Goal: Task Accomplishment & Management: Use online tool/utility

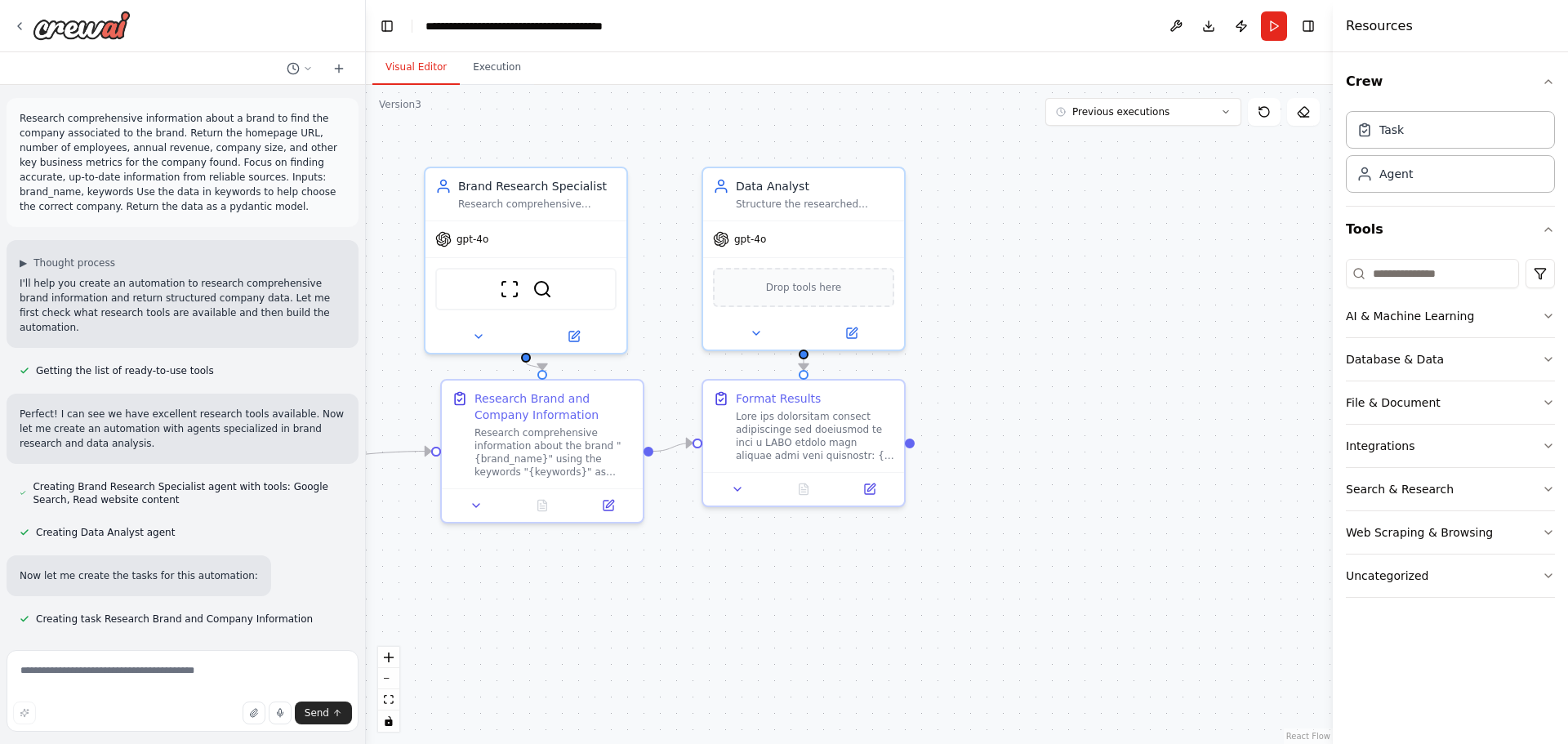
scroll to position [3169, 0]
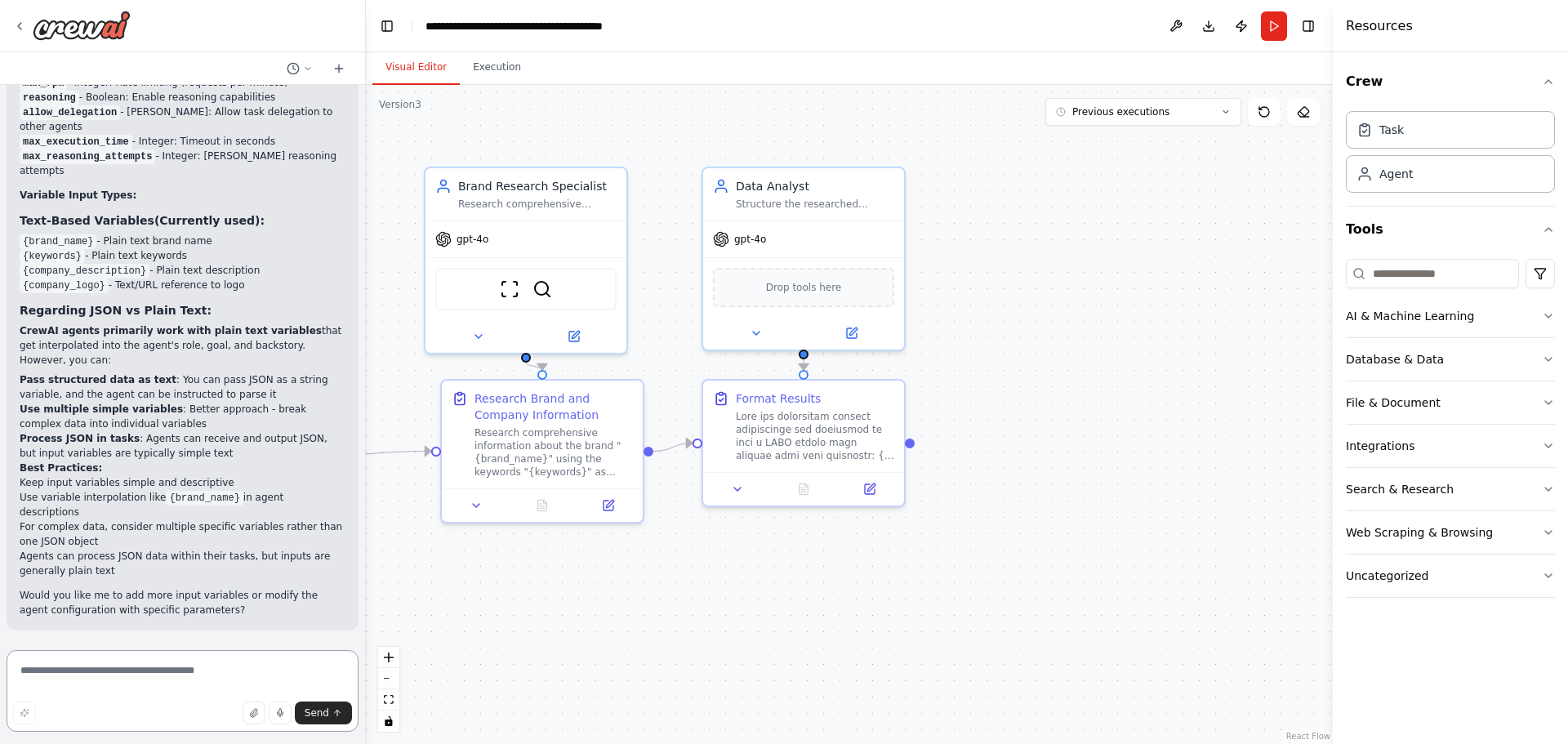
click at [135, 667] on textarea at bounding box center [182, 690] width 352 height 82
click at [554, 417] on div "Research Brand and Company Information" at bounding box center [553, 403] width 158 height 33
click at [543, 254] on div "ScrapeWebsiteTool SerpApiGoogleSearchTool" at bounding box center [526, 285] width 201 height 62
click at [579, 341] on button at bounding box center [573, 333] width 92 height 19
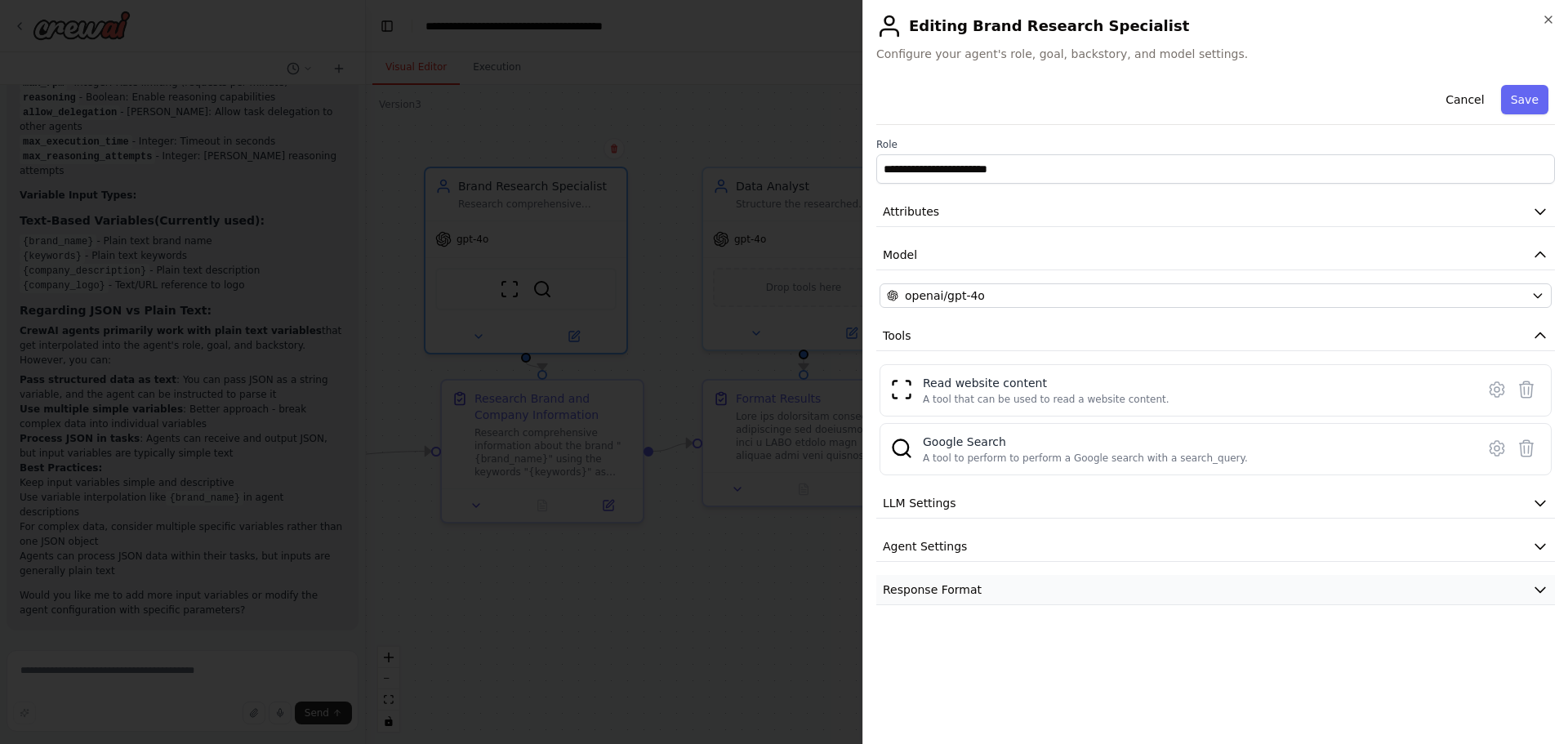
click at [962, 588] on span "Response Format" at bounding box center [932, 589] width 98 height 17
click at [1478, 106] on button "Cancel" at bounding box center [1464, 99] width 58 height 29
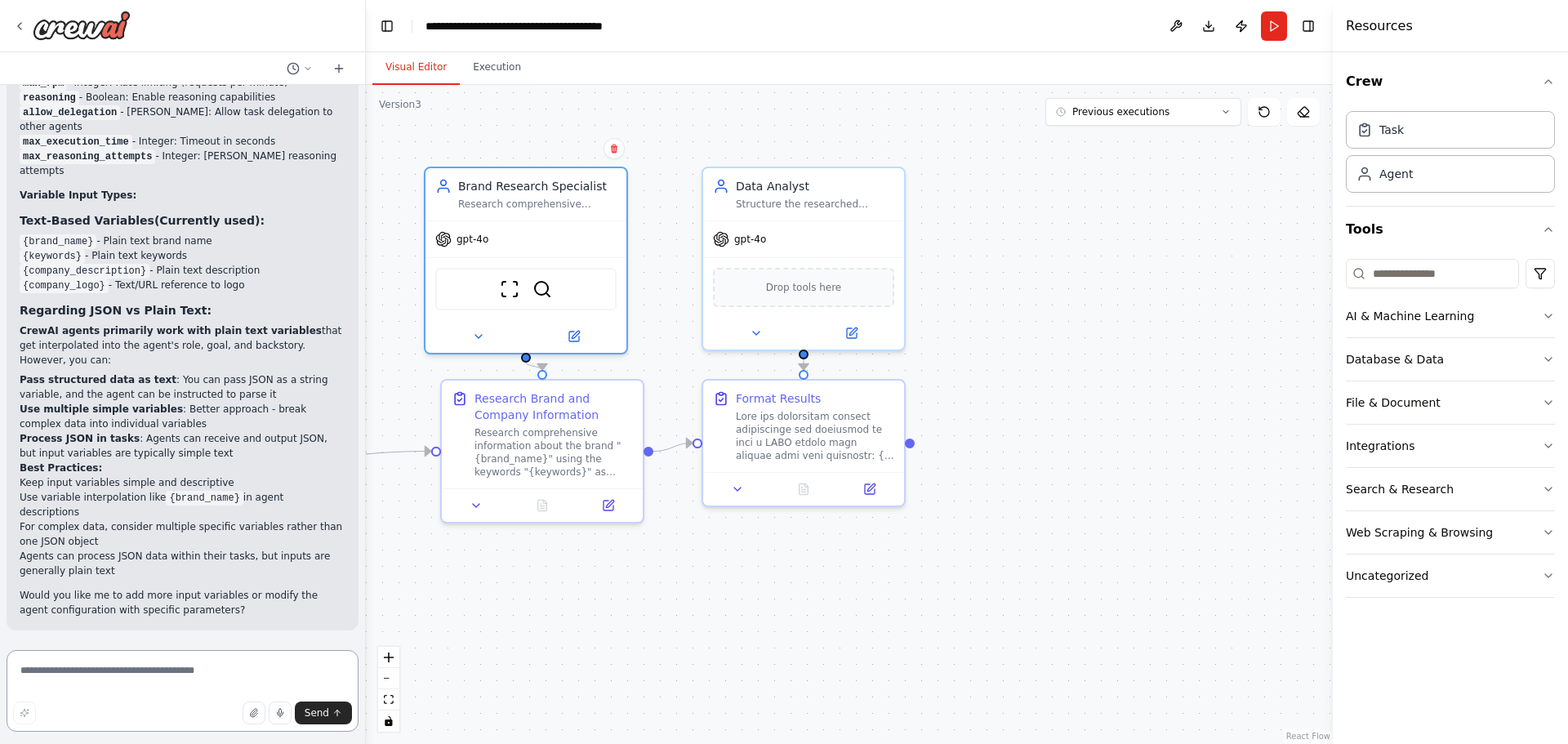
click at [164, 675] on textarea at bounding box center [182, 690] width 352 height 82
click at [577, 327] on icon at bounding box center [575, 331] width 7 height 7
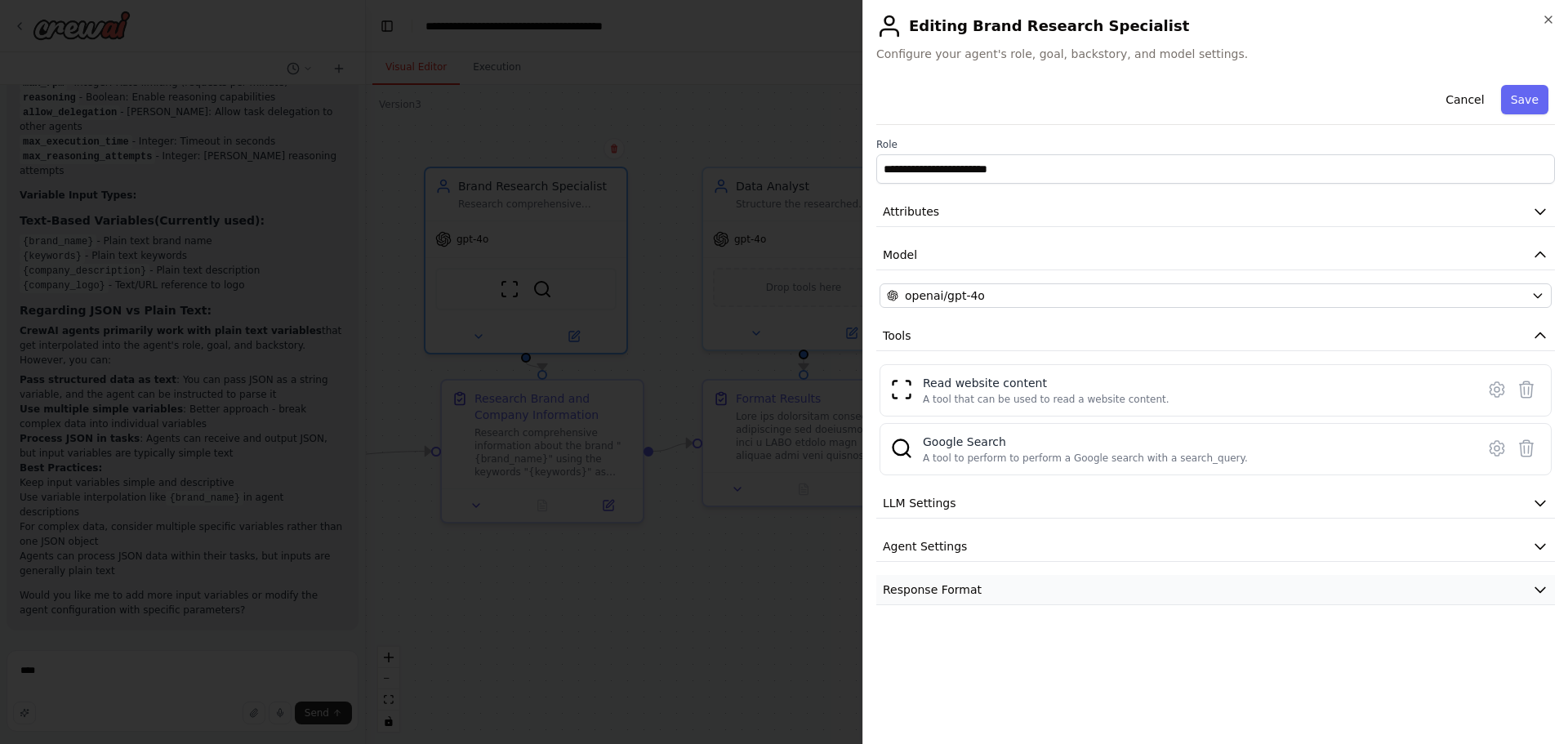
click at [973, 580] on button "Response Format" at bounding box center [1215, 590] width 679 height 30
click at [1546, 21] on icon "button" at bounding box center [1548, 19] width 13 height 13
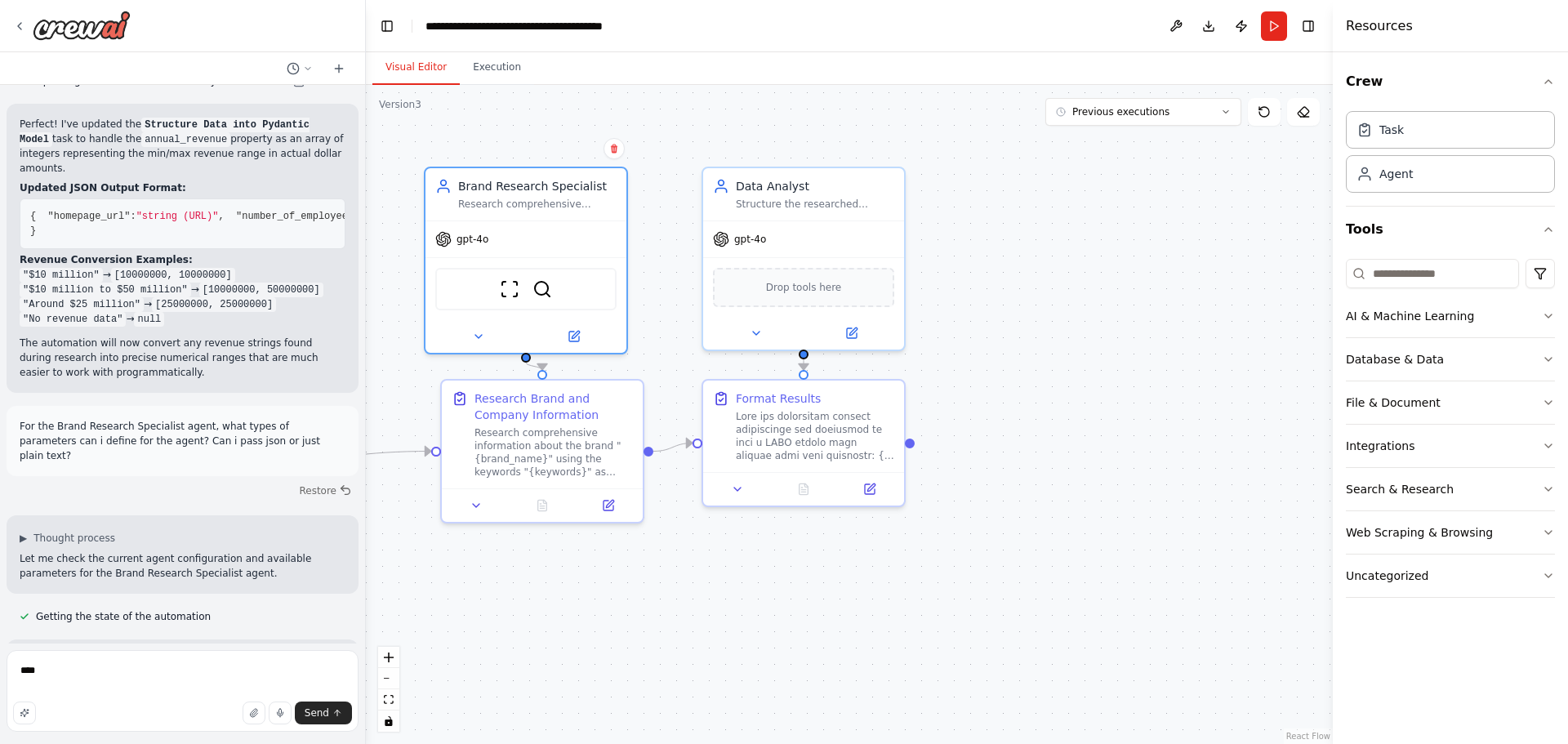
scroll to position [2188, 0]
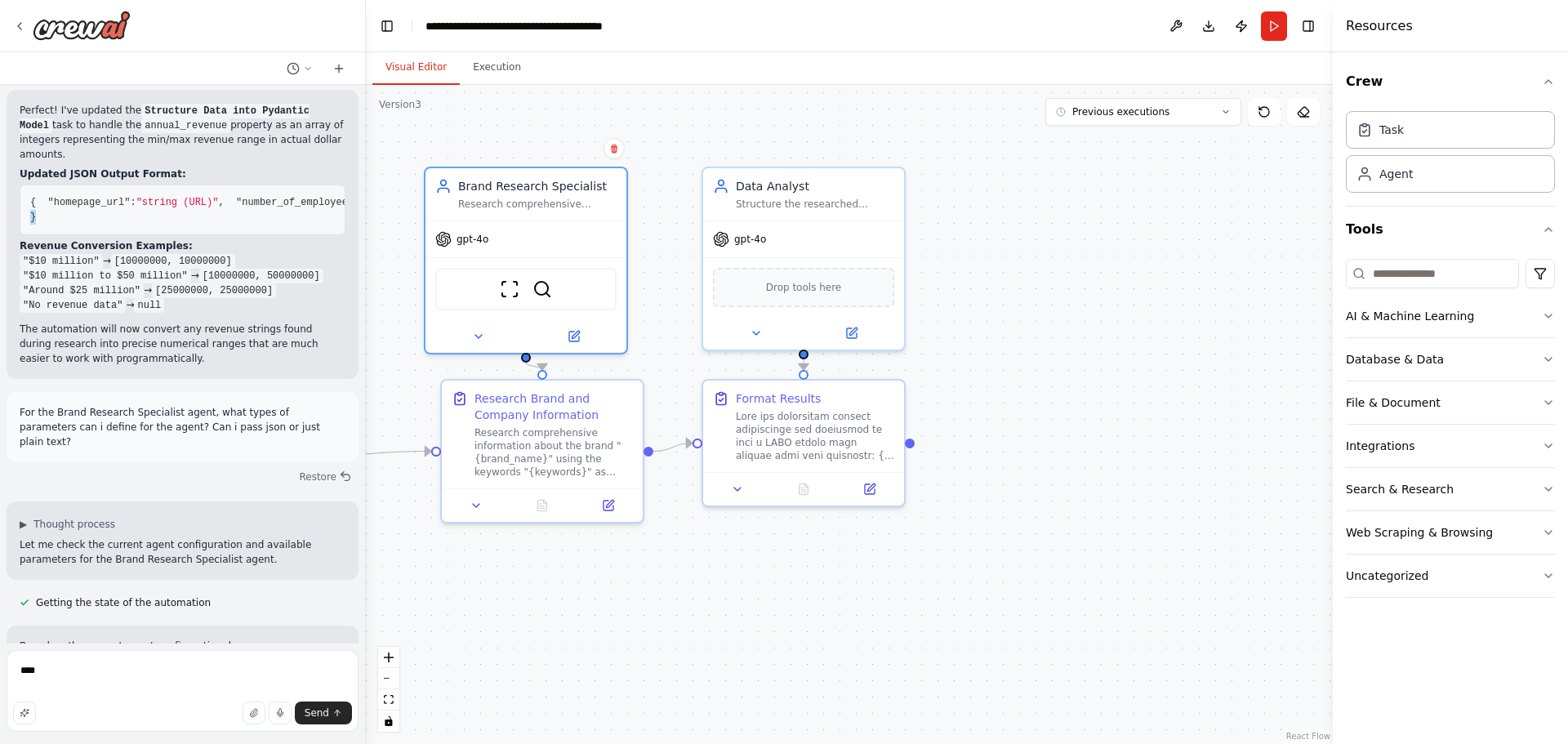
drag, startPoint x: 56, startPoint y: 455, endPoint x: 54, endPoint y: 417, distance: 38.1
click at [54, 235] on pre "{ "homepage_url" : "string (URL)" , "number_of_employees" : "integer or null" ,…" at bounding box center [182, 210] width 325 height 51
click at [818, 424] on div at bounding box center [815, 432] width 158 height 52
click at [872, 485] on icon at bounding box center [871, 484] width 7 height 7
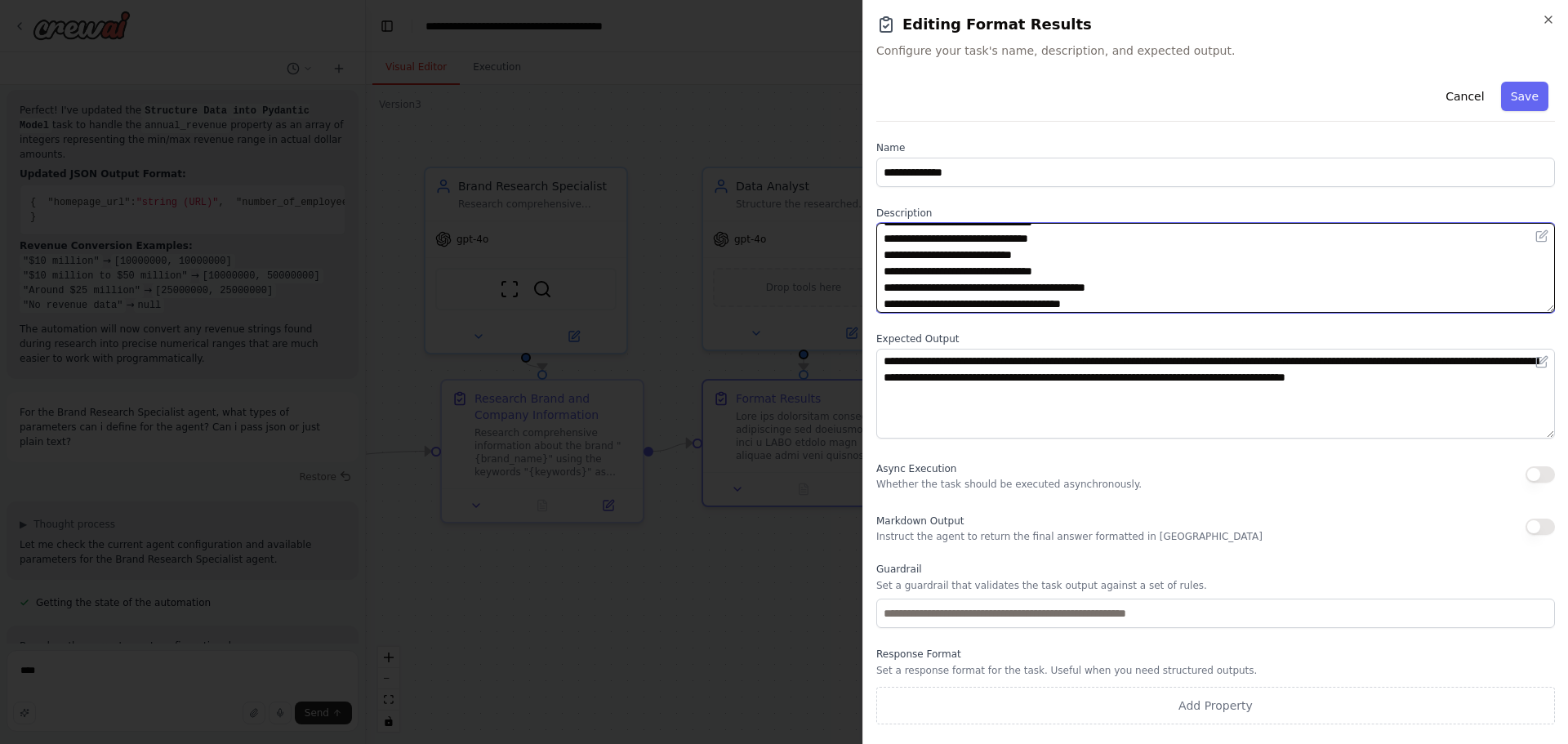
scroll to position [0, 0]
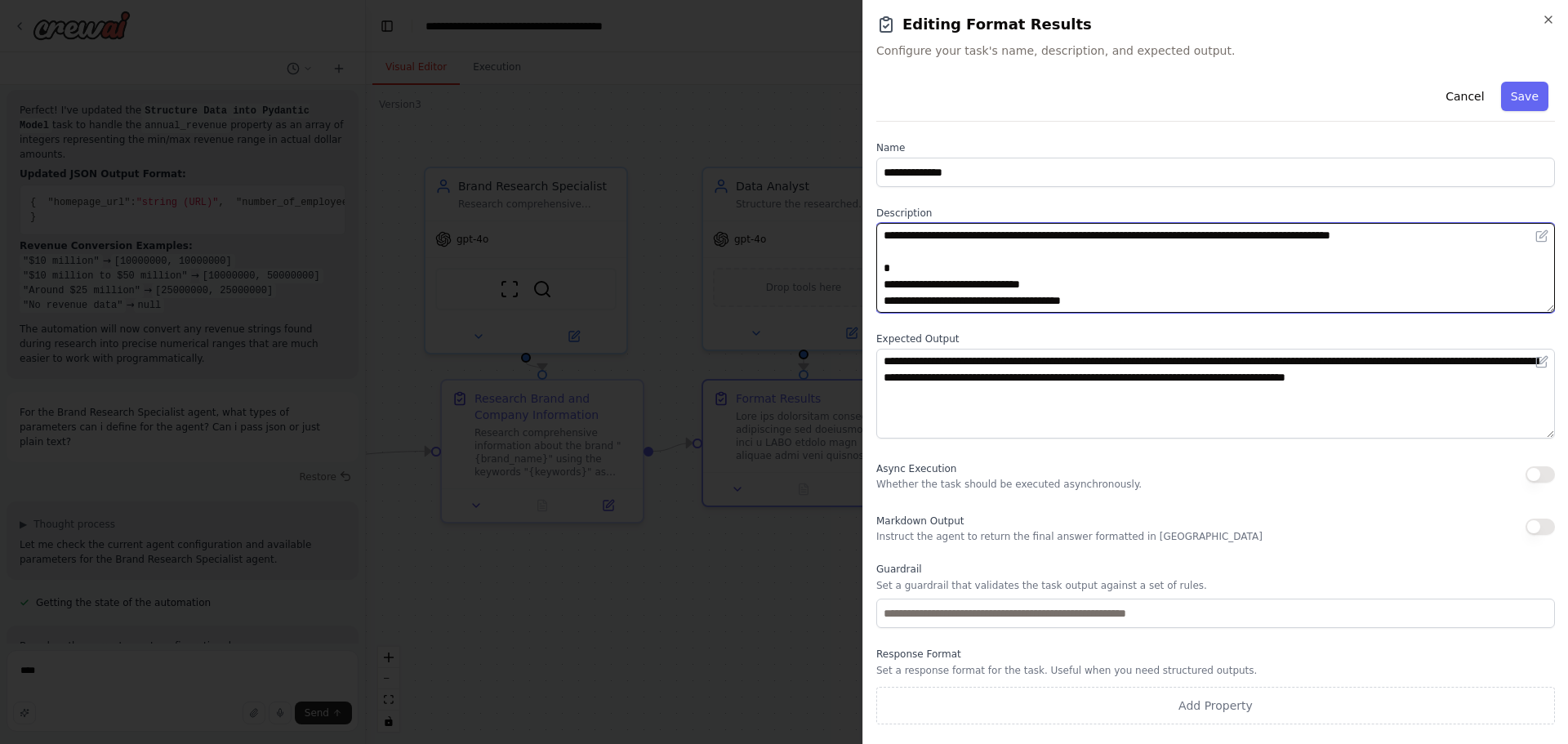
drag, startPoint x: 893, startPoint y: 288, endPoint x: 840, endPoint y: 271, distance: 55.7
click at [840, 271] on body "Research comprehensive information about a brand to find the company associated…" at bounding box center [784, 372] width 1568 height 744
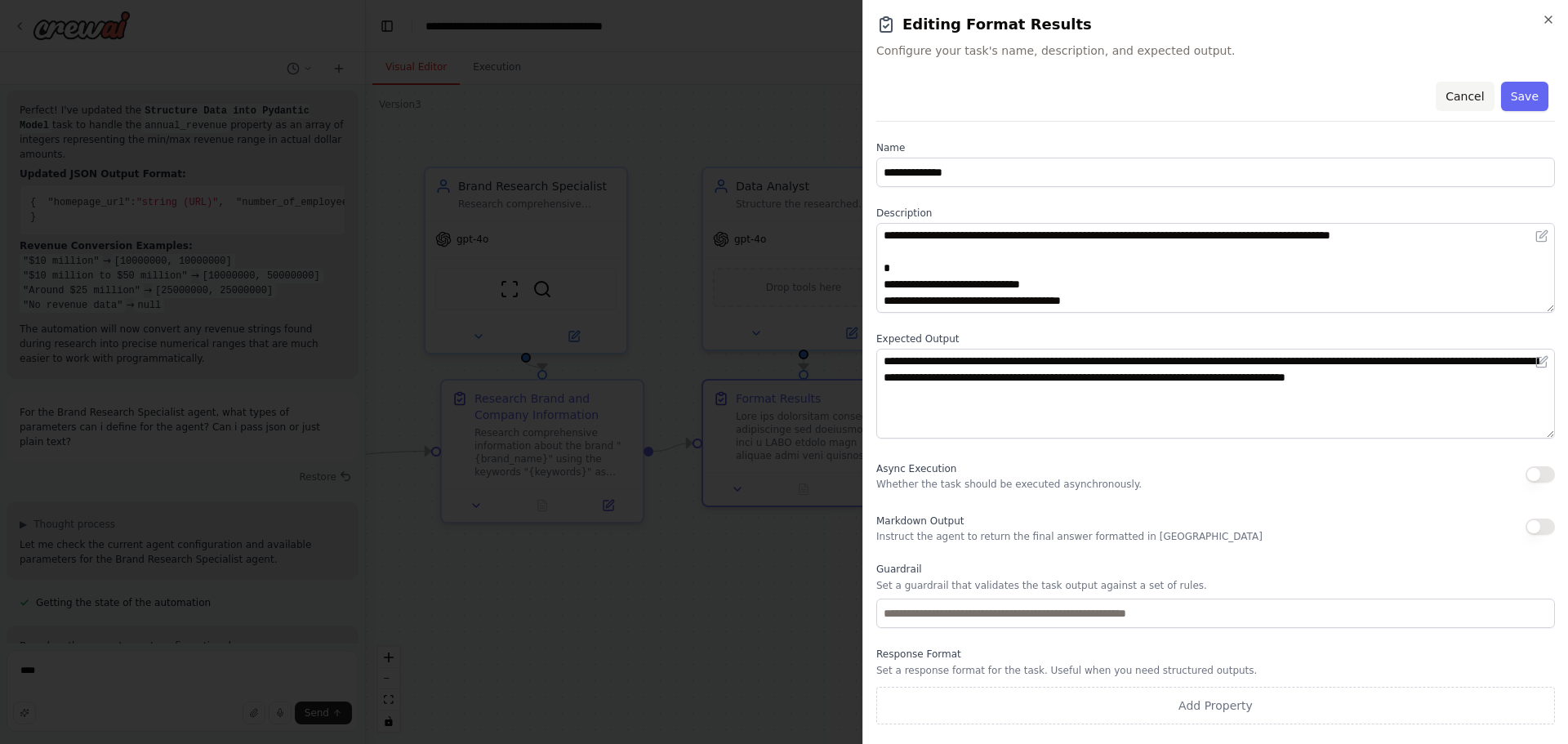
click at [1469, 93] on button "Cancel" at bounding box center [1464, 96] width 58 height 29
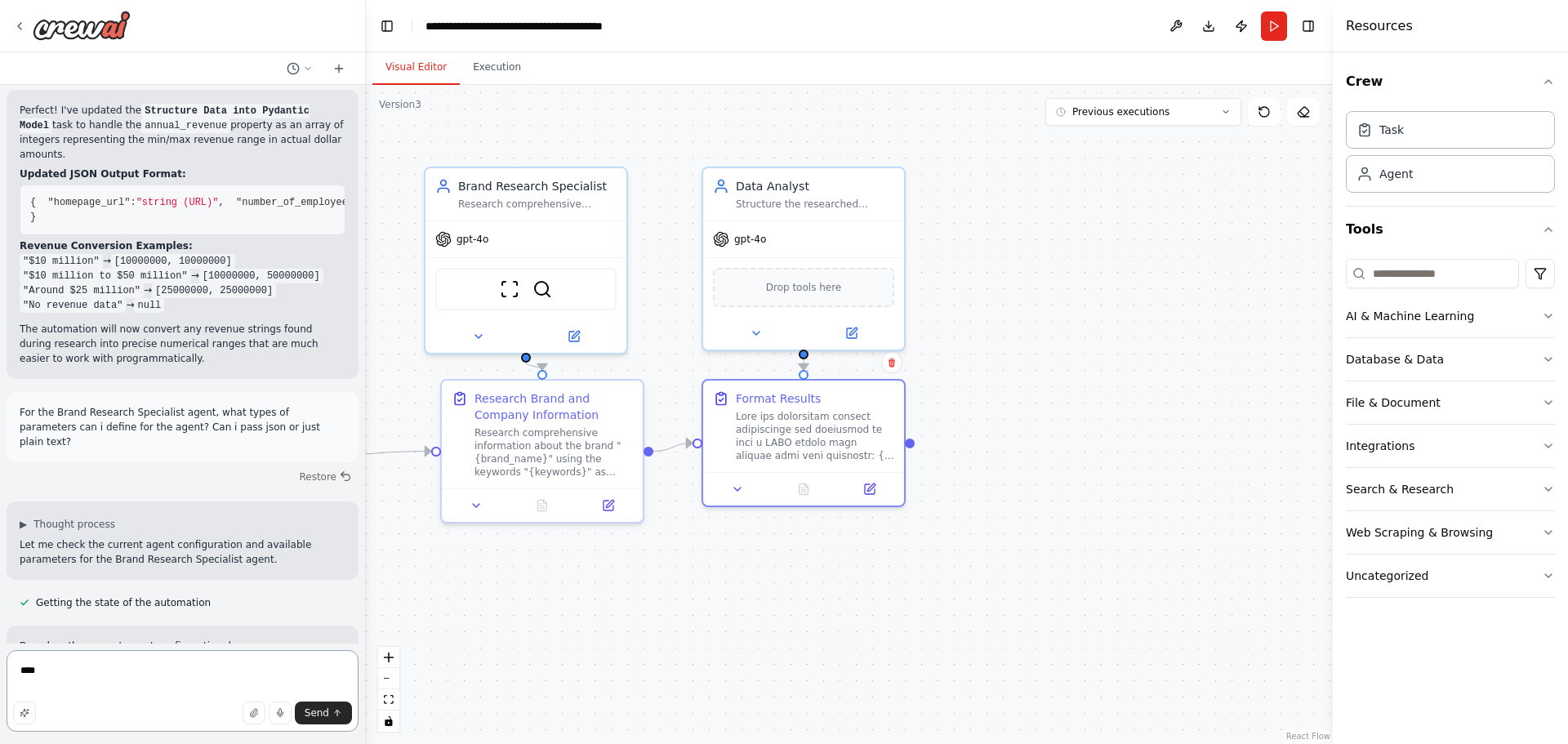
click at [80, 675] on textarea "***" at bounding box center [182, 690] width 352 height 82
type textarea "*"
click at [574, 329] on icon at bounding box center [573, 332] width 10 height 10
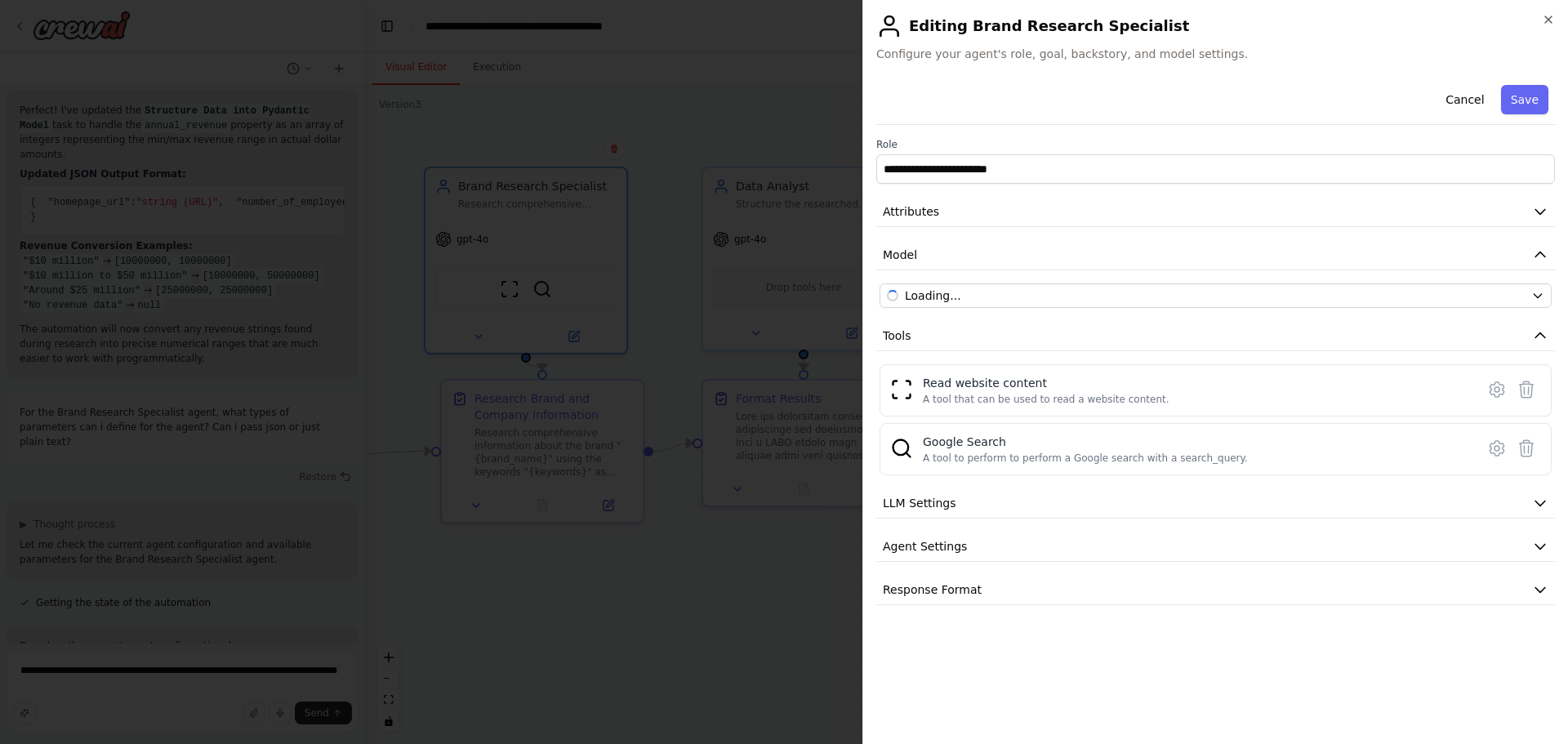
click at [1556, 11] on div "**********" at bounding box center [1215, 372] width 705 height 744
click at [1549, 18] on icon "button" at bounding box center [1548, 19] width 6 height 6
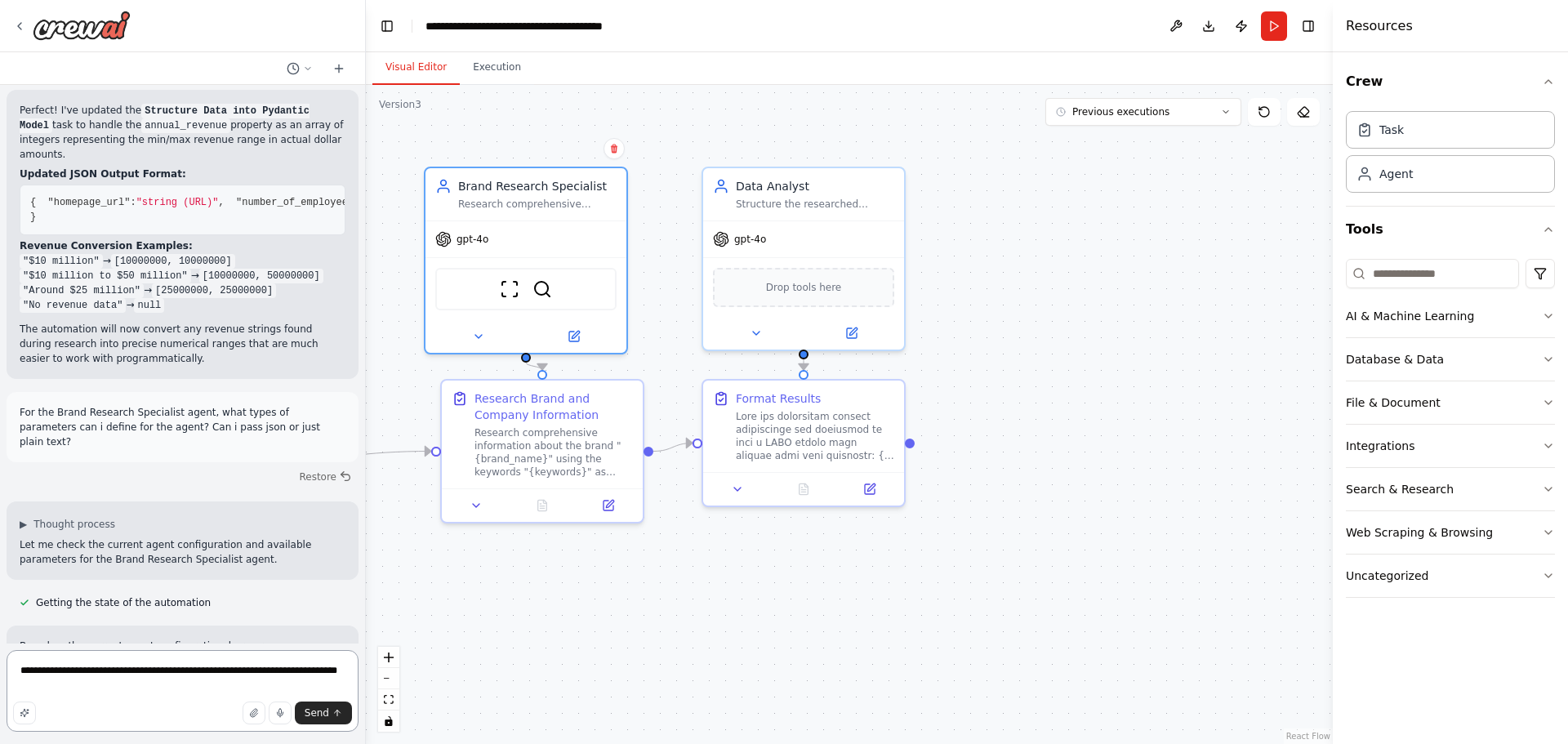
click at [110, 690] on textarea "**********" at bounding box center [182, 690] width 352 height 82
click at [568, 333] on icon at bounding box center [573, 332] width 13 height 13
click at [573, 333] on icon at bounding box center [575, 331] width 7 height 7
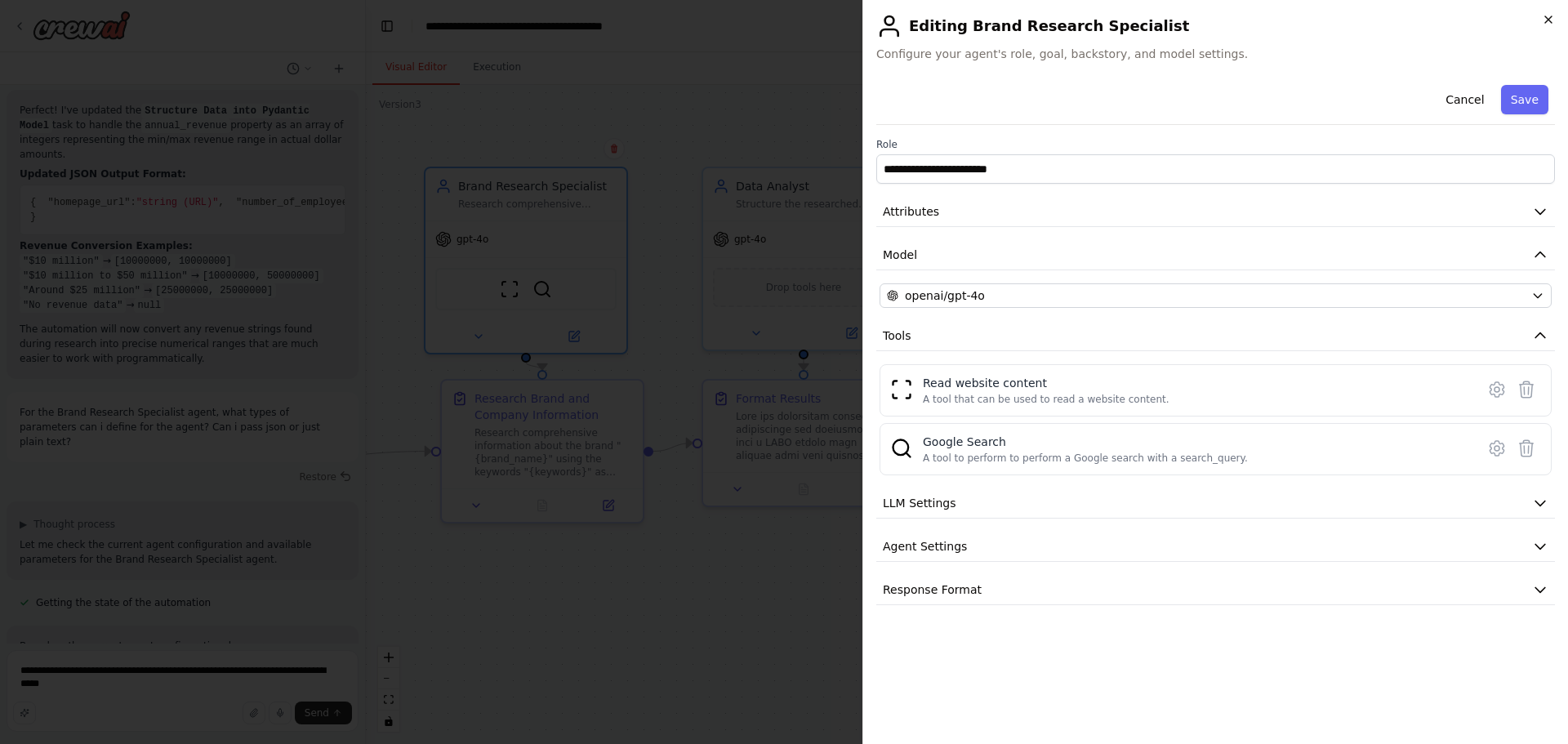
click at [1548, 17] on icon "button" at bounding box center [1548, 19] width 13 height 13
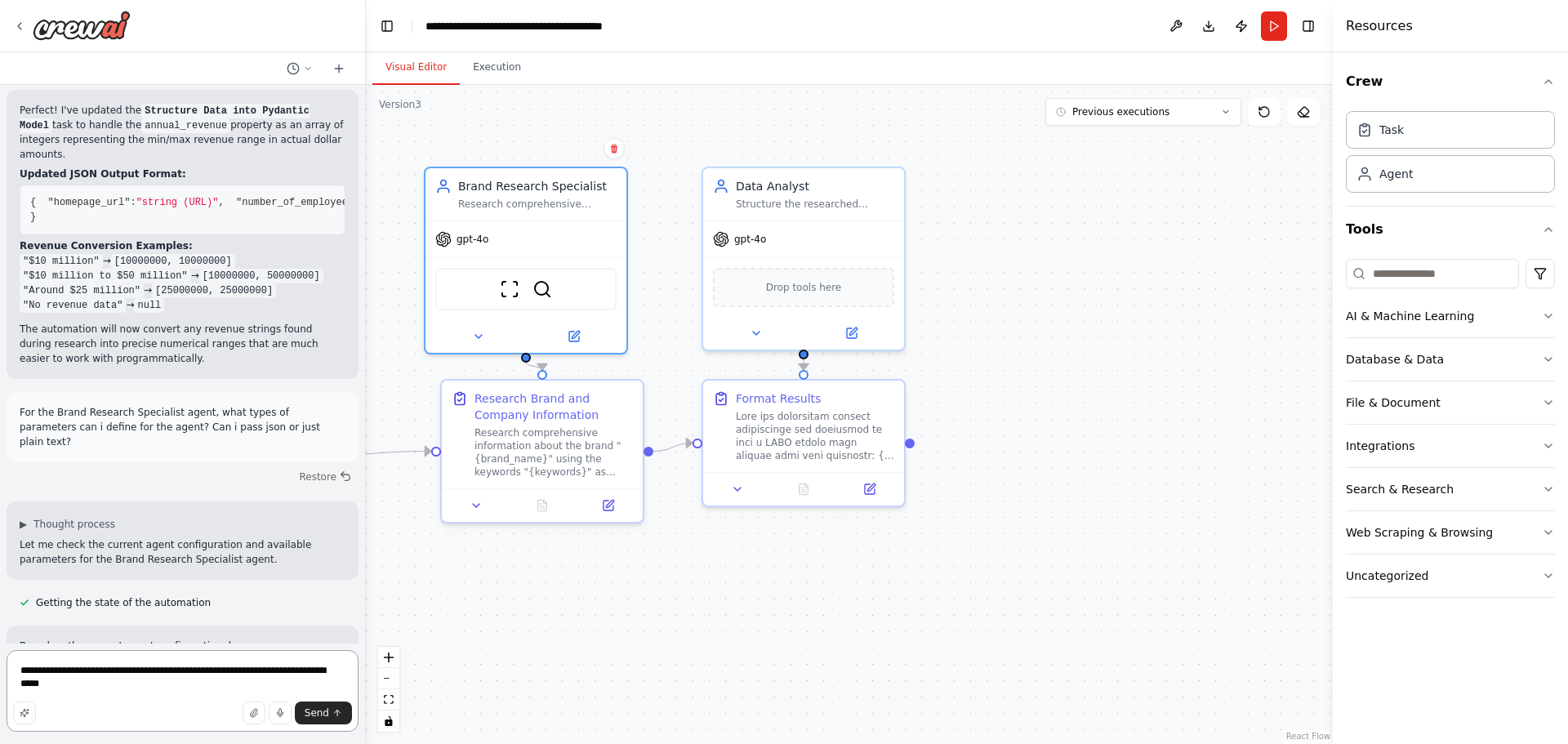
click at [92, 680] on textarea "**********" at bounding box center [182, 690] width 352 height 82
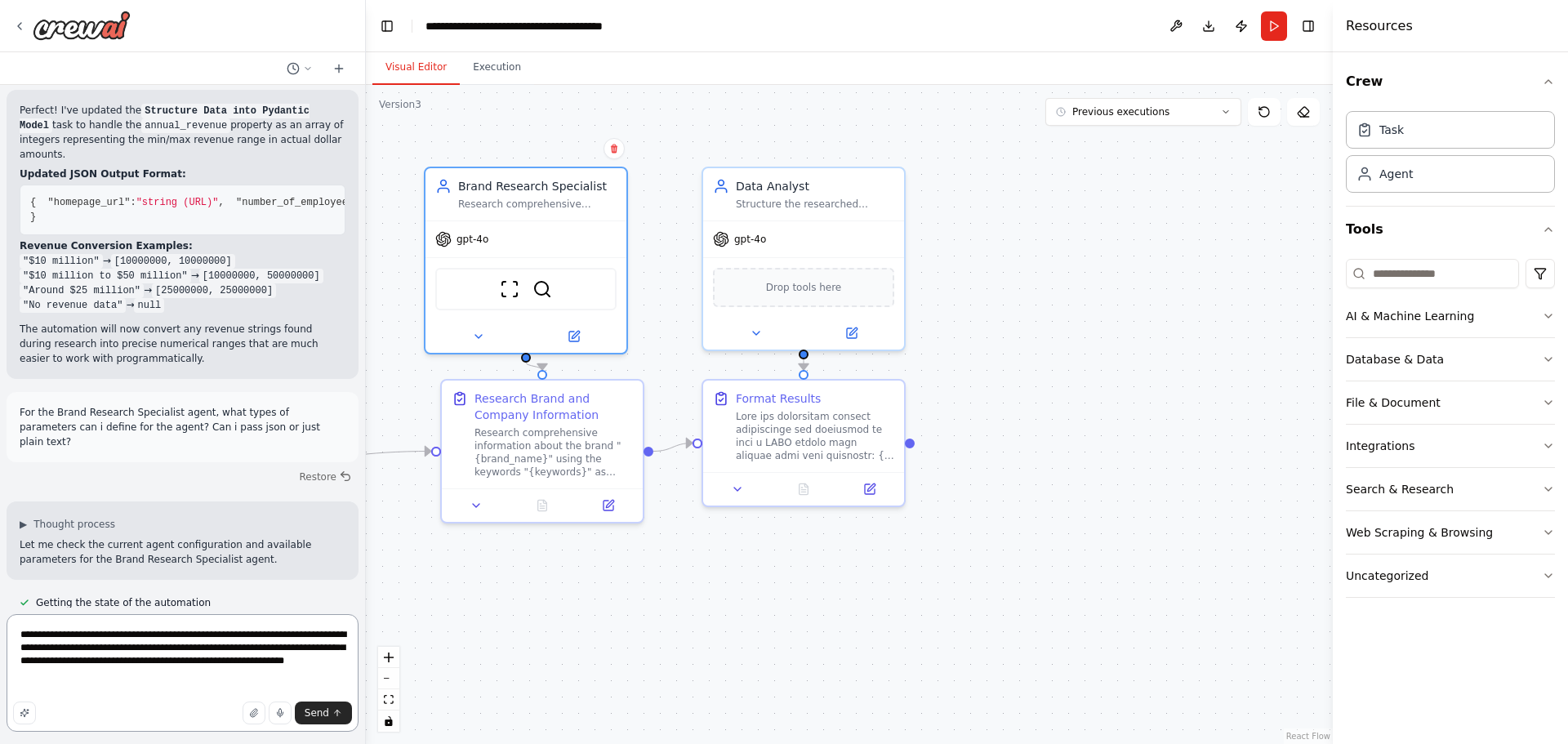
paste textarea "**********"
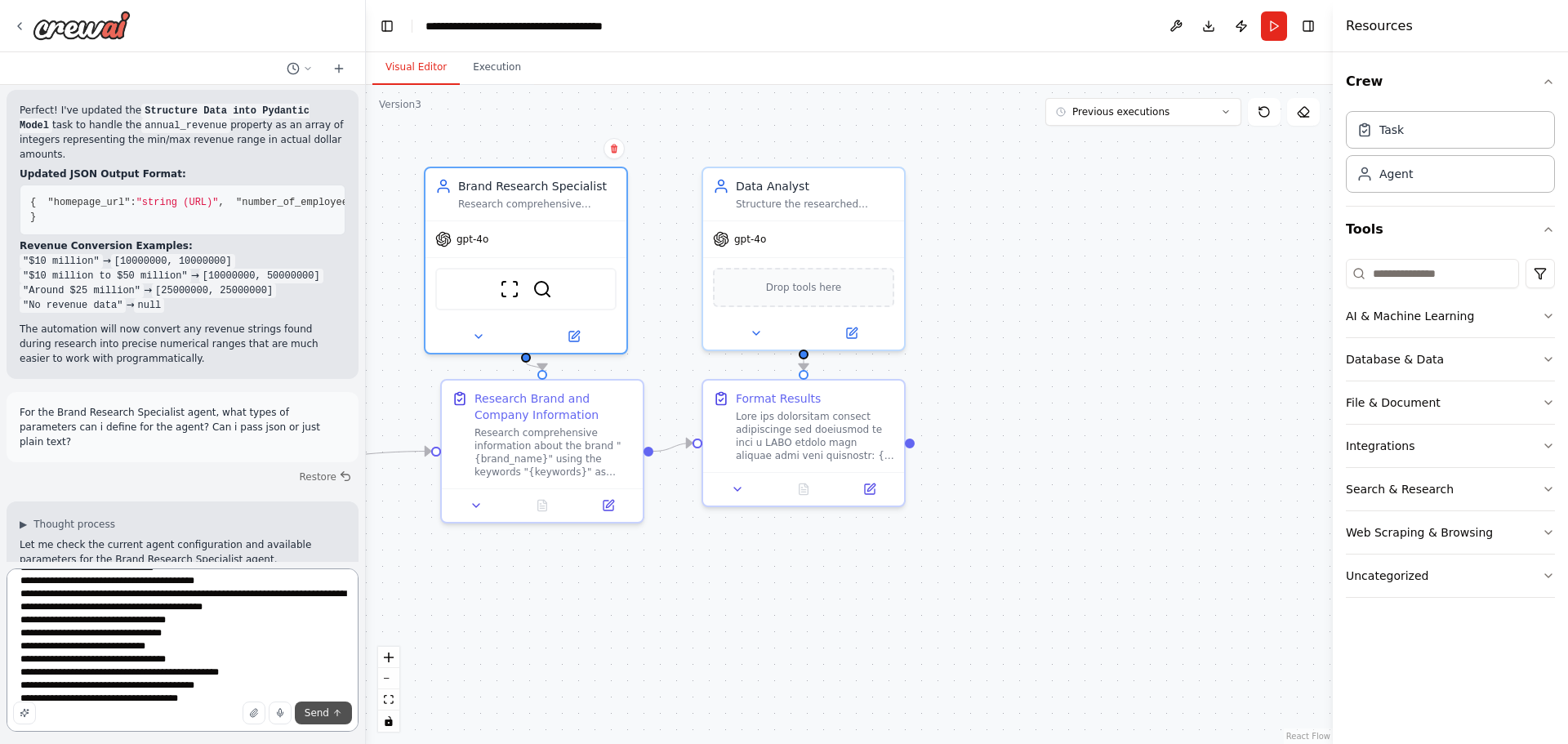
type textarea "**********"
click at [317, 712] on span "Send" at bounding box center [317, 712] width 25 height 13
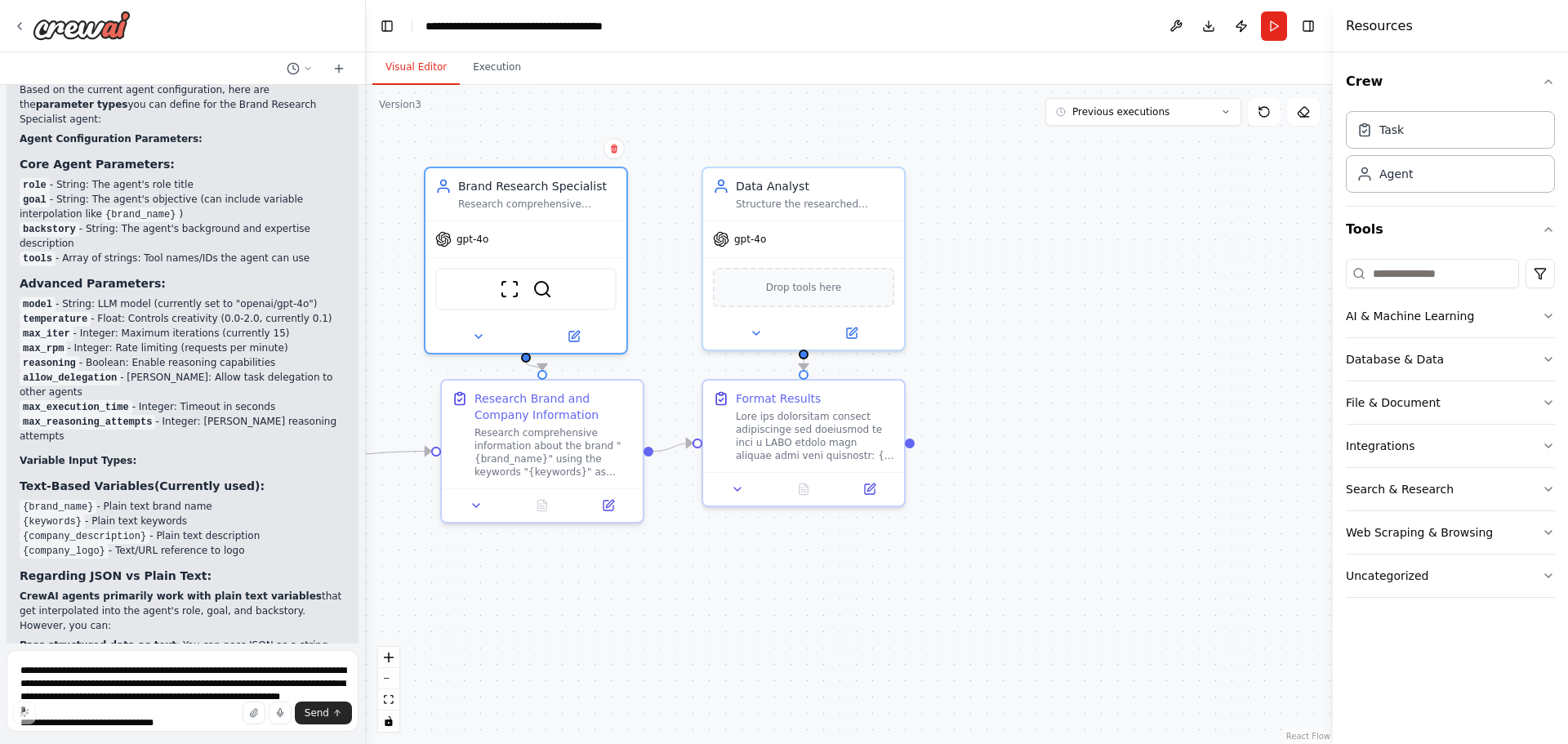
scroll to position [3354, 0]
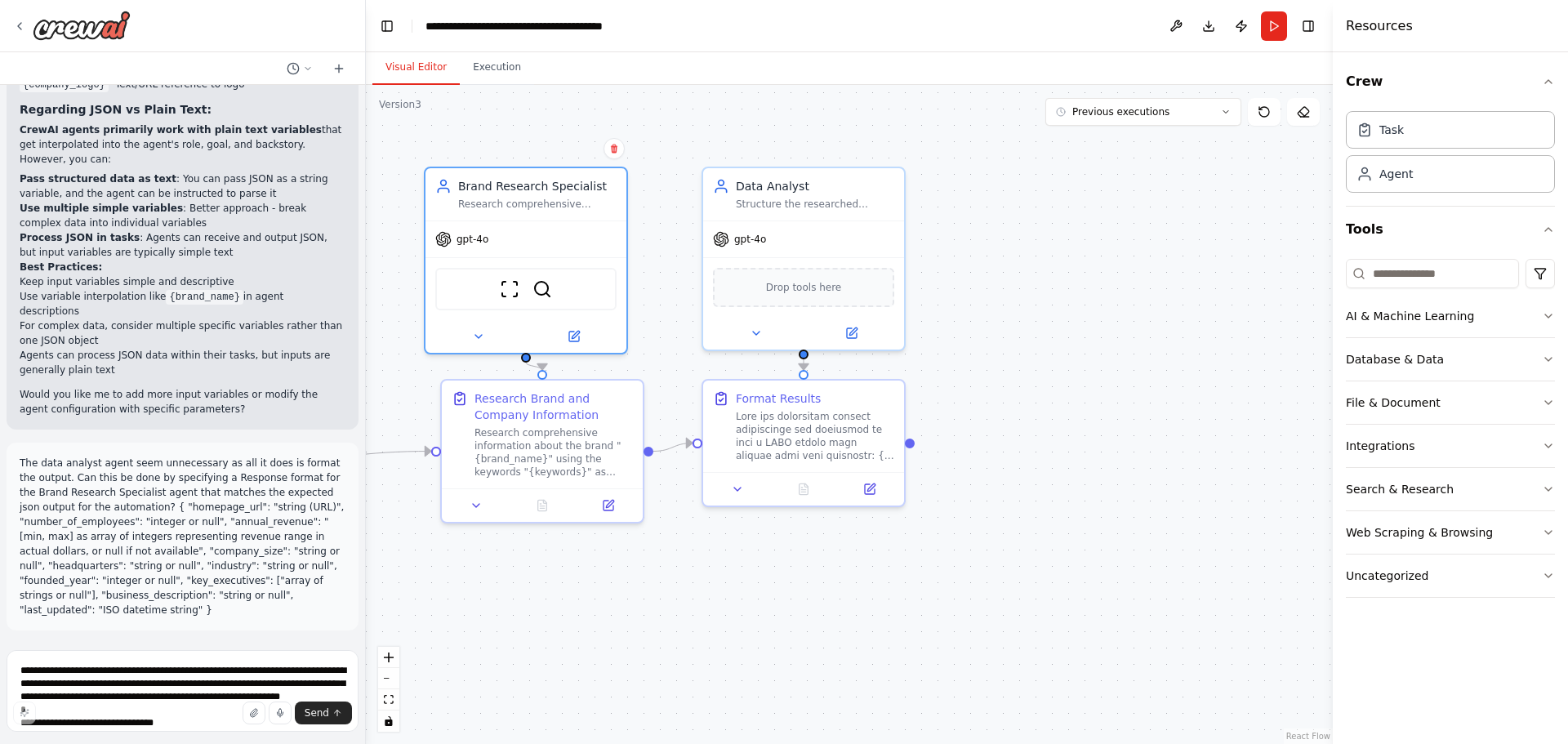
drag, startPoint x: 258, startPoint y: 609, endPoint x: 124, endPoint y: 571, distance: 139.3
click at [124, 571] on p "The data analyst agent seem unnecessary as all it does is format the output. Ca…" at bounding box center [182, 536] width 325 height 162
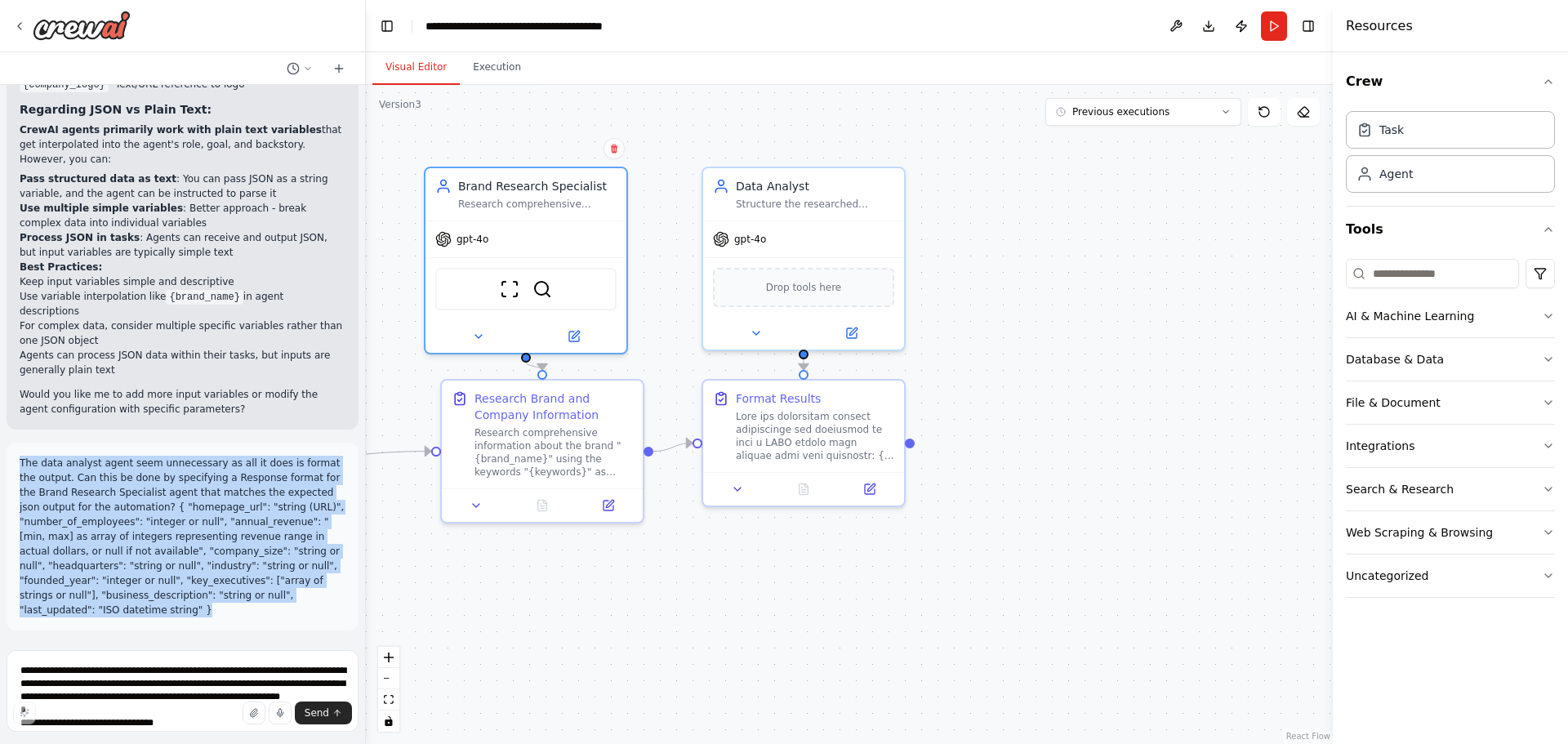
drag, startPoint x: 253, startPoint y: 608, endPoint x: 14, endPoint y: 477, distance: 272.5
click at [14, 477] on div "The data analyst agent seem unnecessary as all it does is format the output. Ca…" at bounding box center [182, 536] width 352 height 188
copy p "The data analyst agent seem unnecessary as all it does is format the output. Ca…"
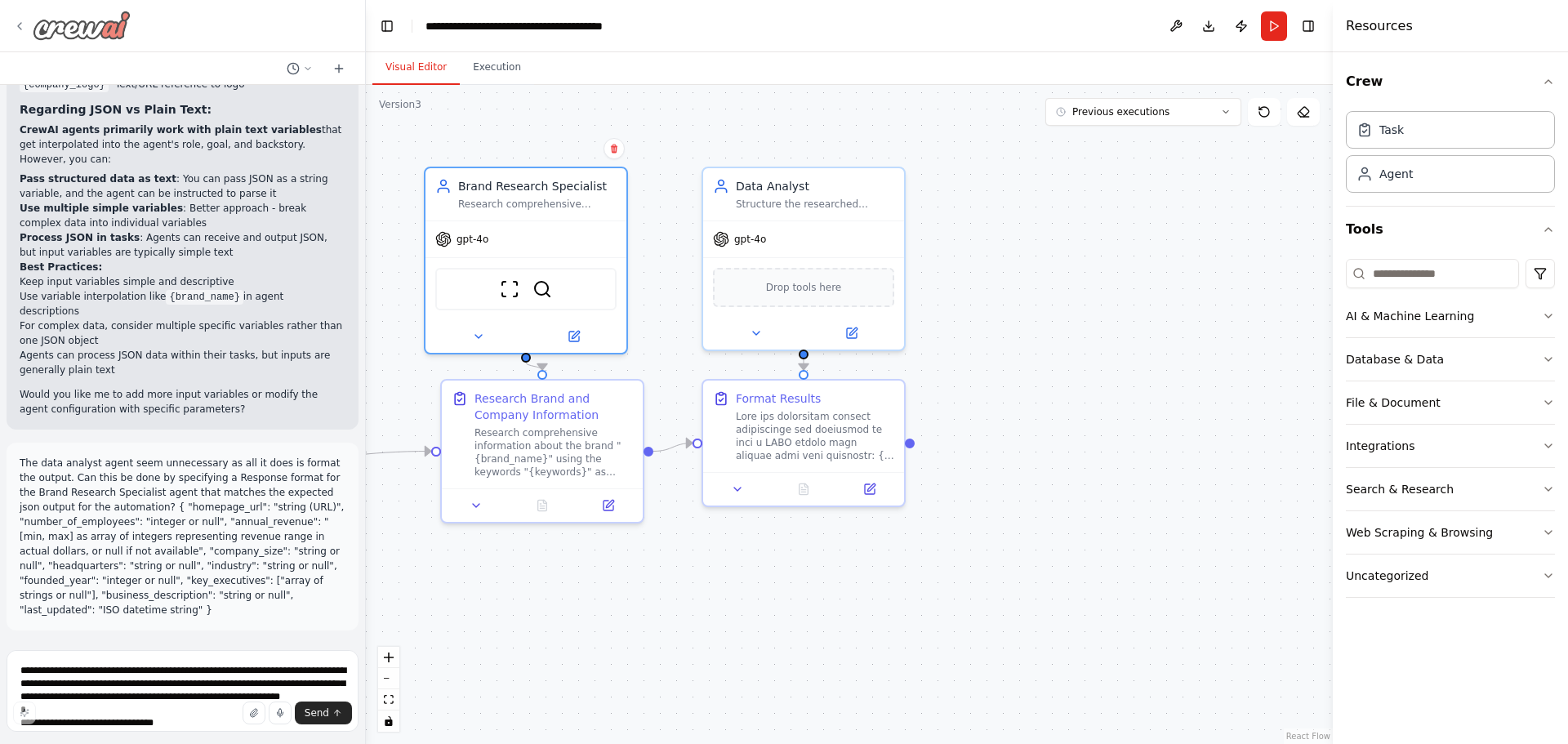
click at [25, 27] on icon at bounding box center [19, 26] width 13 height 13
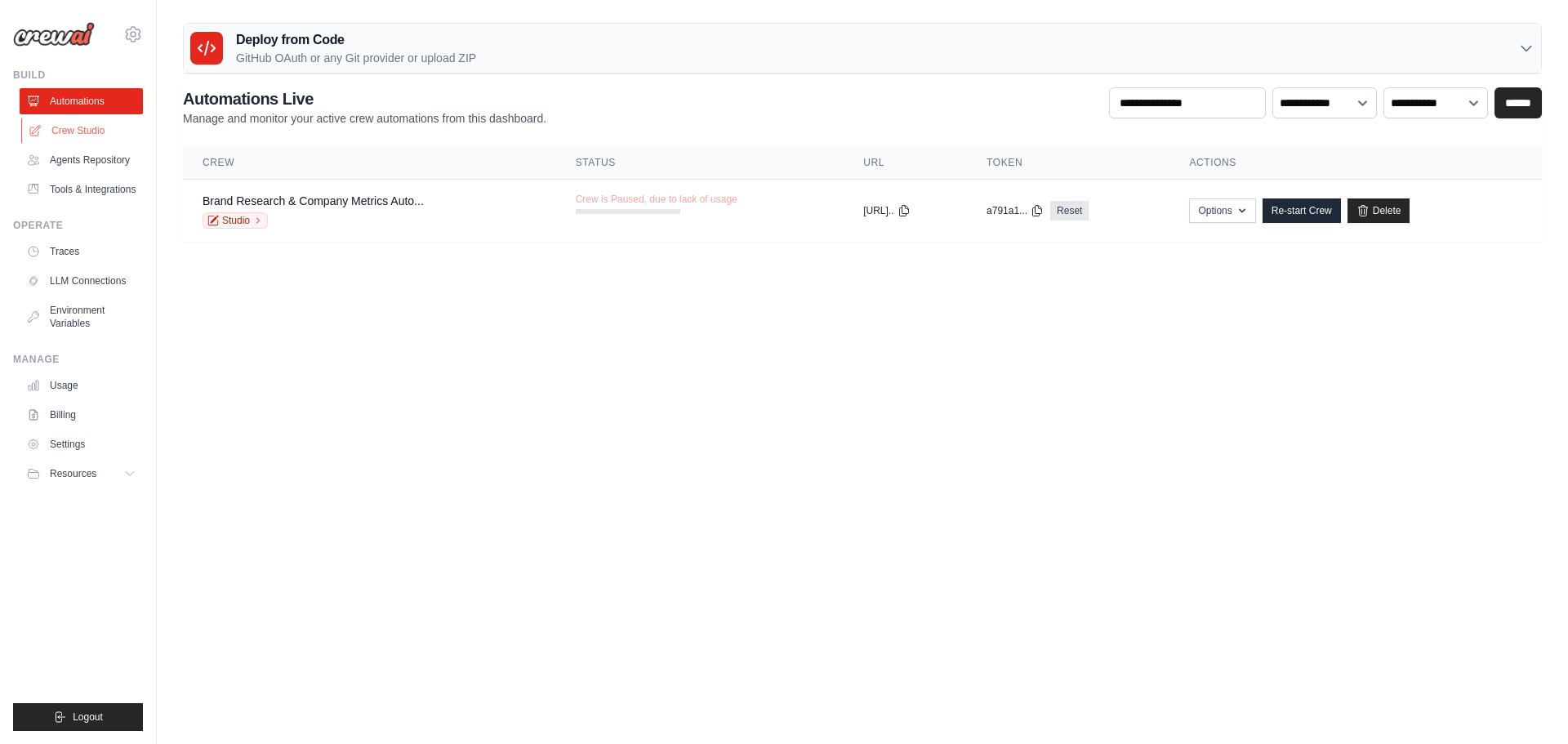
click at [77, 128] on link "Crew Studio" at bounding box center [83, 131] width 123 height 26
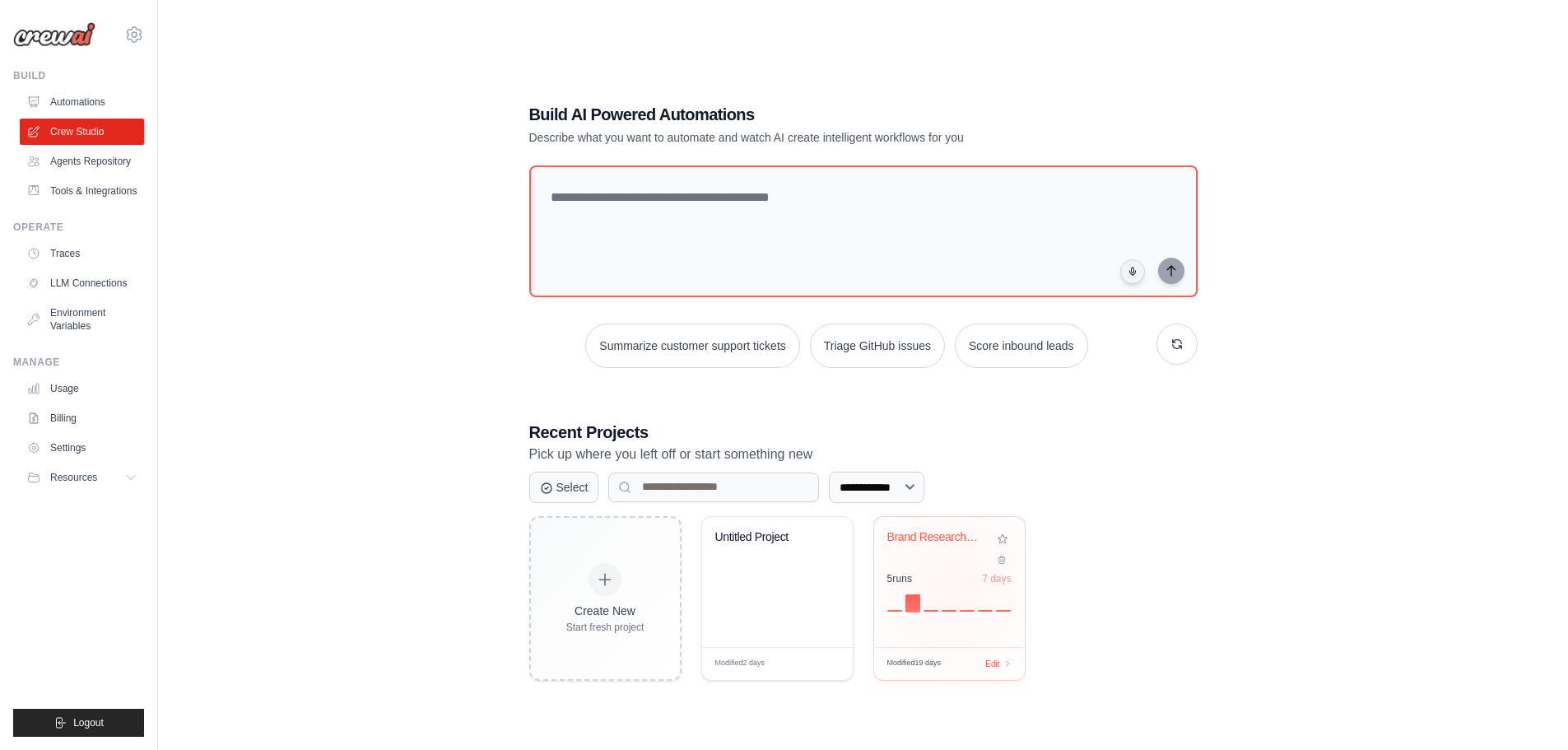
click at [950, 584] on div "5 run s 7 days" at bounding box center [949, 591] width 124 height 40
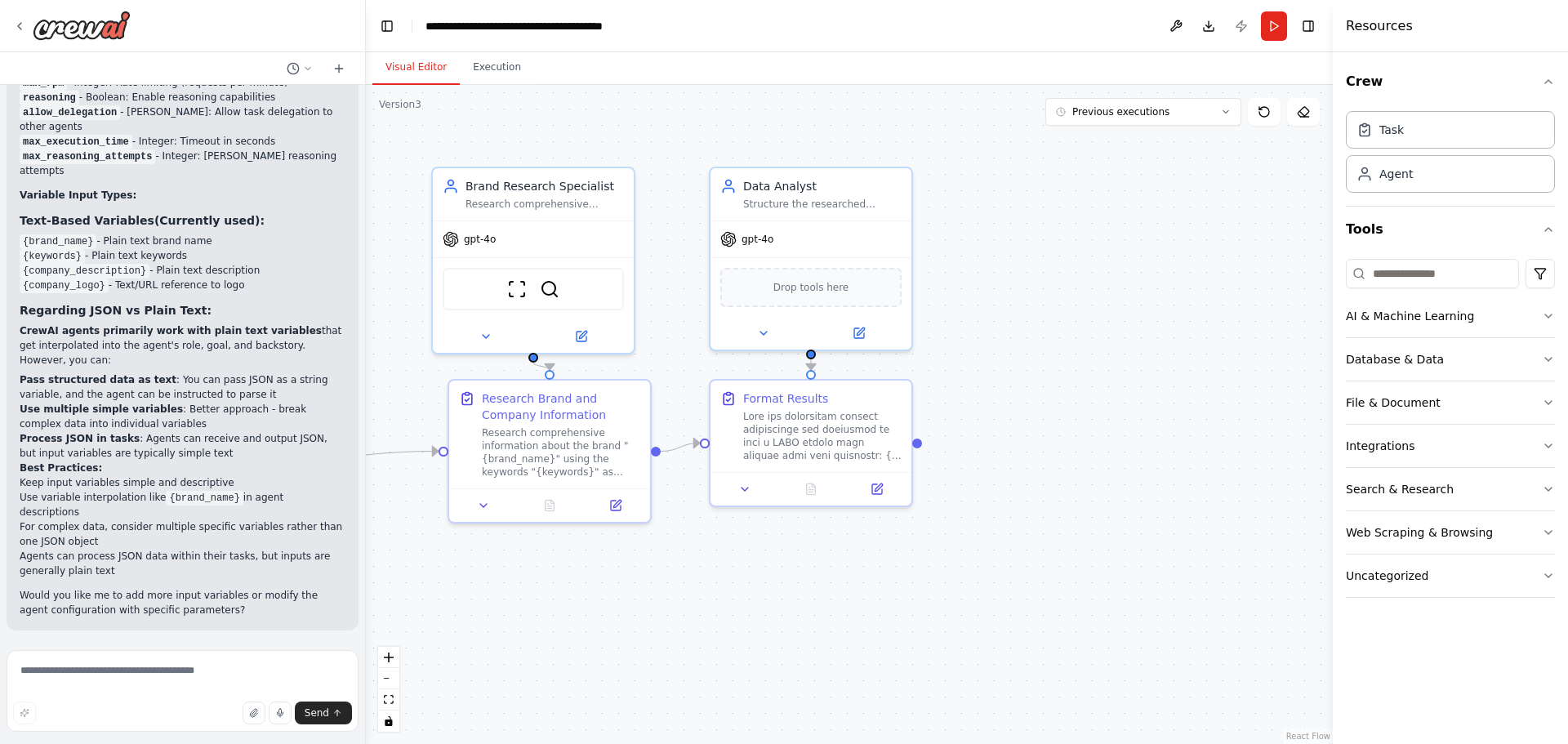
scroll to position [3169, 0]
click at [581, 329] on icon at bounding box center [581, 332] width 10 height 10
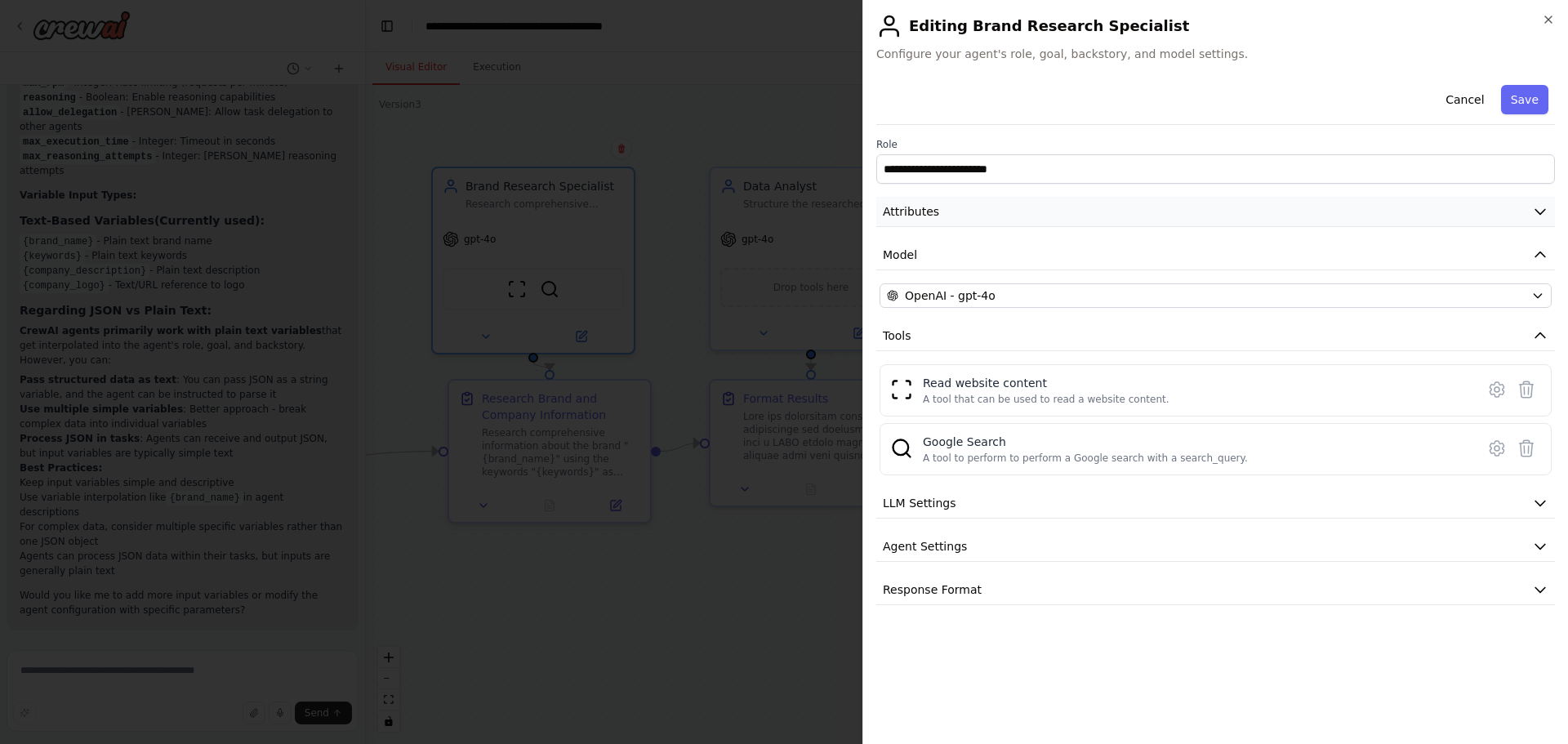
click at [927, 211] on span "Attributes" at bounding box center [911, 211] width 56 height 17
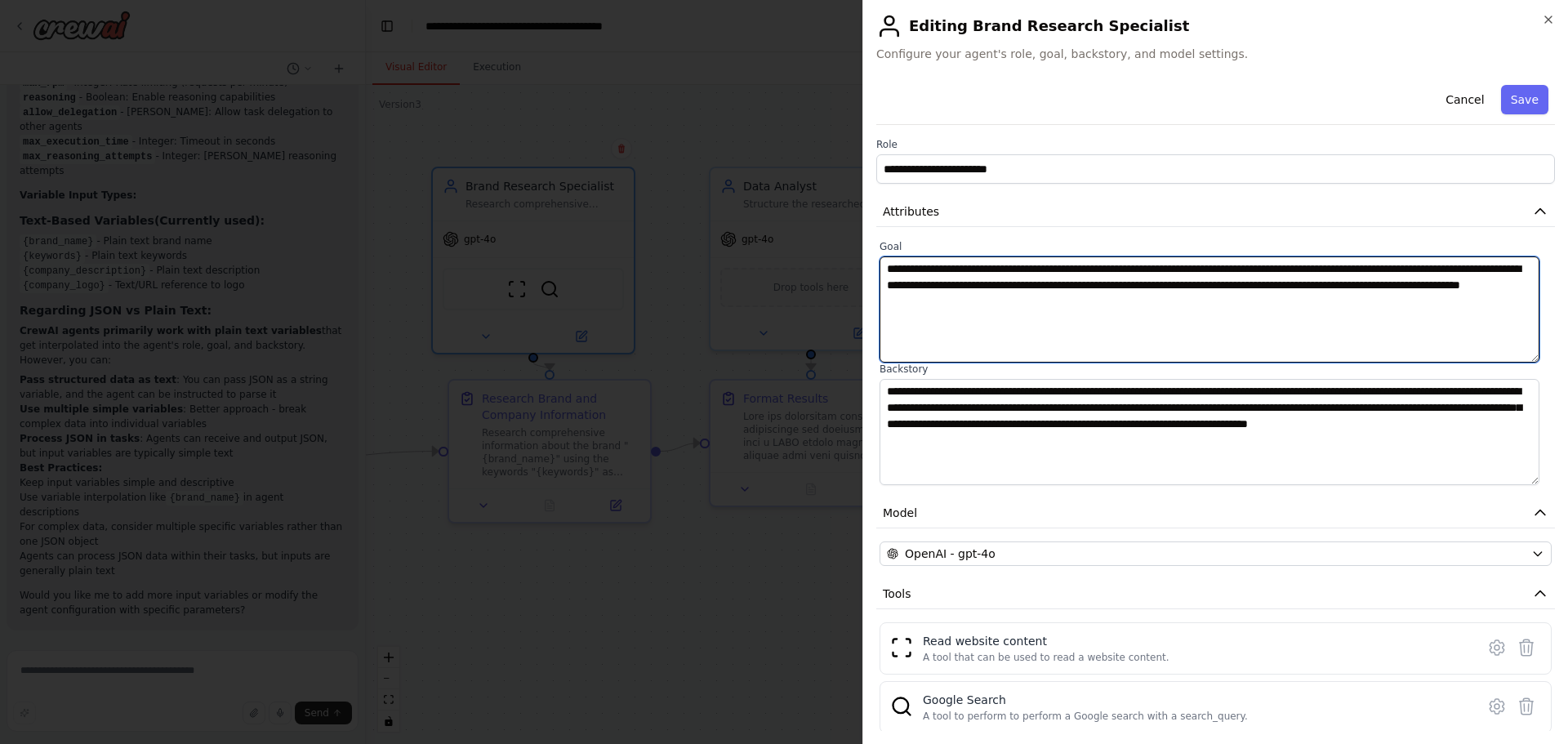
click at [1323, 266] on textarea "**********" at bounding box center [1209, 310] width 660 height 106
type textarea "**********"
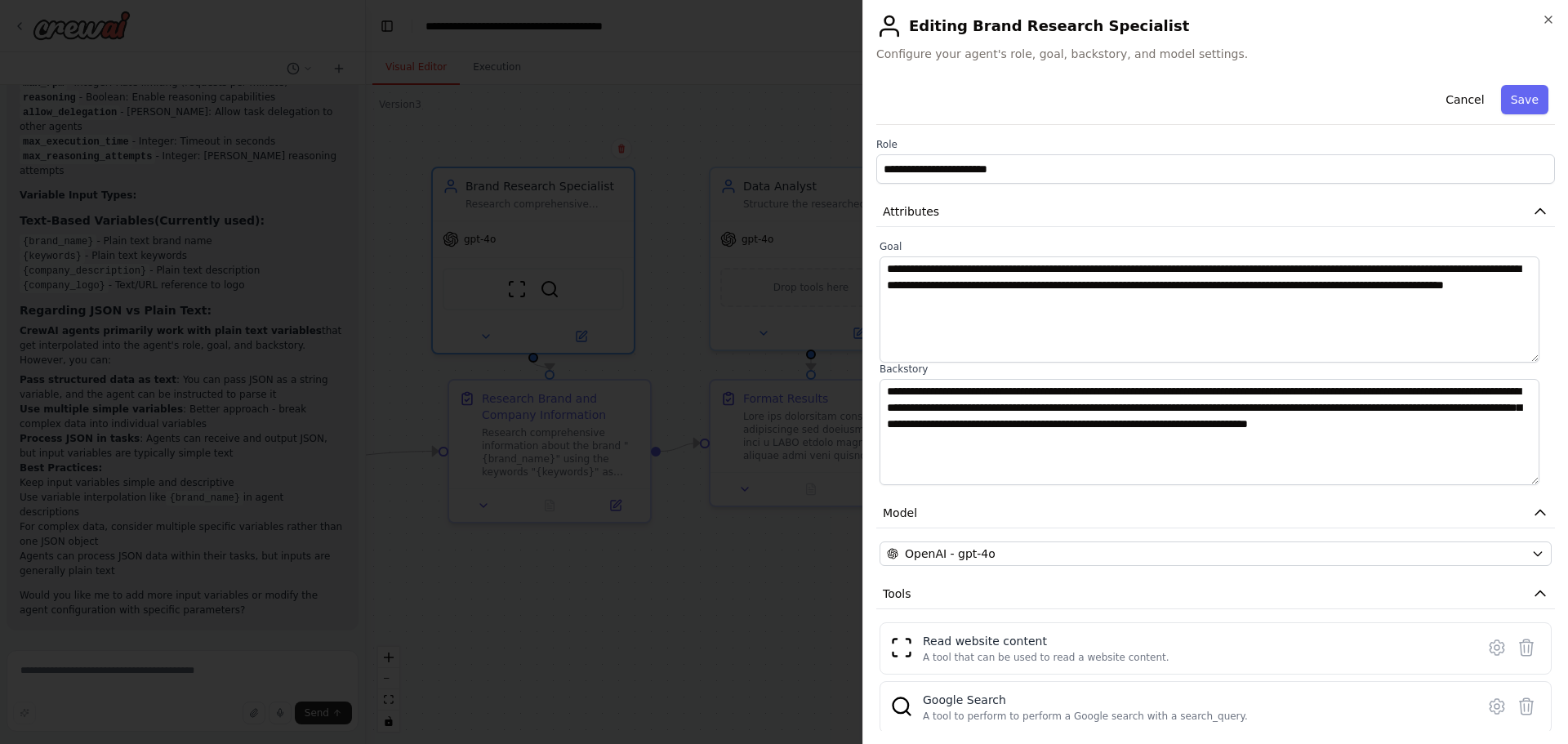
click at [1504, 106] on button "Save" at bounding box center [1525, 99] width 47 height 29
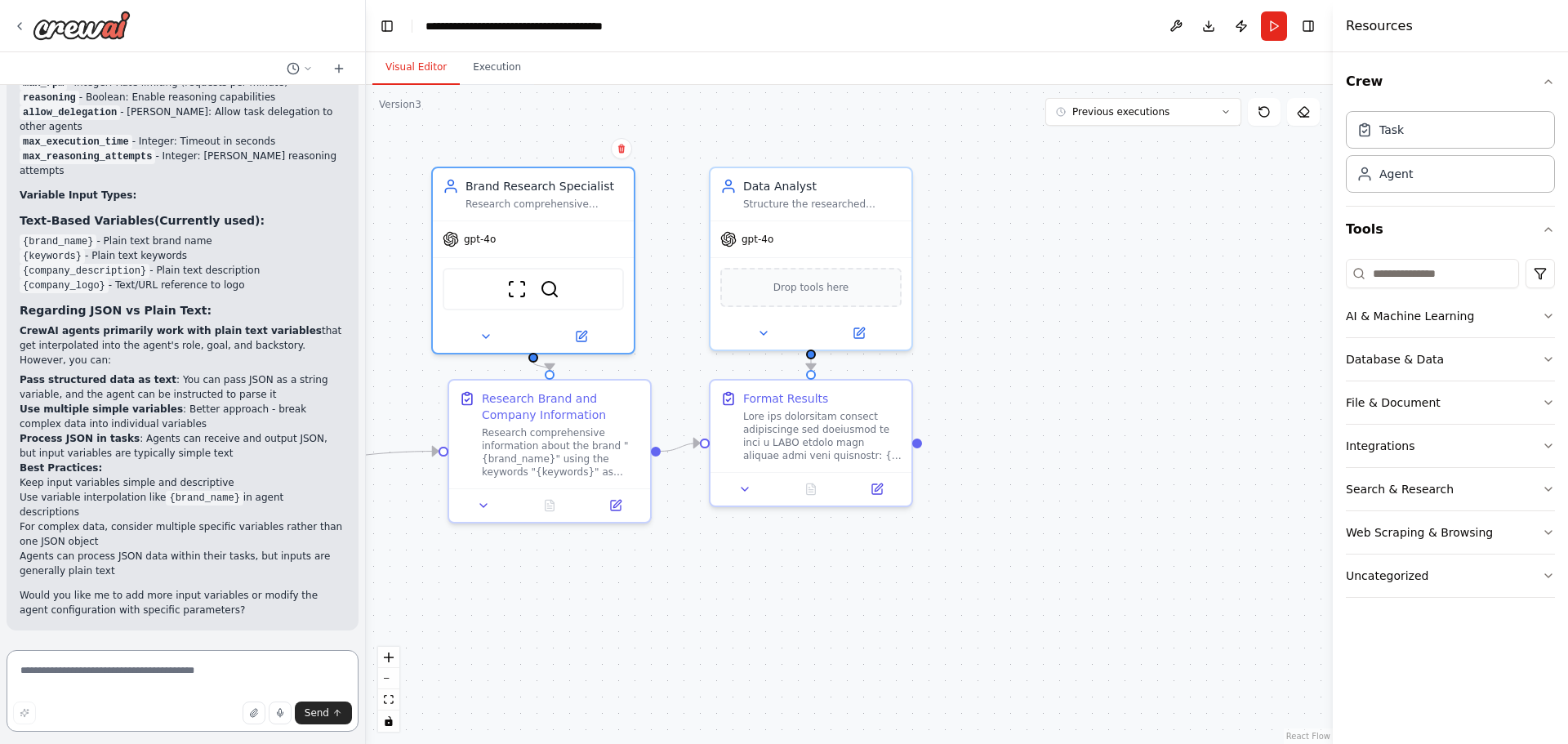
click at [96, 677] on textarea at bounding box center [182, 690] width 352 height 82
paste textarea "**********"
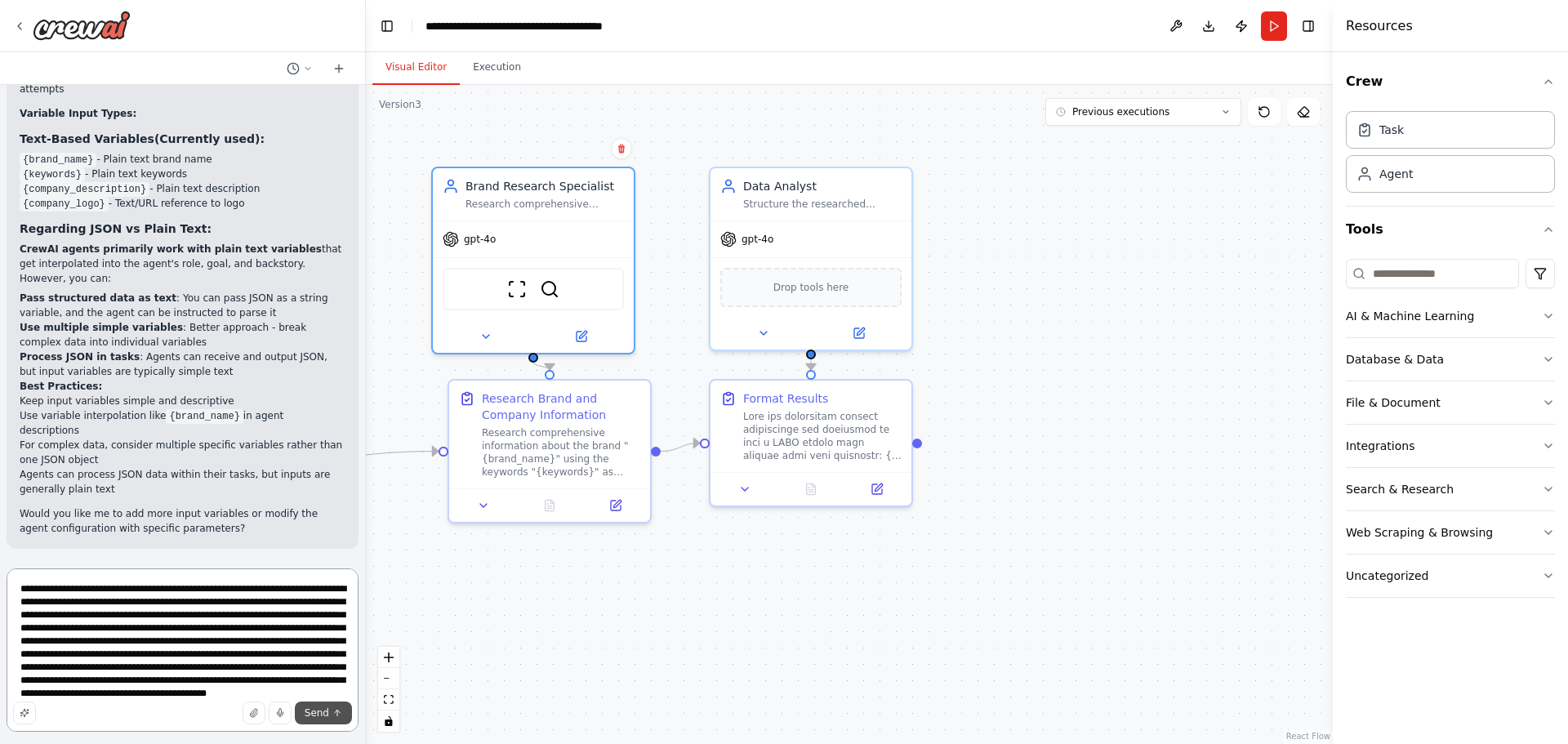
type textarea "**********"
click at [318, 712] on span "Send" at bounding box center [317, 712] width 25 height 13
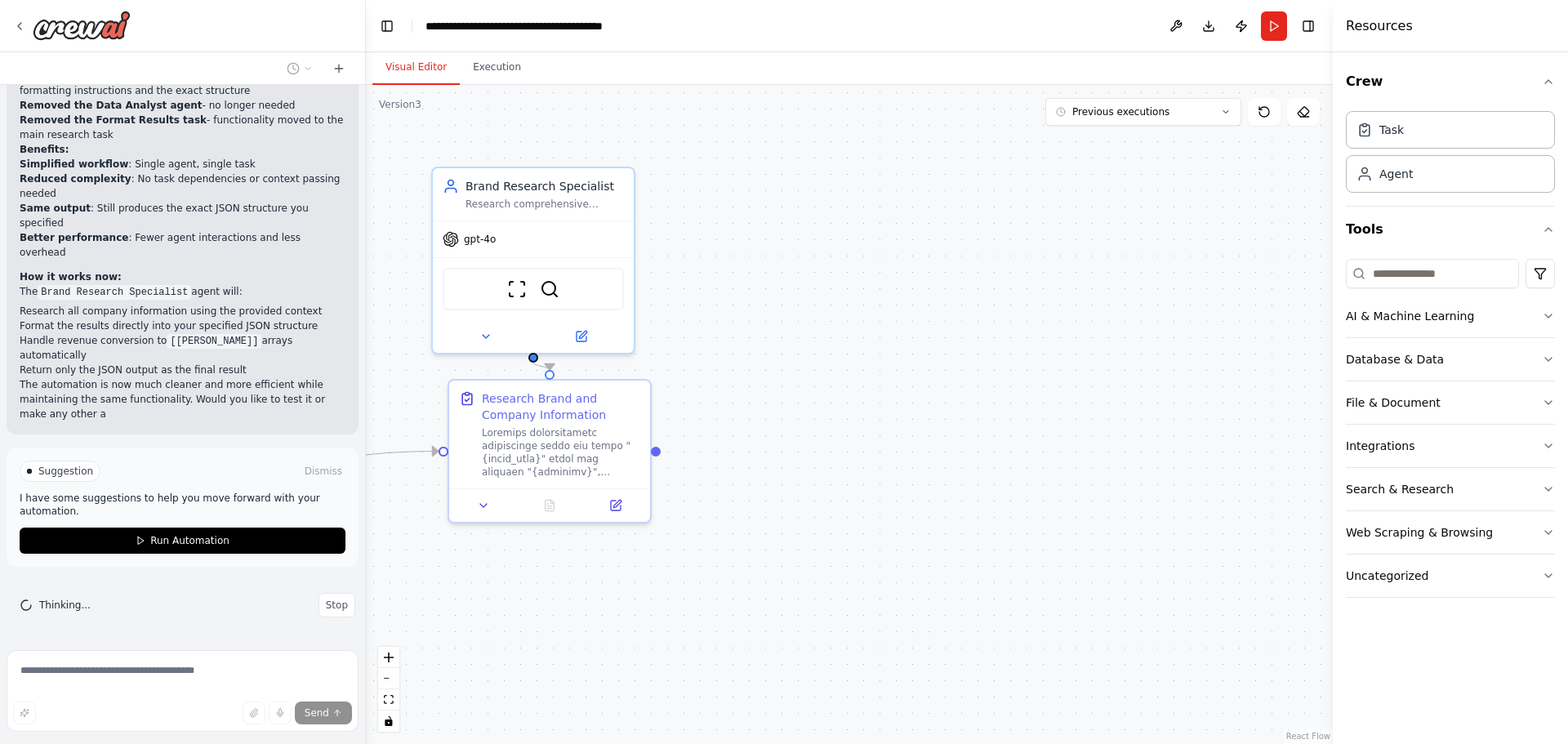
scroll to position [4292, 0]
click at [146, 539] on button "Run Automation" at bounding box center [182, 541] width 325 height 26
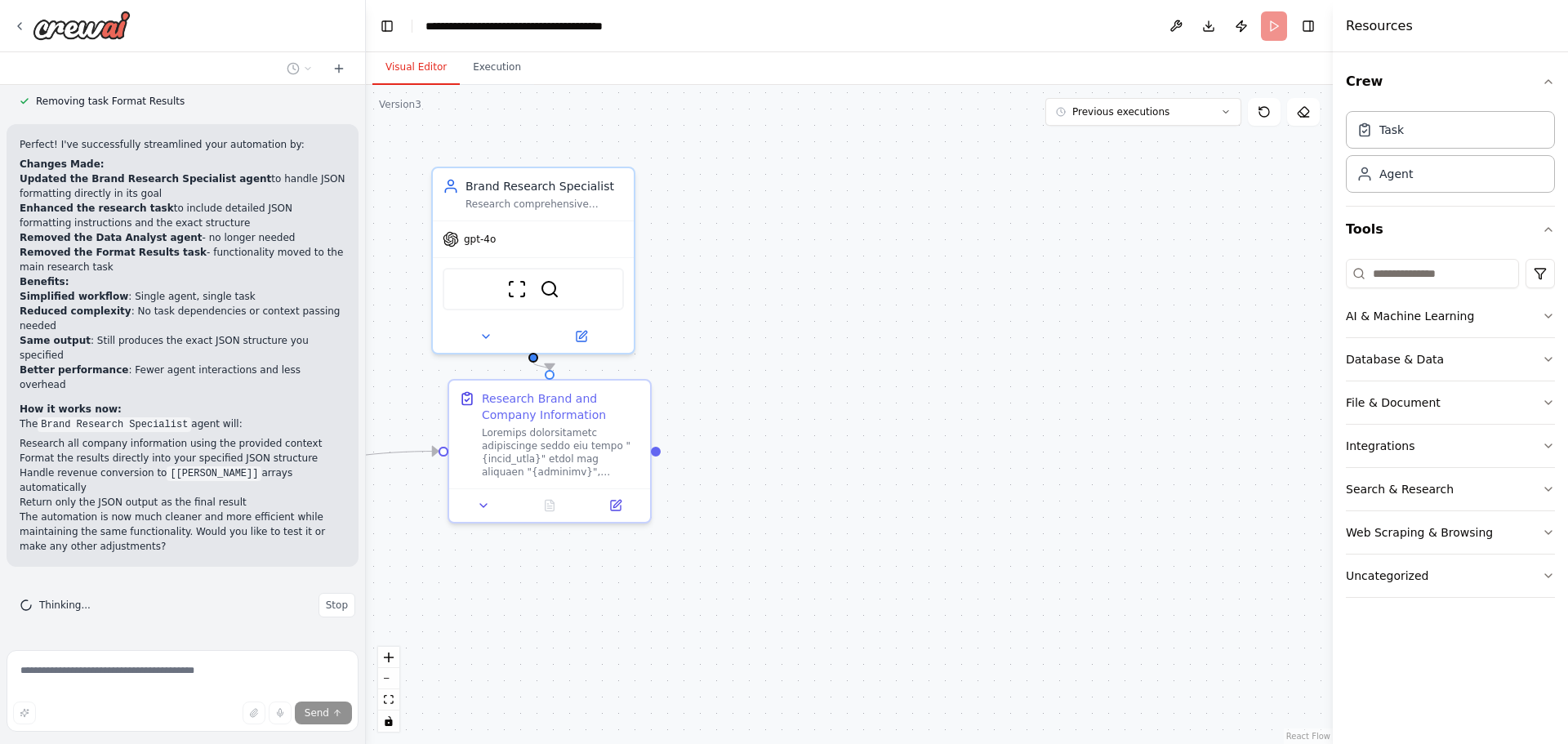
scroll to position [4160, 0]
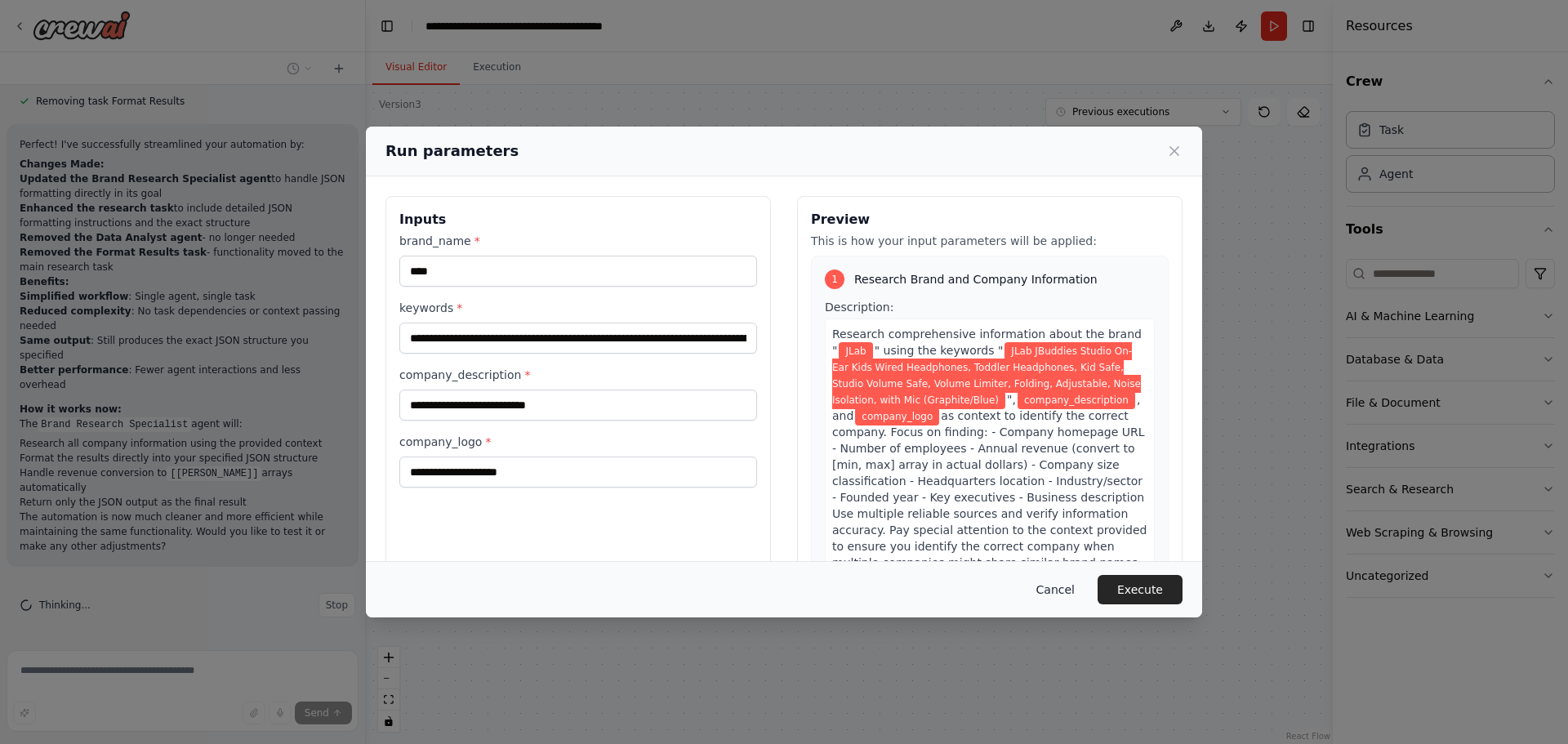
click at [1061, 591] on button "Cancel" at bounding box center [1054, 589] width 64 height 29
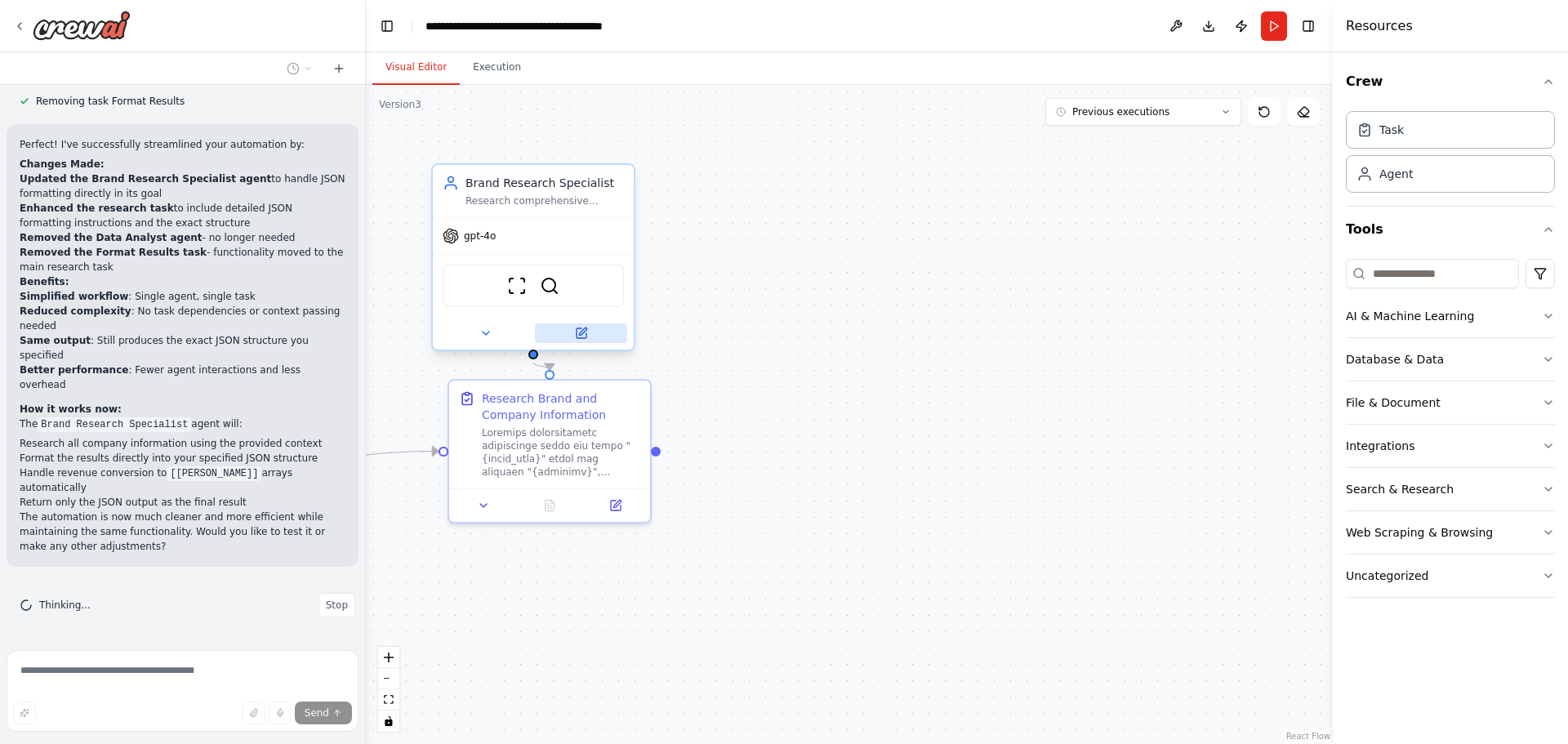
click at [578, 335] on icon at bounding box center [581, 332] width 10 height 10
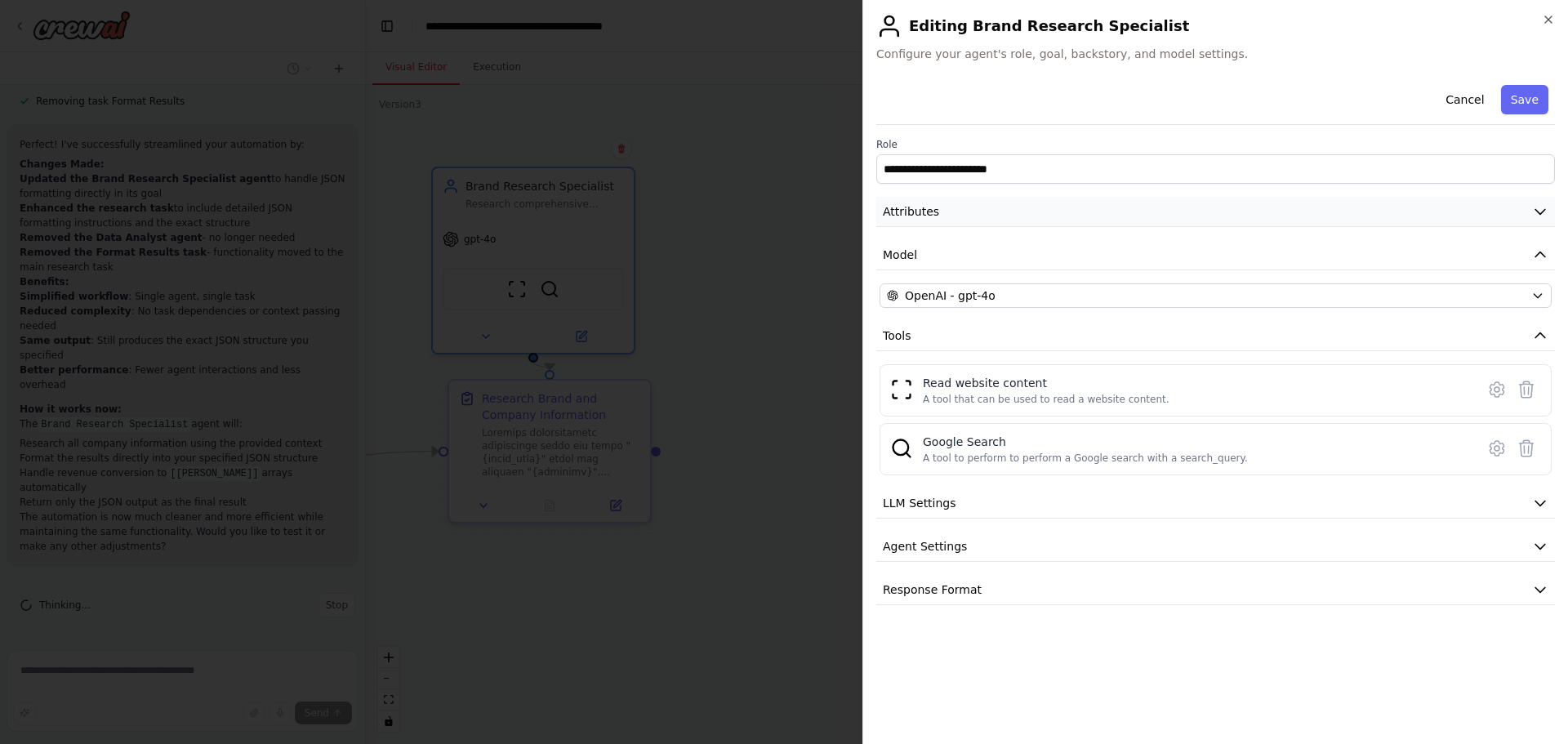
click at [931, 208] on span "Attributes" at bounding box center [911, 211] width 56 height 17
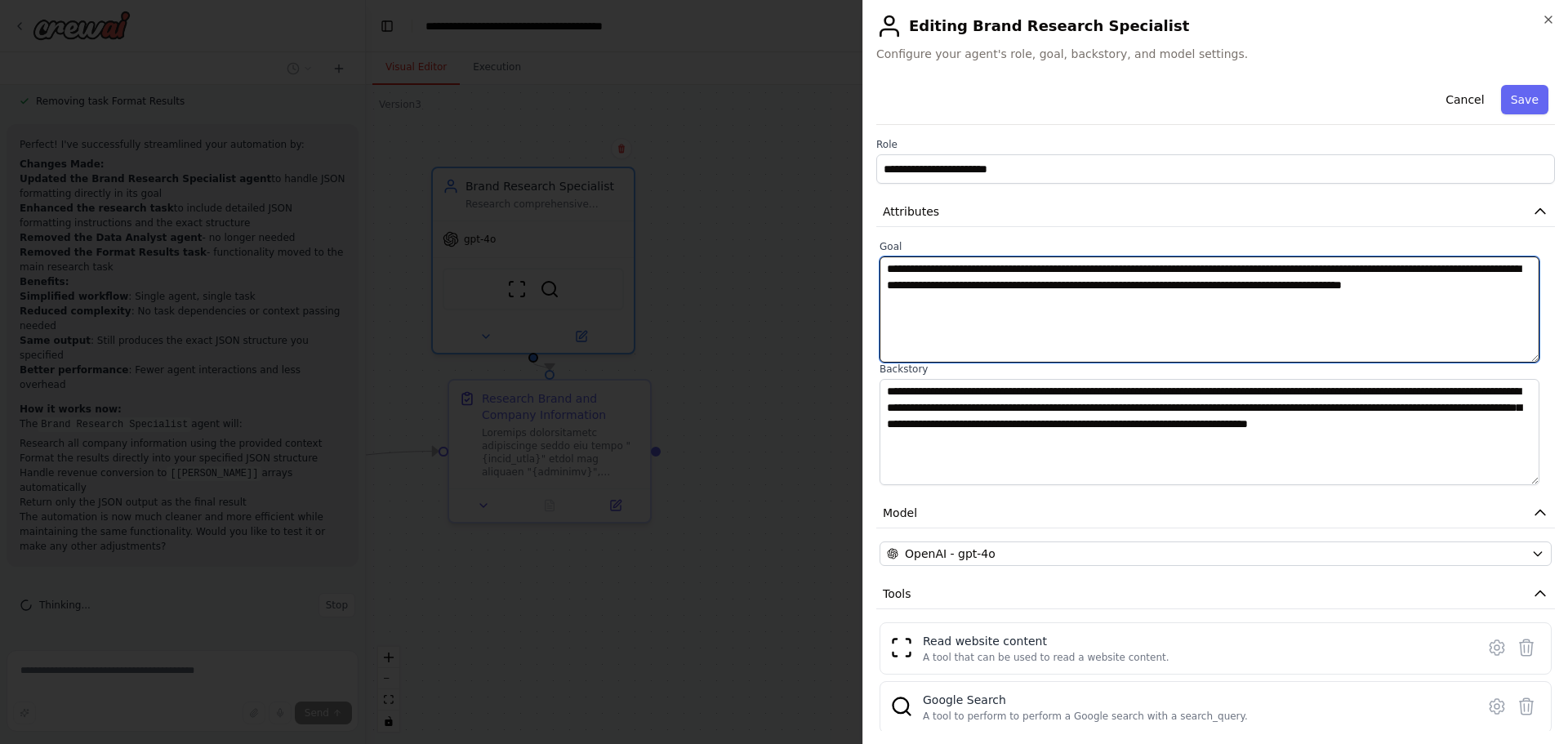
click at [1323, 264] on textarea "**********" at bounding box center [1209, 310] width 660 height 106
type textarea "**********"
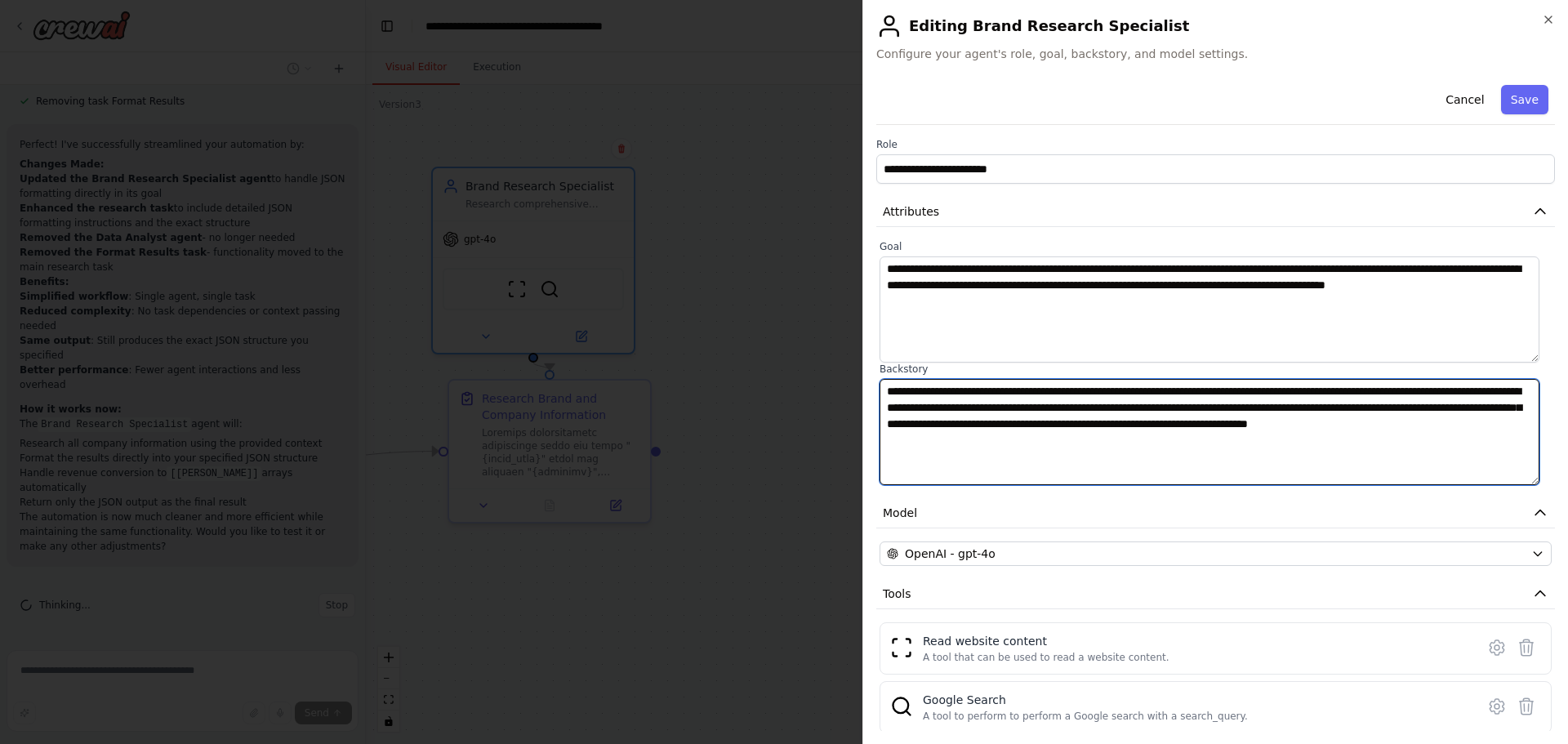
click at [1125, 437] on textarea "**********" at bounding box center [1209, 432] width 660 height 106
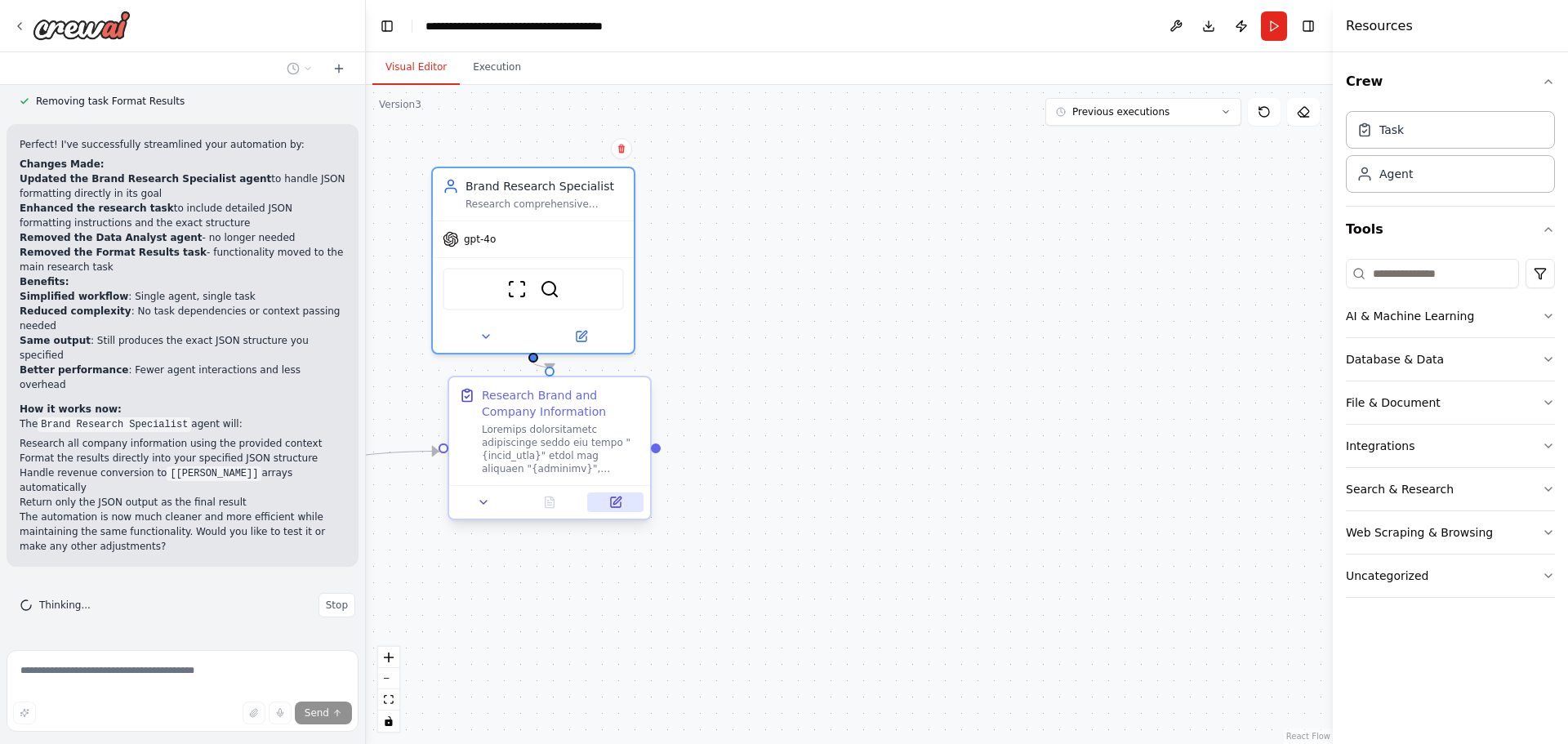
click at [618, 500] on icon at bounding box center [616, 500] width 7 height 7
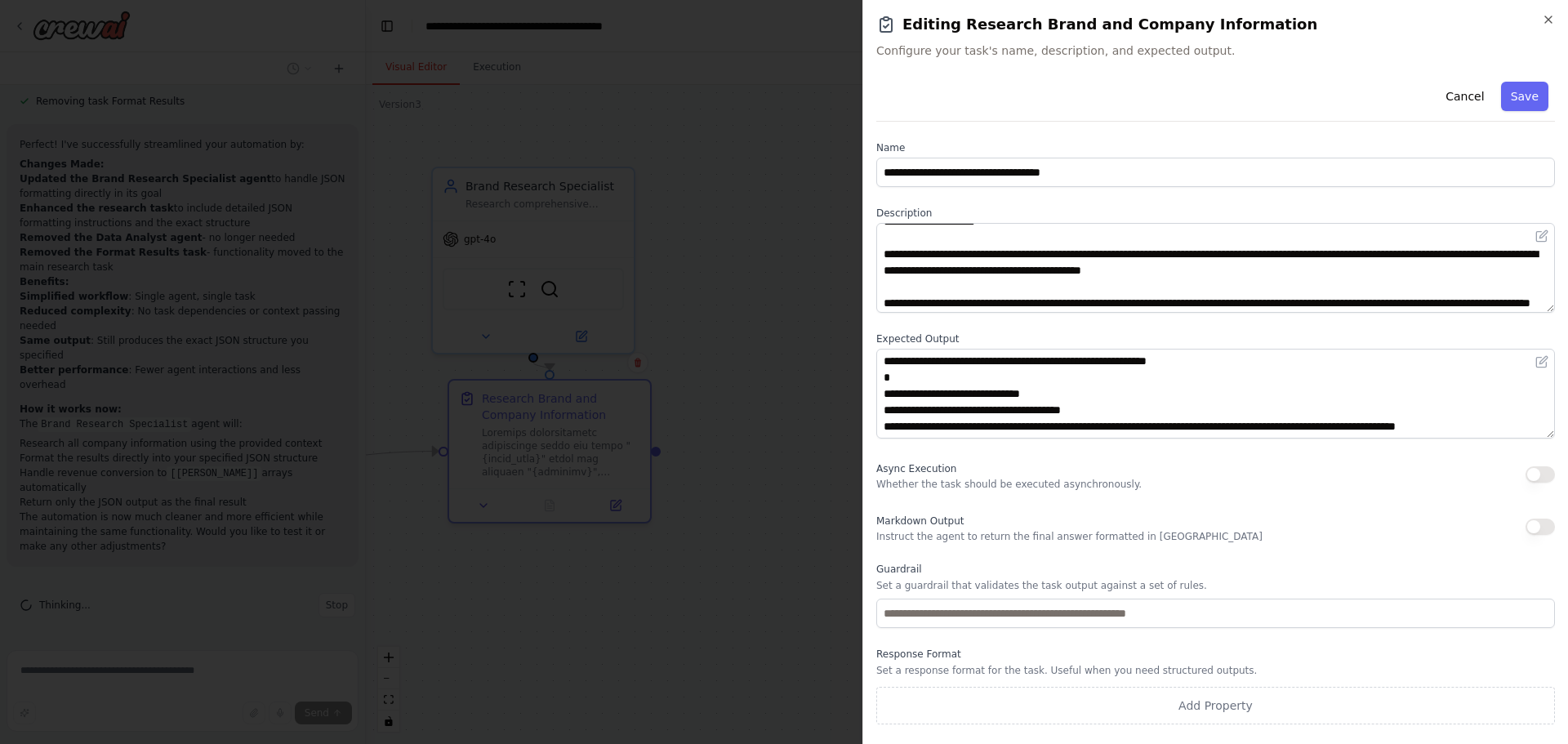
scroll to position [278, 0]
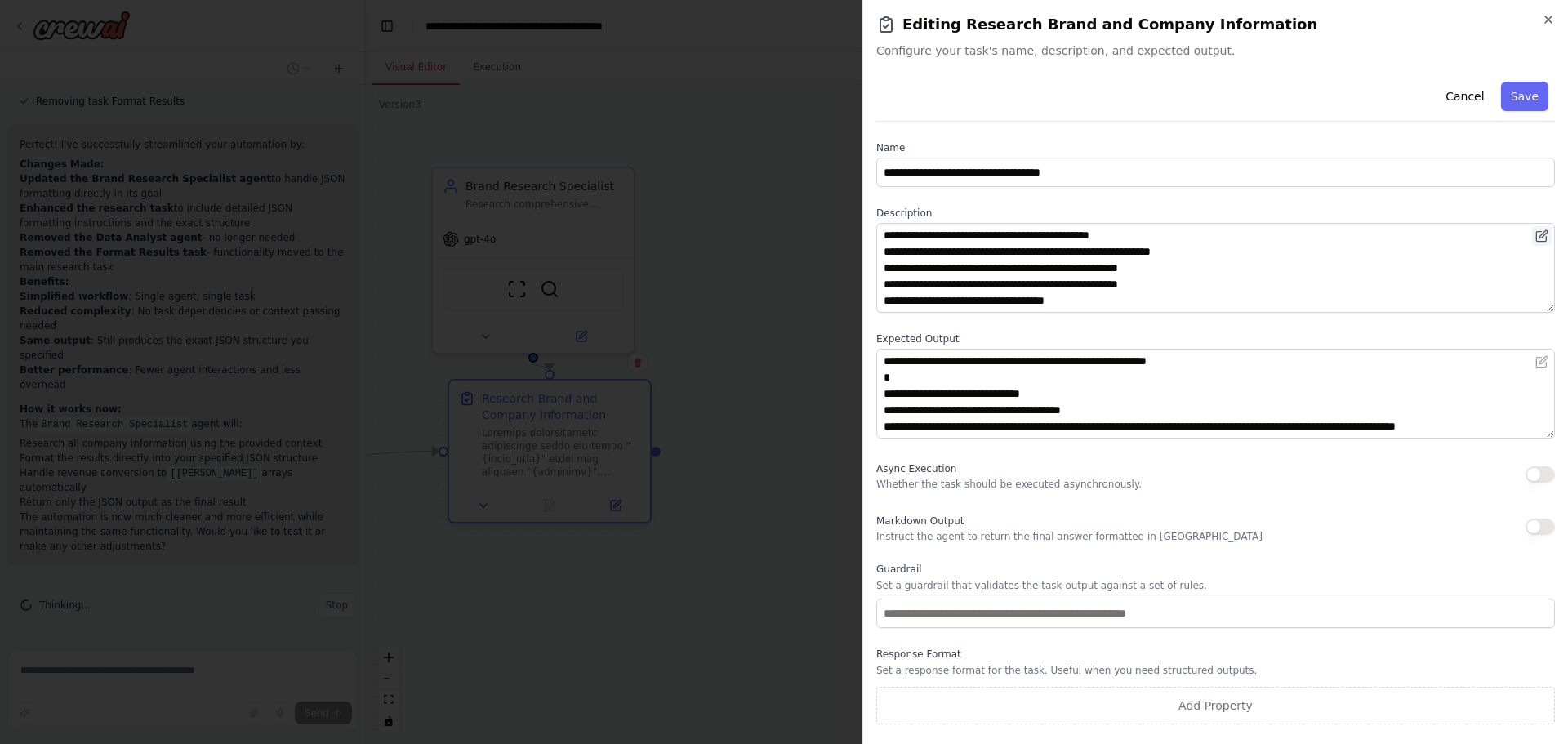
click at [1541, 234] on icon at bounding box center [1542, 236] width 13 height 13
click at [1539, 237] on icon at bounding box center [1542, 236] width 13 height 13
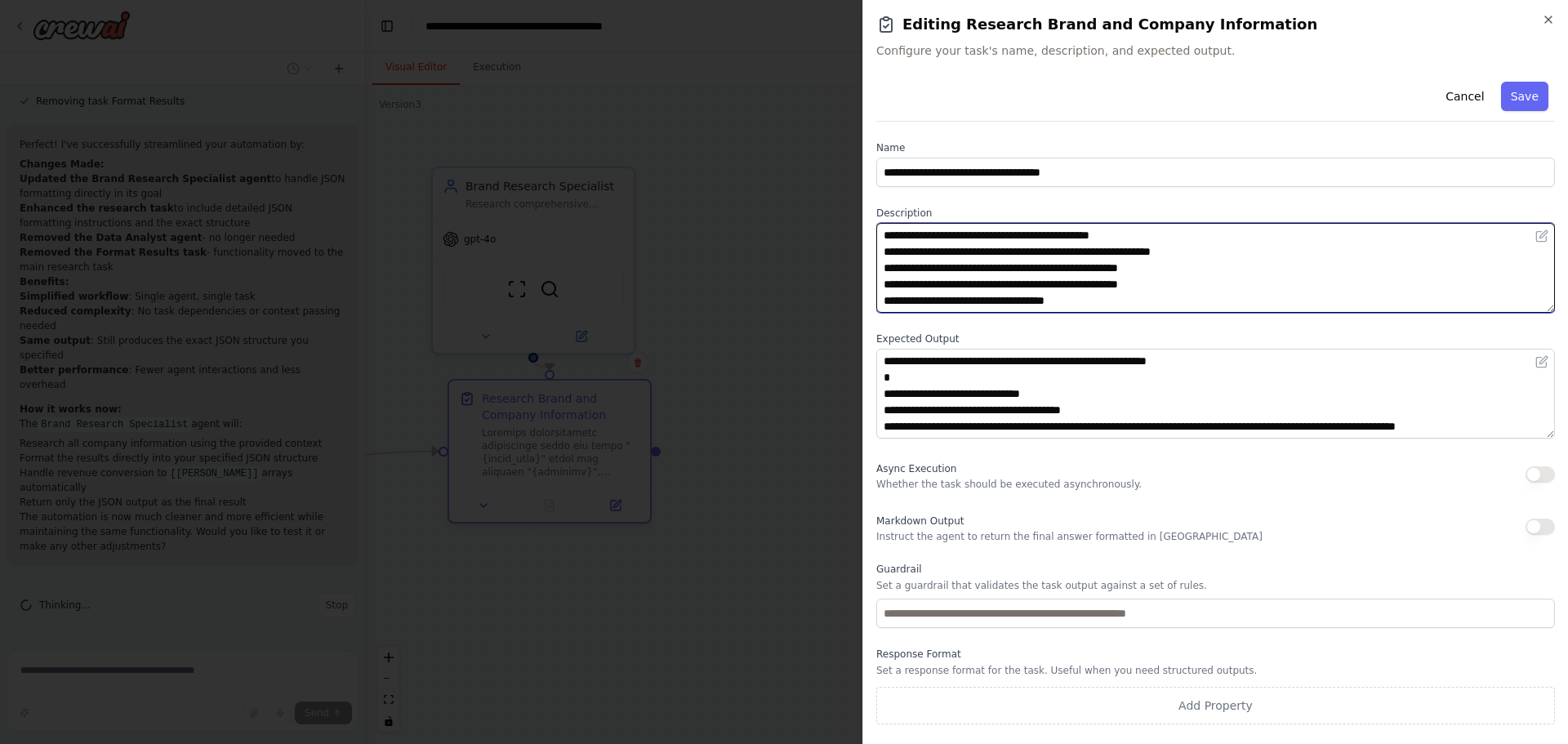
click at [1514, 270] on textarea at bounding box center [1215, 267] width 679 height 90
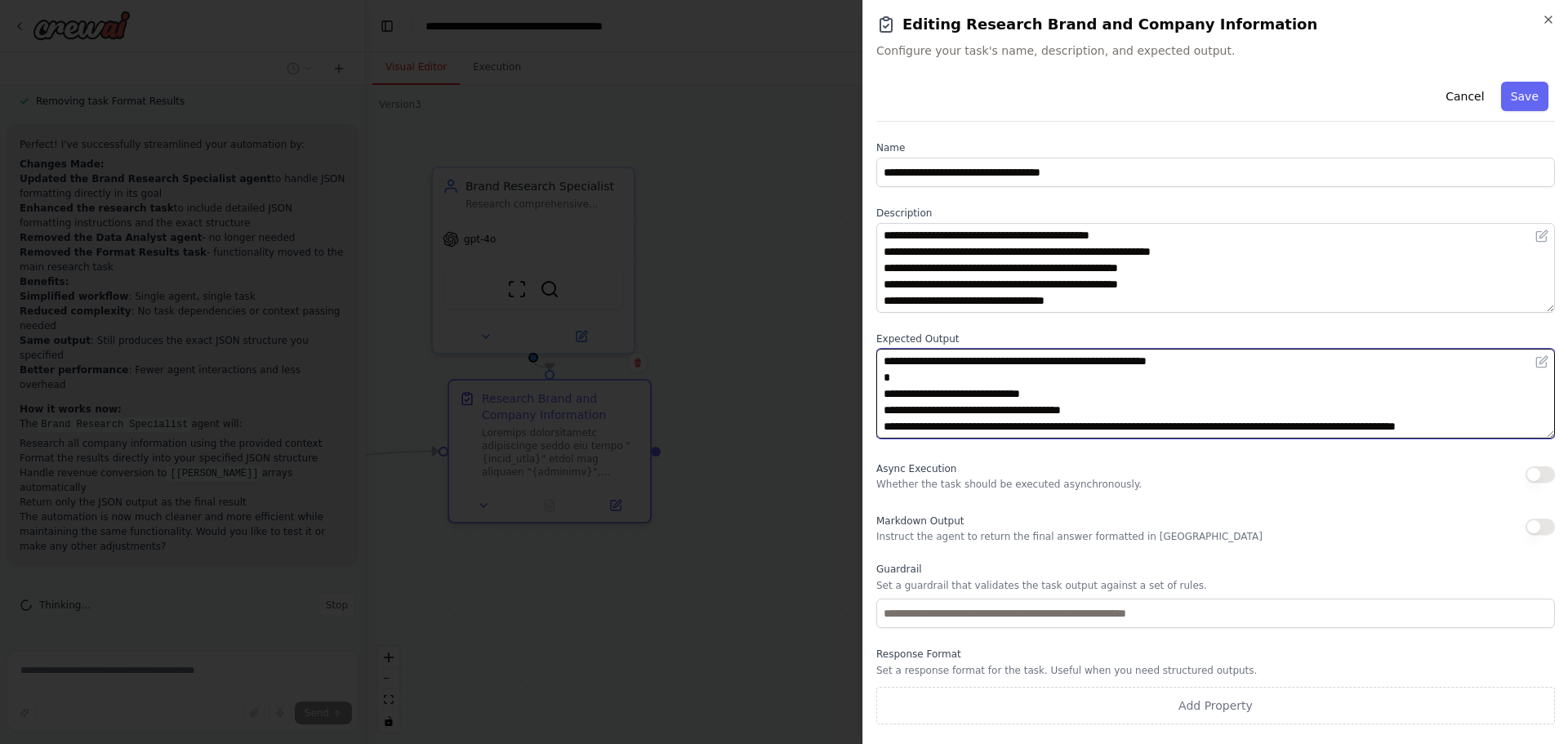
click at [1336, 414] on textarea "**********" at bounding box center [1215, 393] width 679 height 90
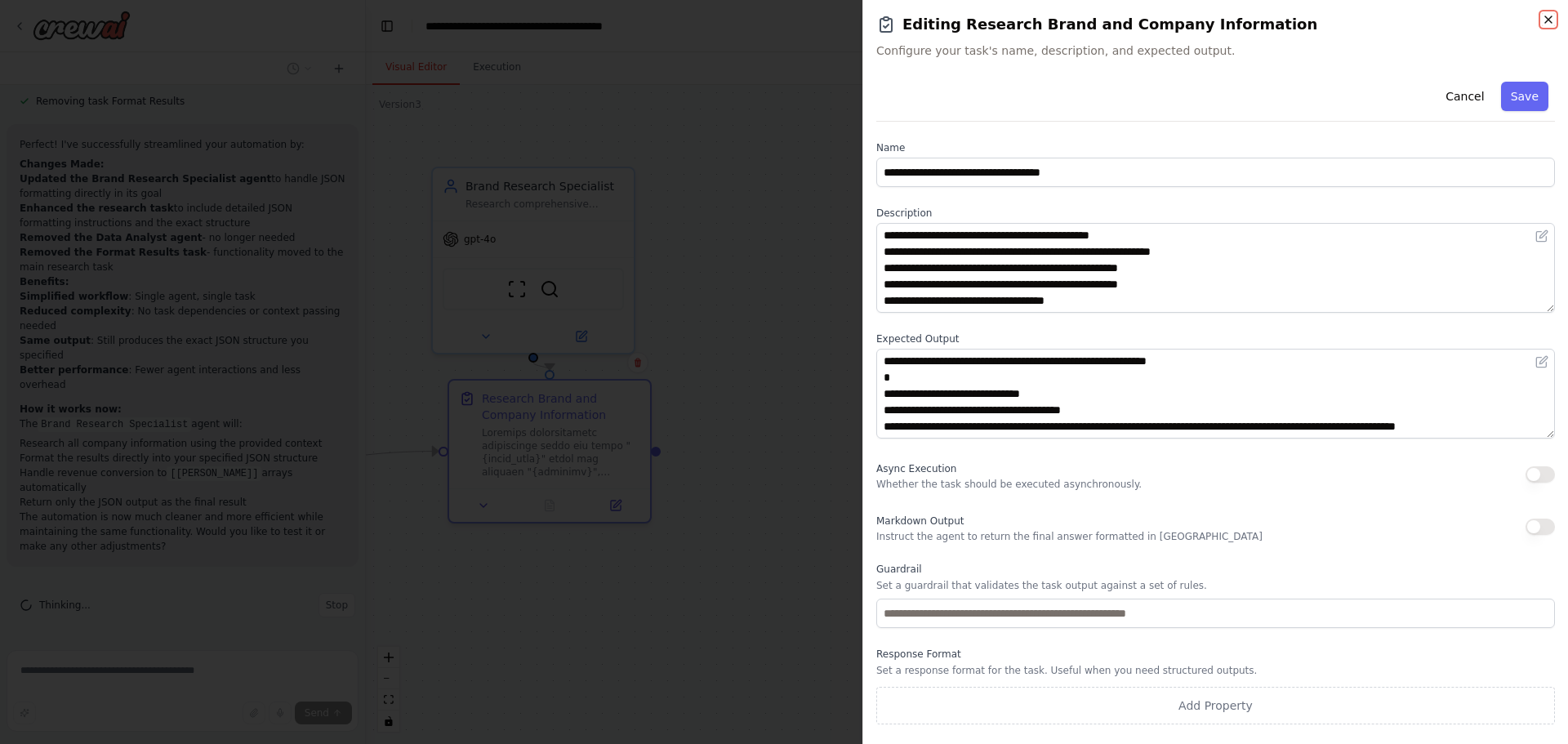
click at [1548, 19] on icon "button" at bounding box center [1548, 19] width 13 height 13
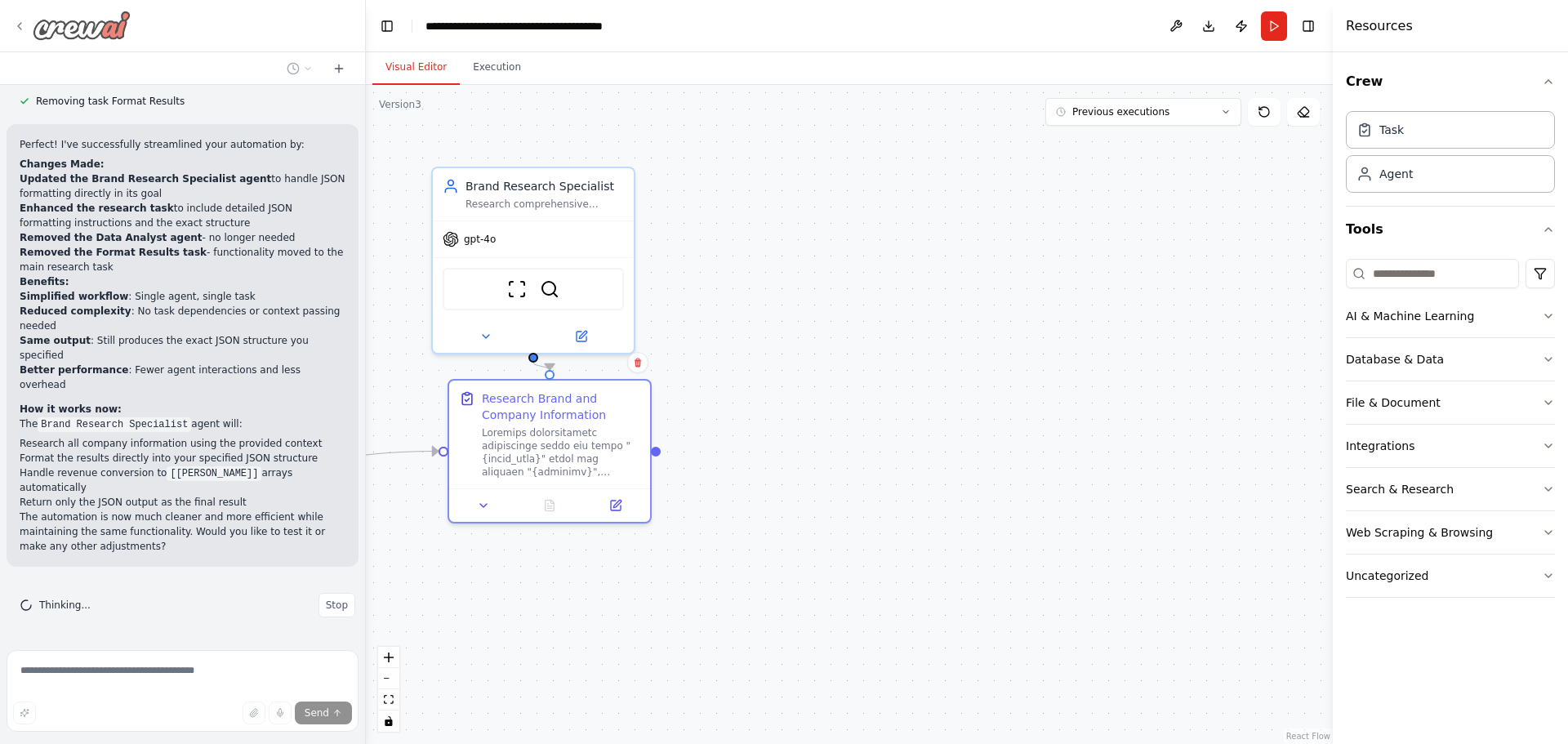
click at [15, 22] on icon at bounding box center [19, 26] width 13 height 13
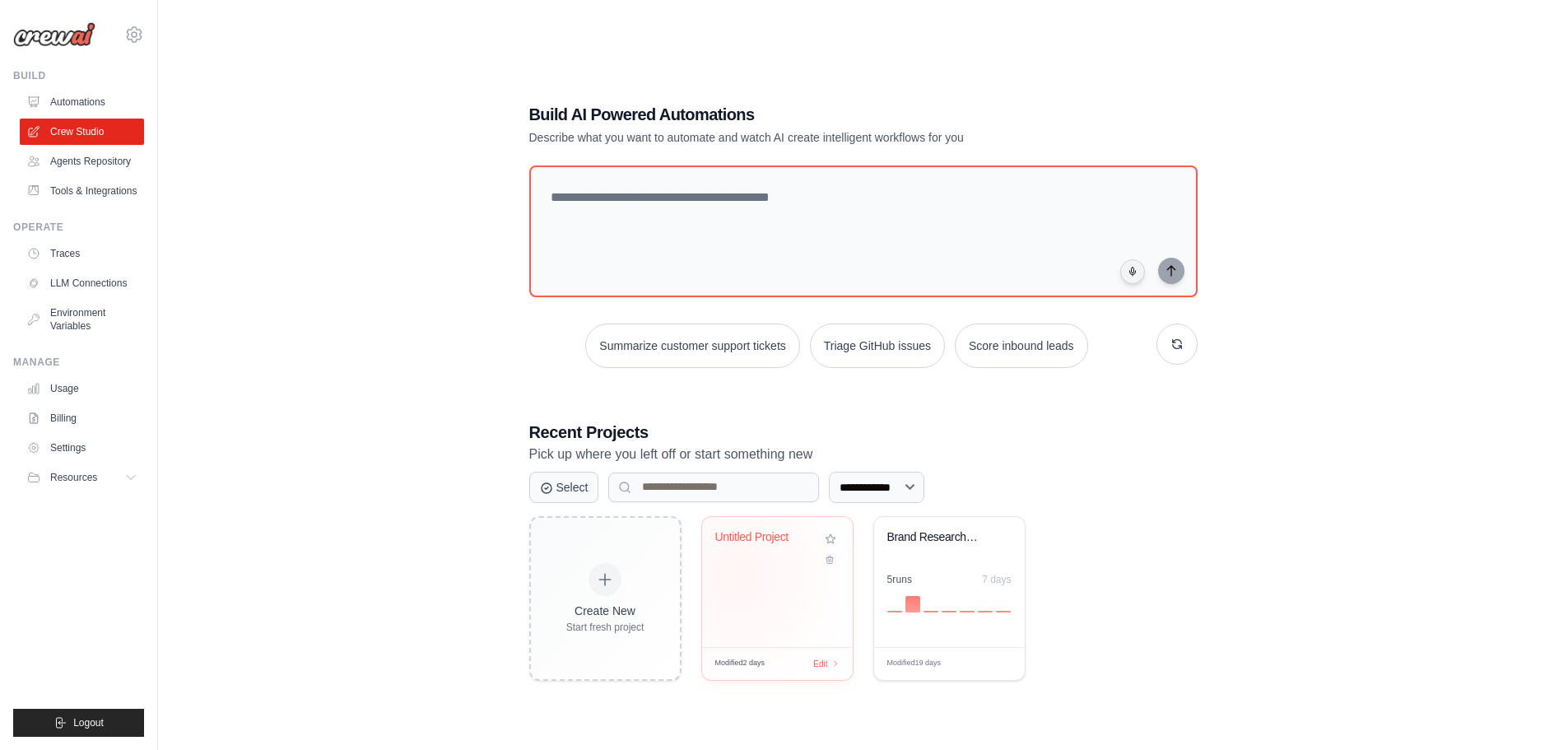
click at [736, 574] on div "Untitled Project" at bounding box center [777, 582] width 151 height 130
click at [949, 587] on div "5 run s 7 days" at bounding box center [949, 591] width 124 height 40
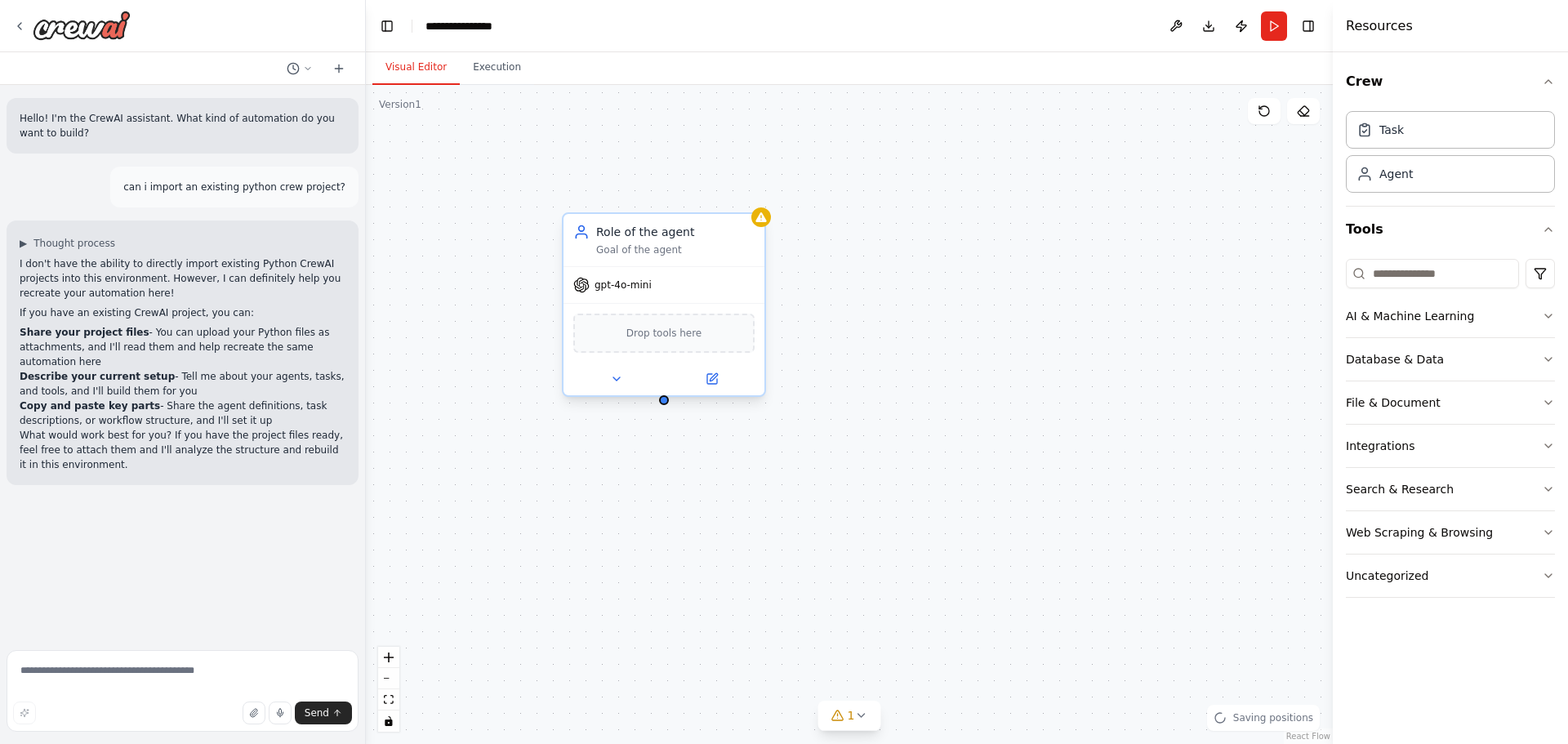
click at [672, 292] on div "gpt-4o-mini" at bounding box center [664, 285] width 201 height 36
click at [714, 379] on icon at bounding box center [713, 376] width 7 height 7
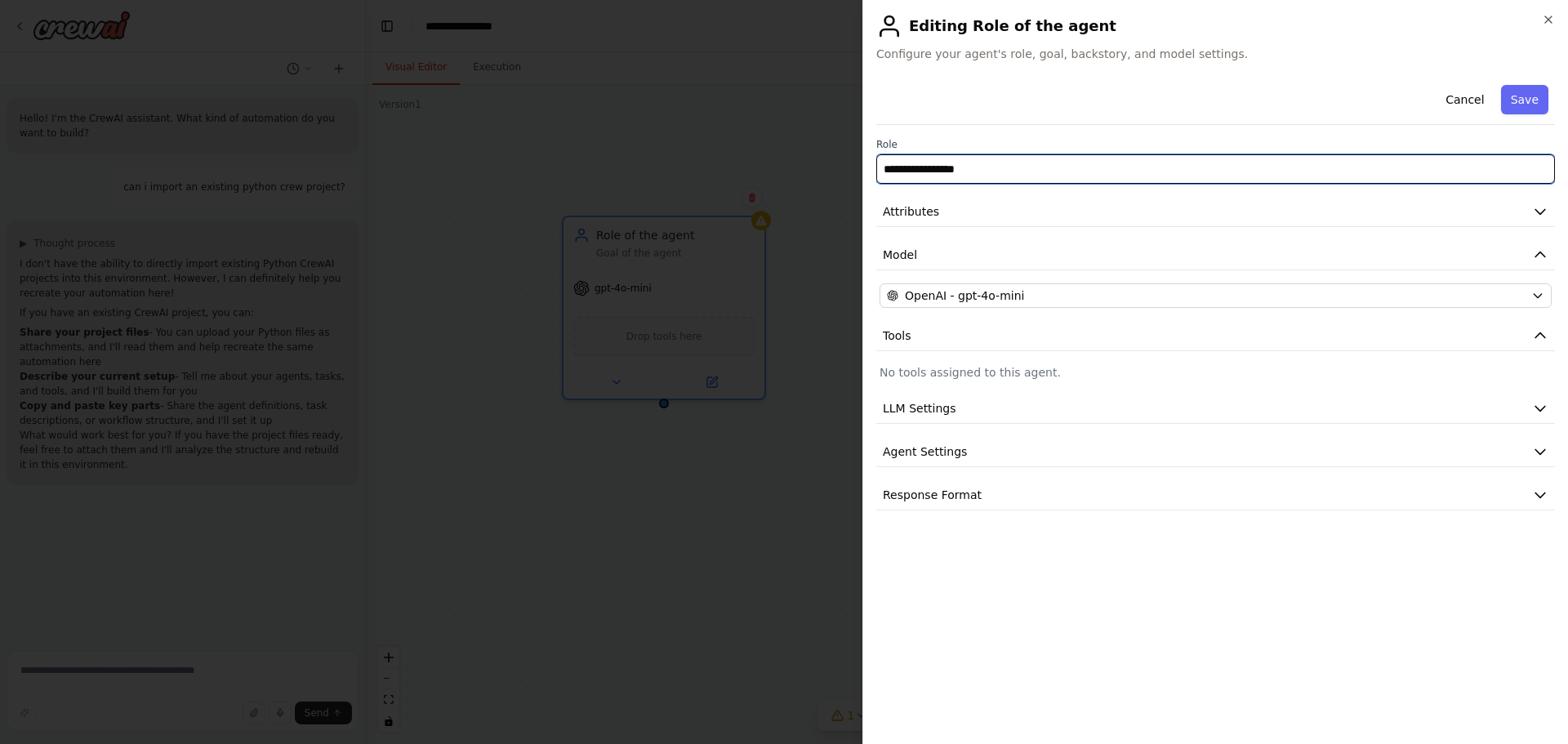
click at [988, 166] on input "**********" at bounding box center [1215, 168] width 679 height 29
drag, startPoint x: 1003, startPoint y: 175, endPoint x: 861, endPoint y: 165, distance: 142.4
click at [861, 165] on body "**********" at bounding box center [784, 372] width 1568 height 744
type input "**********"
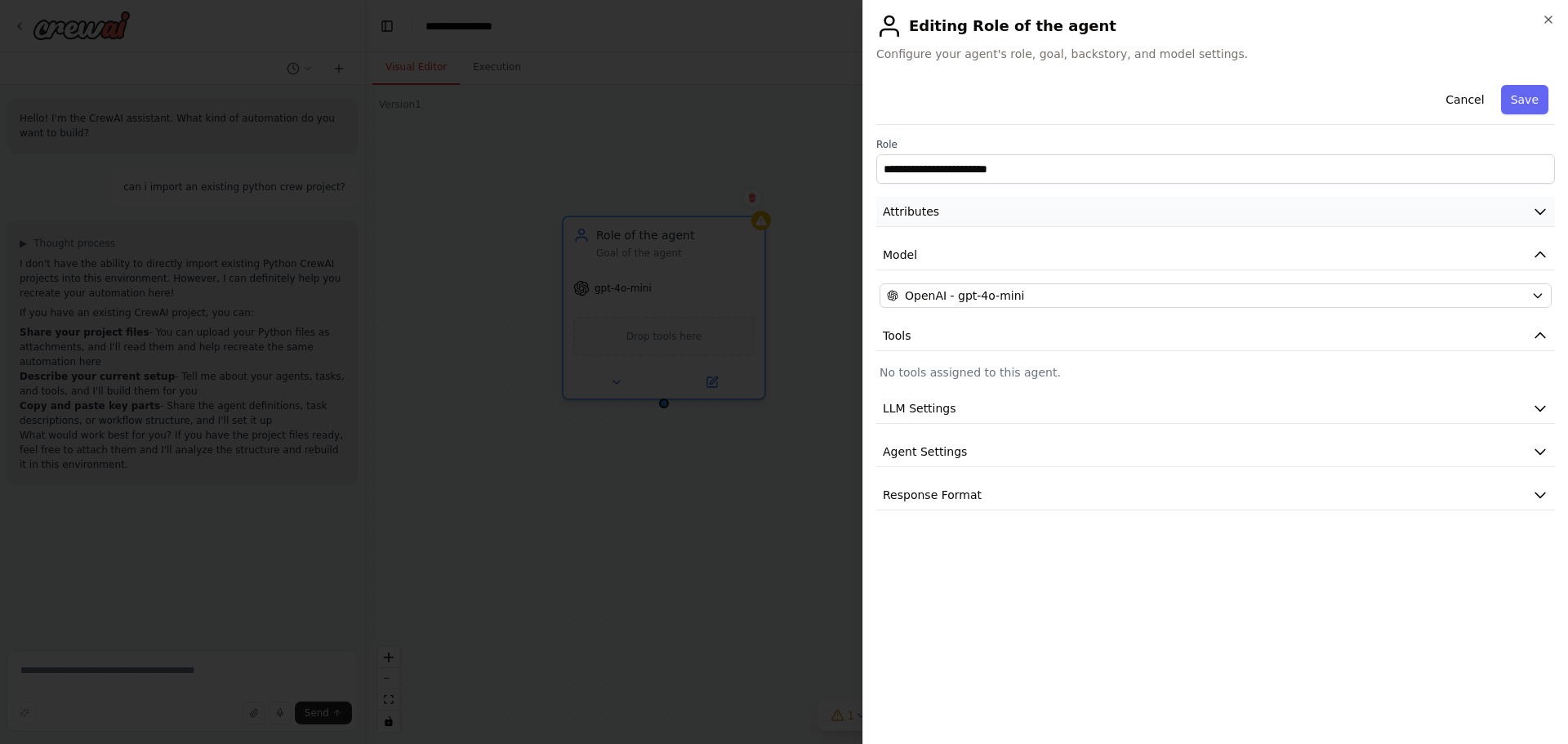
click at [1048, 204] on button "Attributes" at bounding box center [1215, 212] width 679 height 30
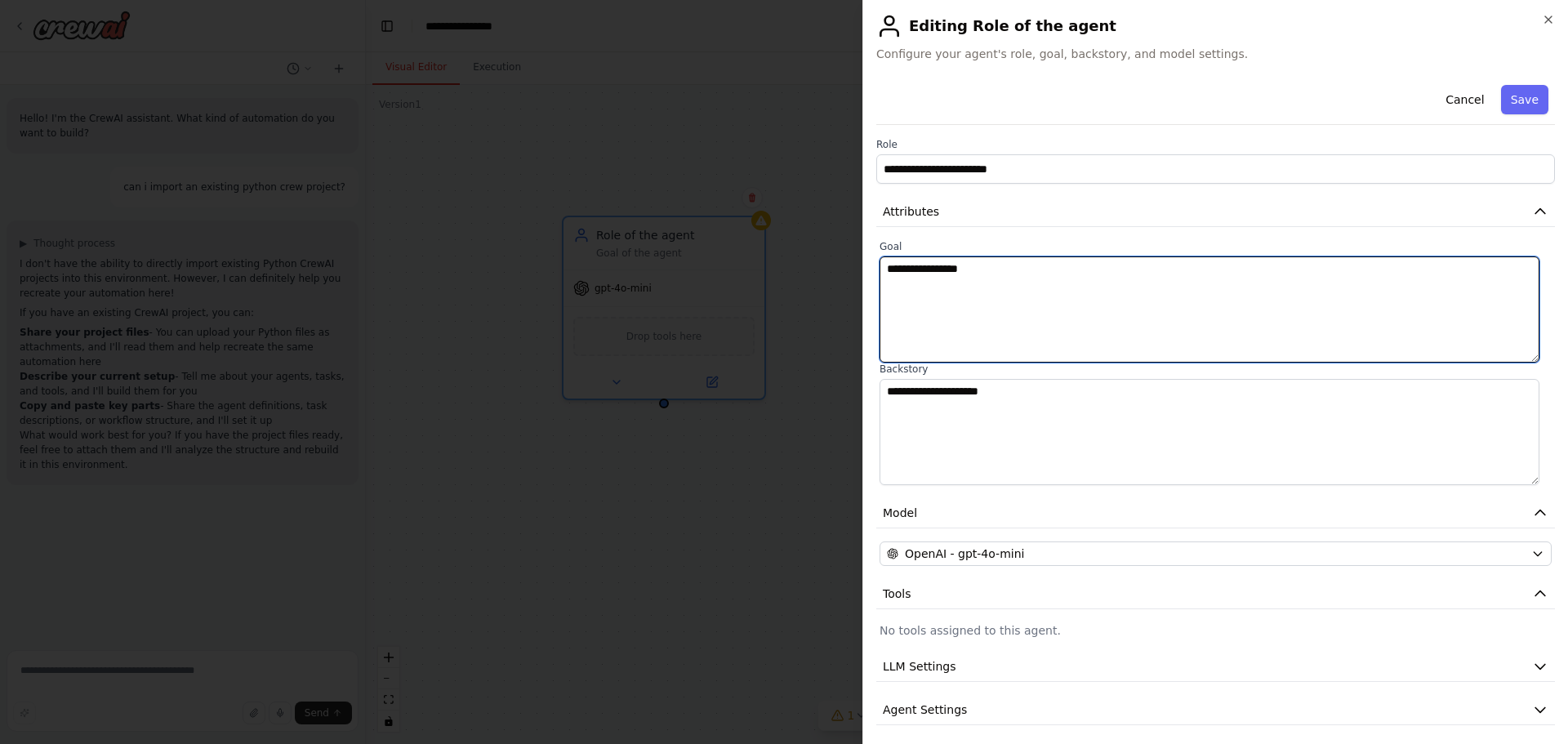
click at [980, 288] on textarea "**********" at bounding box center [1209, 310] width 660 height 106
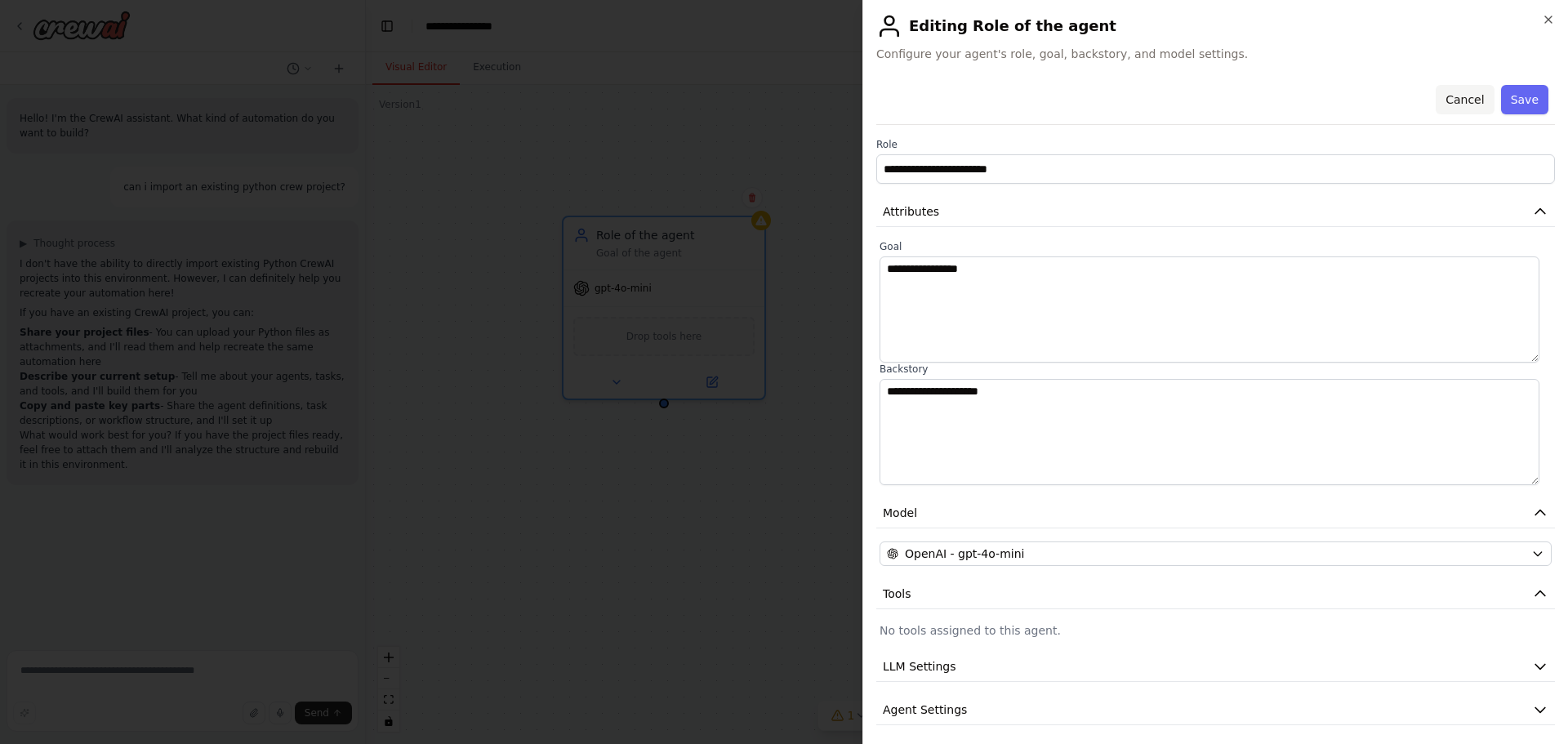
click at [1452, 105] on button "Cancel" at bounding box center [1464, 99] width 58 height 29
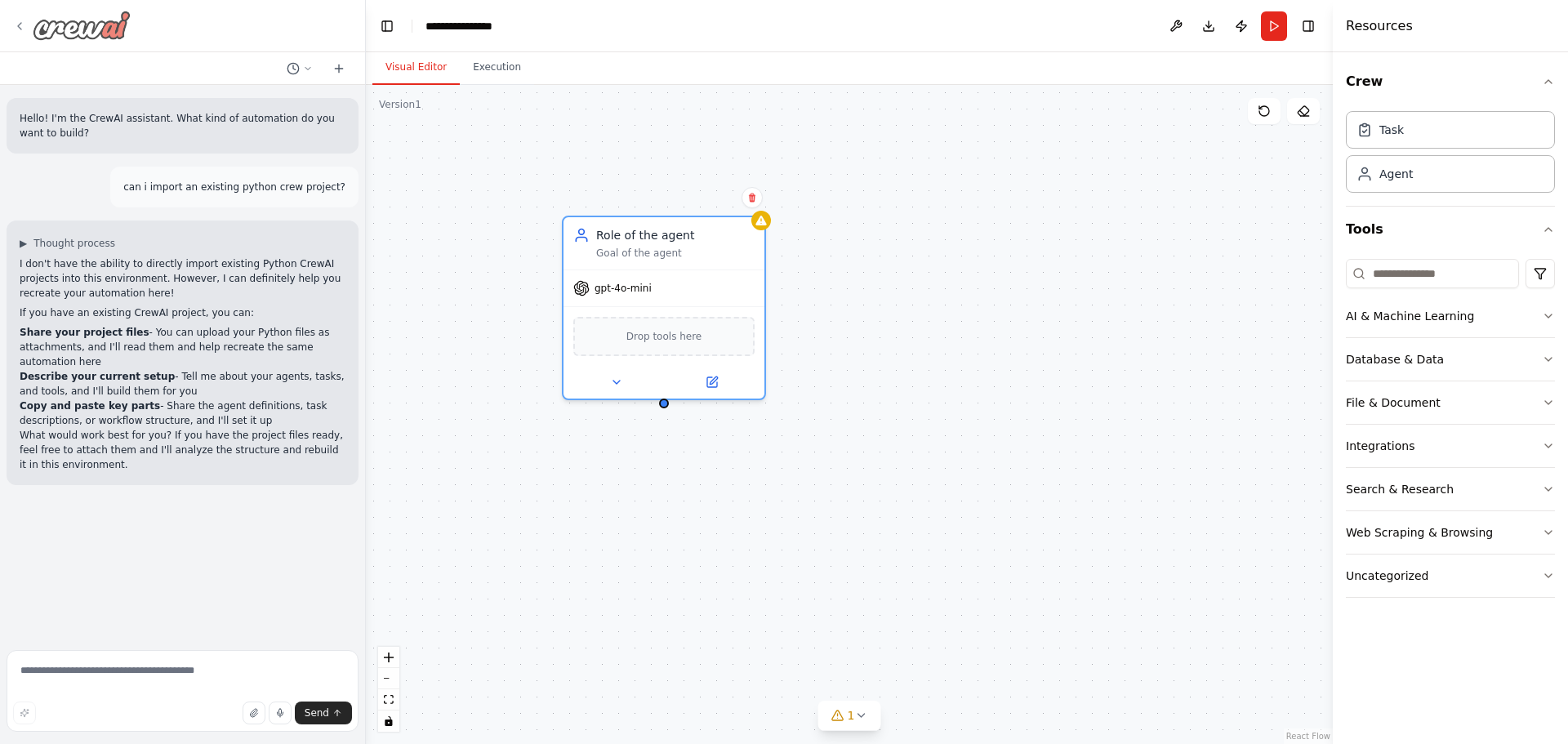
click at [19, 25] on icon at bounding box center [19, 26] width 4 height 6
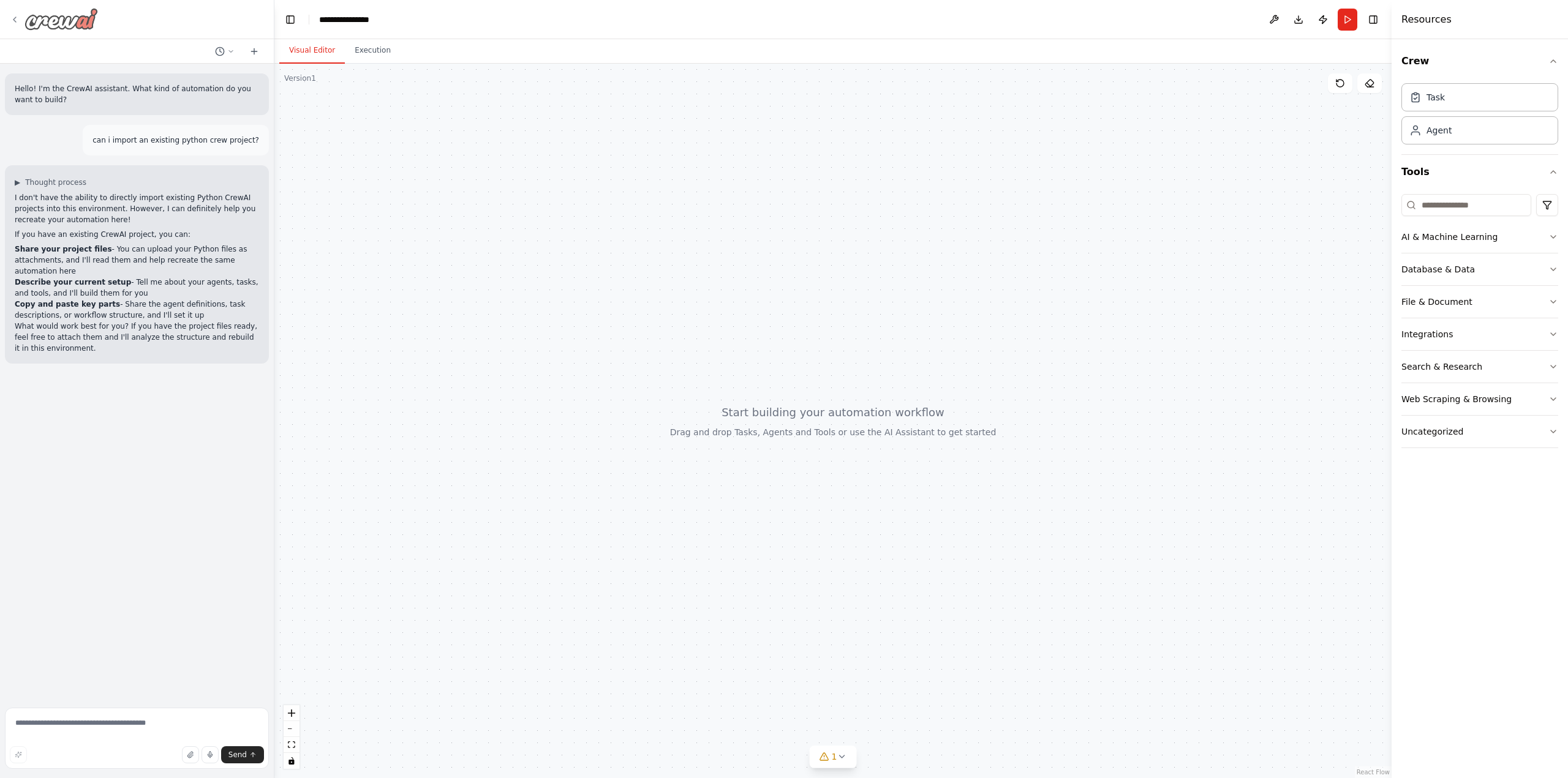
click at [14, 16] on icon at bounding box center [15, 19] width 10 height 10
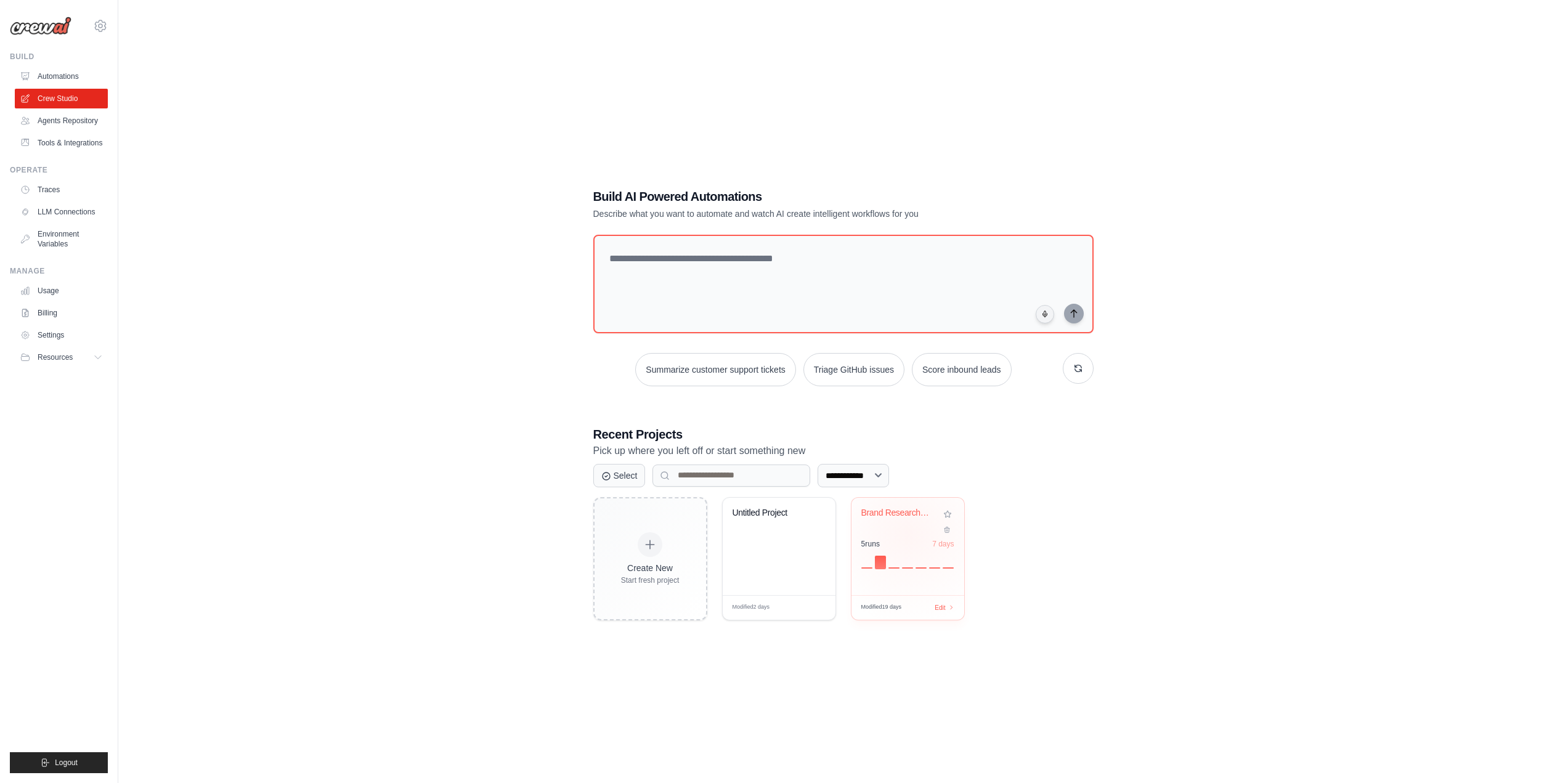
click at [909, 534] on div "Brand Research & Company Metrics Au..." at bounding box center [908, 522] width 93 height 29
click at [788, 543] on div "Untitled Project" at bounding box center [779, 546] width 113 height 98
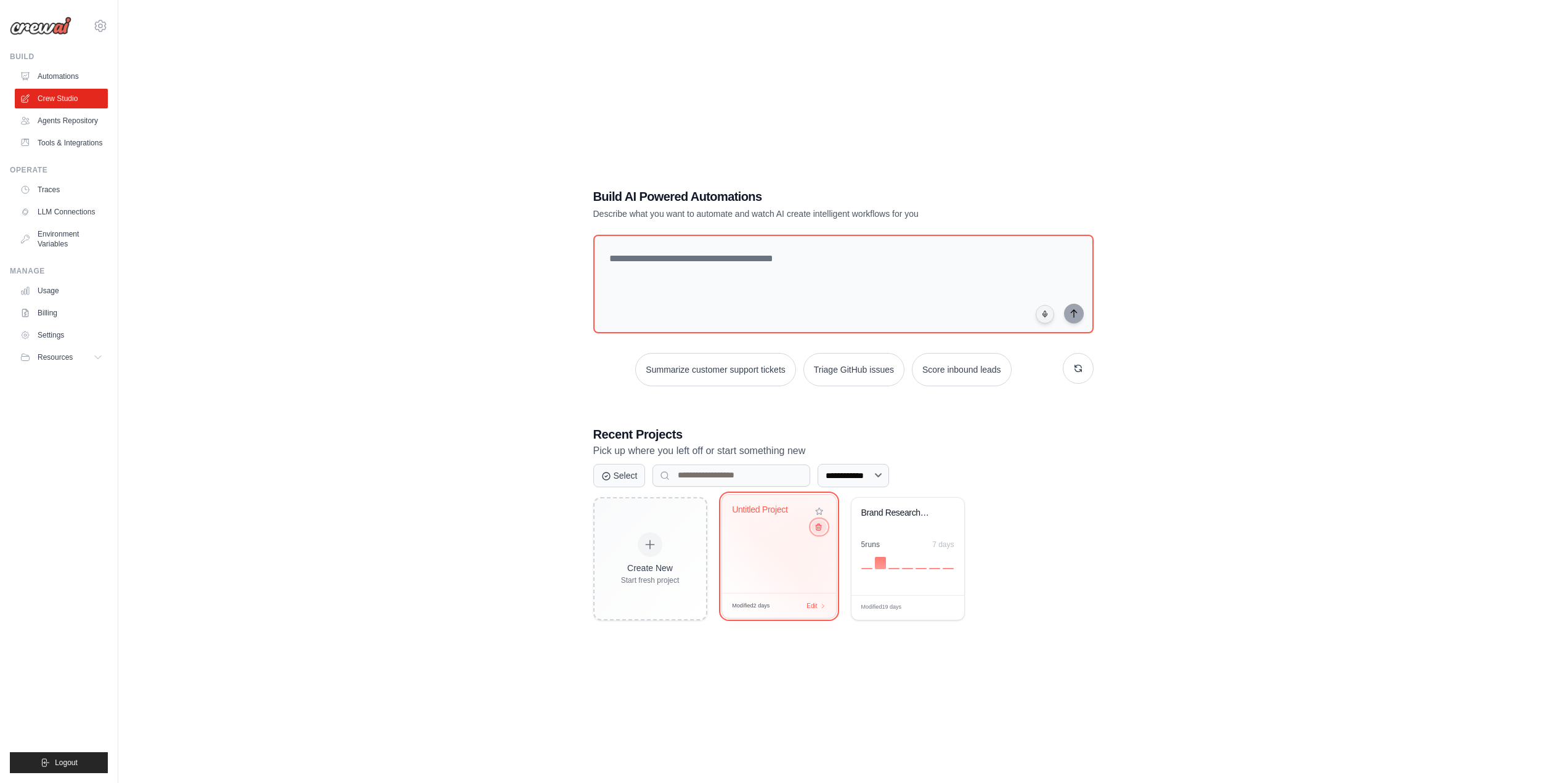
click at [817, 528] on icon at bounding box center [818, 526] width 8 height 8
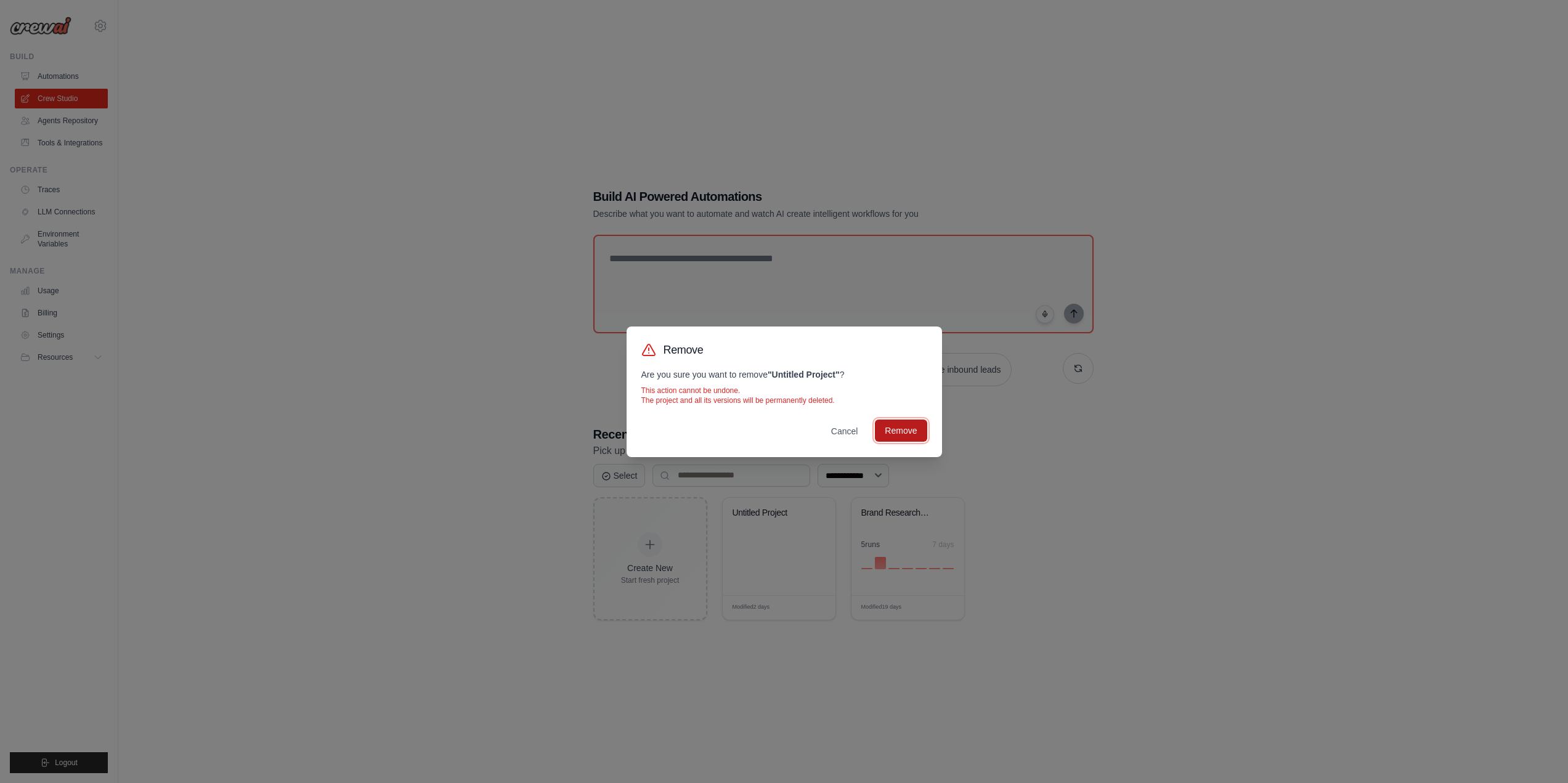
click at [894, 426] on button "Remove" at bounding box center [900, 430] width 52 height 22
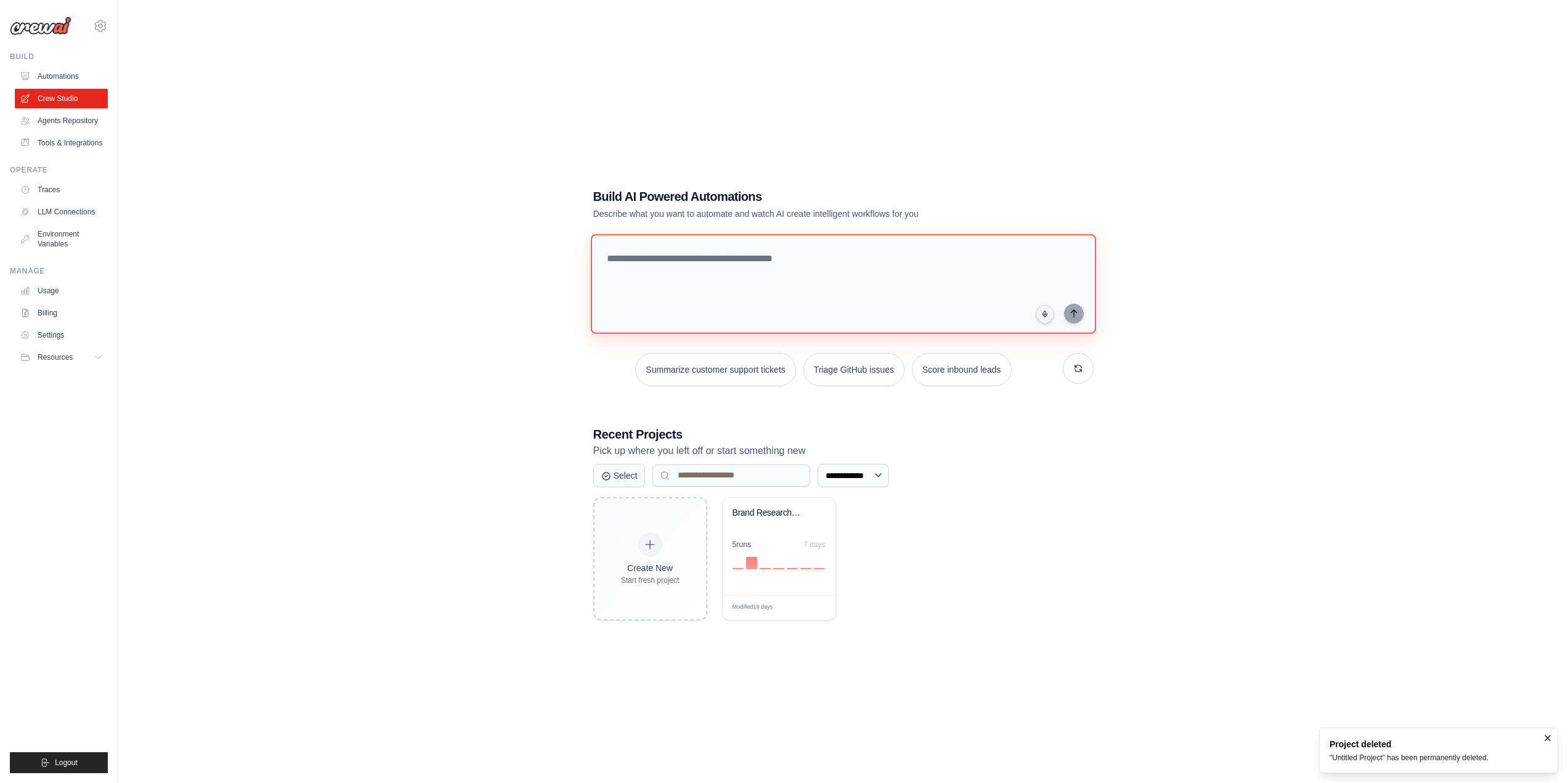
click at [666, 286] on textarea at bounding box center [843, 284] width 505 height 100
click at [708, 273] on textarea at bounding box center [843, 284] width 505 height 100
click at [719, 263] on textarea at bounding box center [843, 284] width 505 height 100
paste textarea "**********"
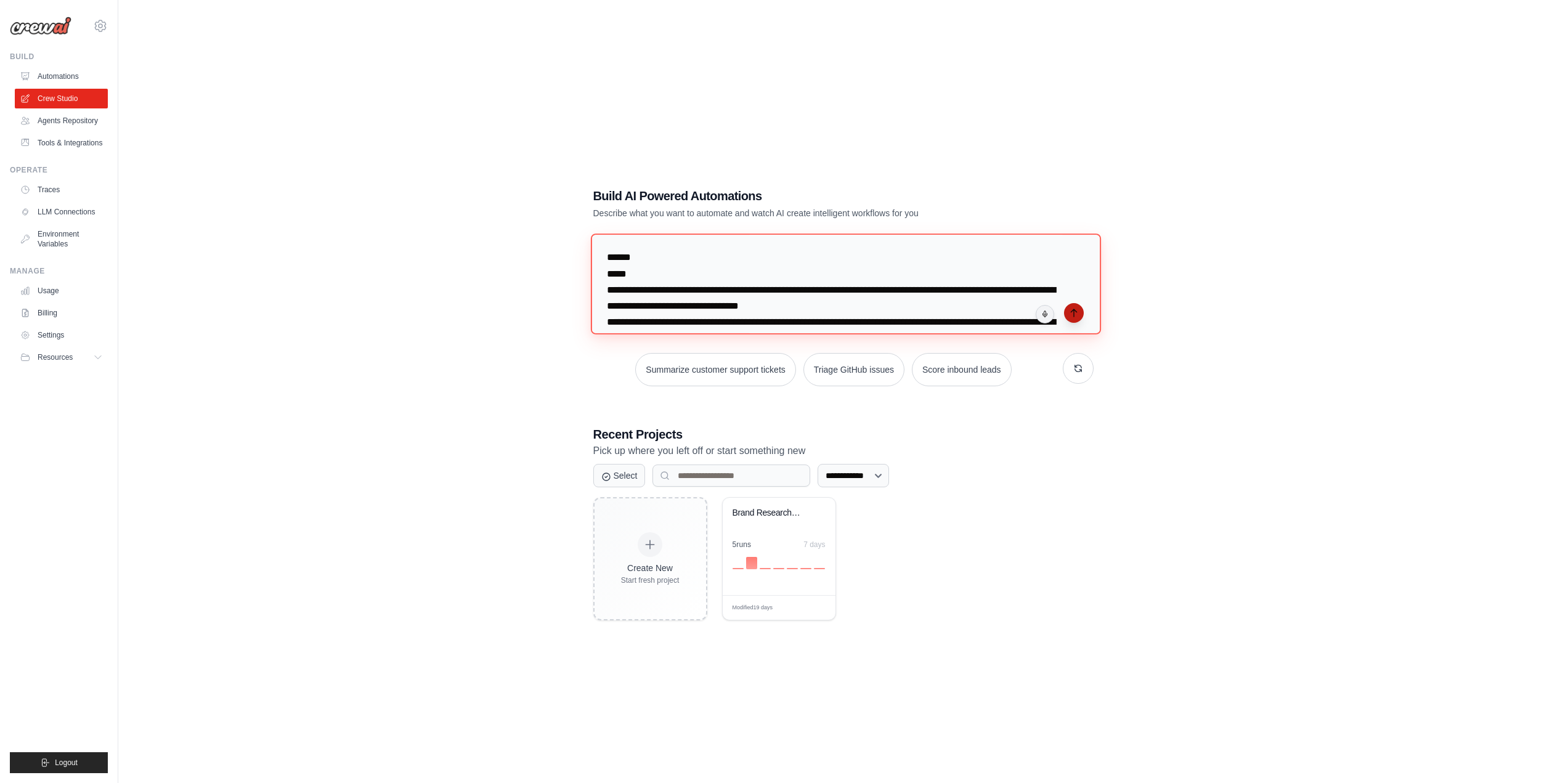
type textarea "**********"
click at [1074, 313] on icon "submit" at bounding box center [1074, 313] width 5 height 7
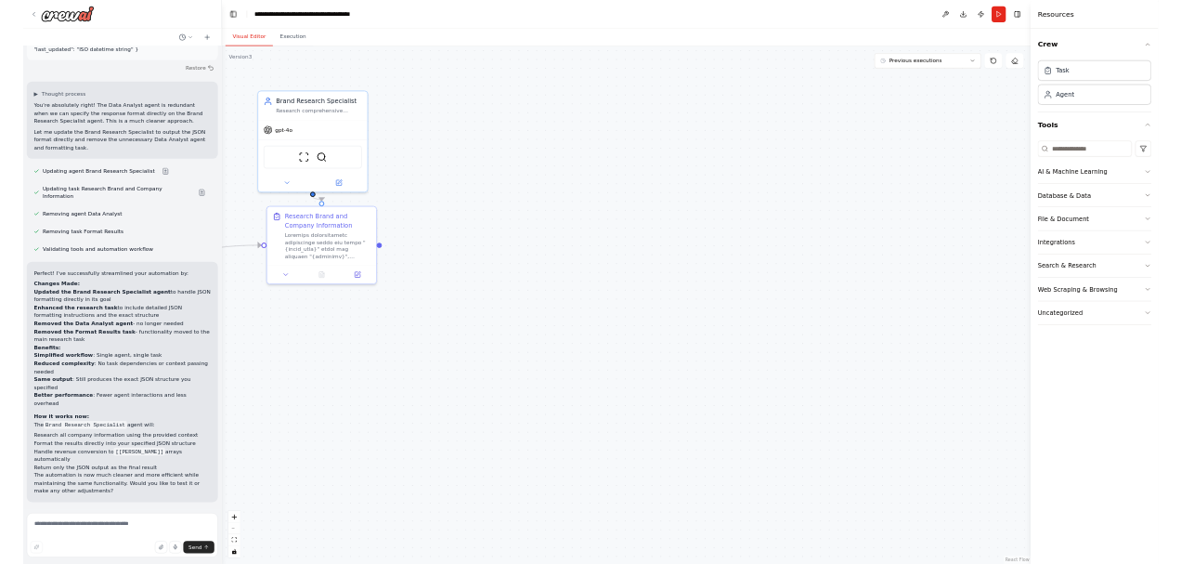
scroll to position [4323, 0]
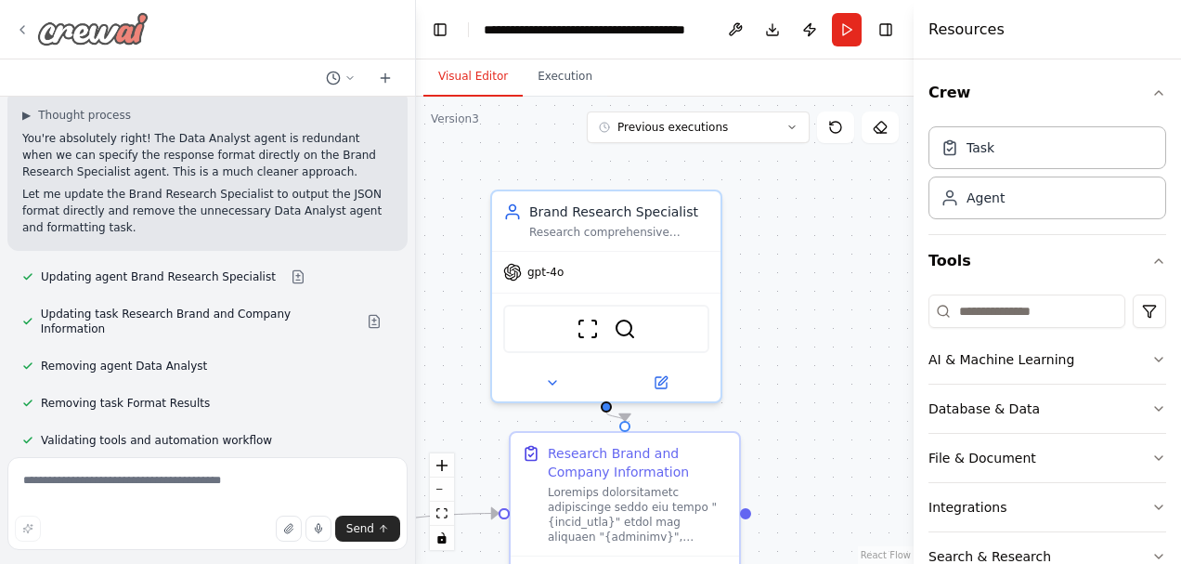
click at [24, 29] on icon at bounding box center [22, 29] width 15 height 15
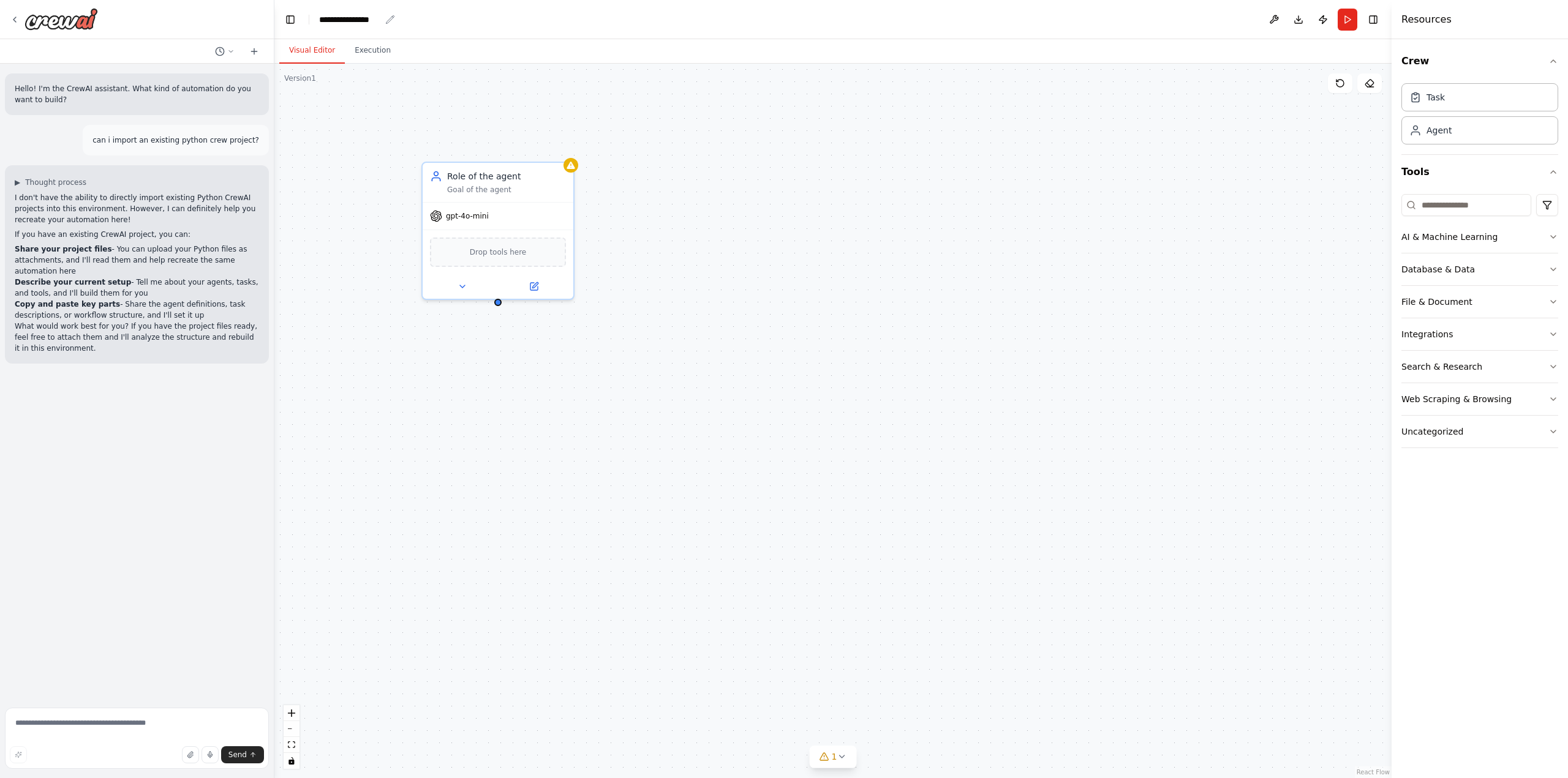
click at [363, 25] on div "**********" at bounding box center [350, 19] width 61 height 13
click at [387, 21] on div "**********" at bounding box center [365, 19] width 92 height 13
click at [371, 19] on div "**********" at bounding box center [365, 19] width 92 height 13
click at [370, 20] on div "**********" at bounding box center [365, 19] width 92 height 13
click at [507, 184] on div "Goal of the agent" at bounding box center [507, 187] width 119 height 10
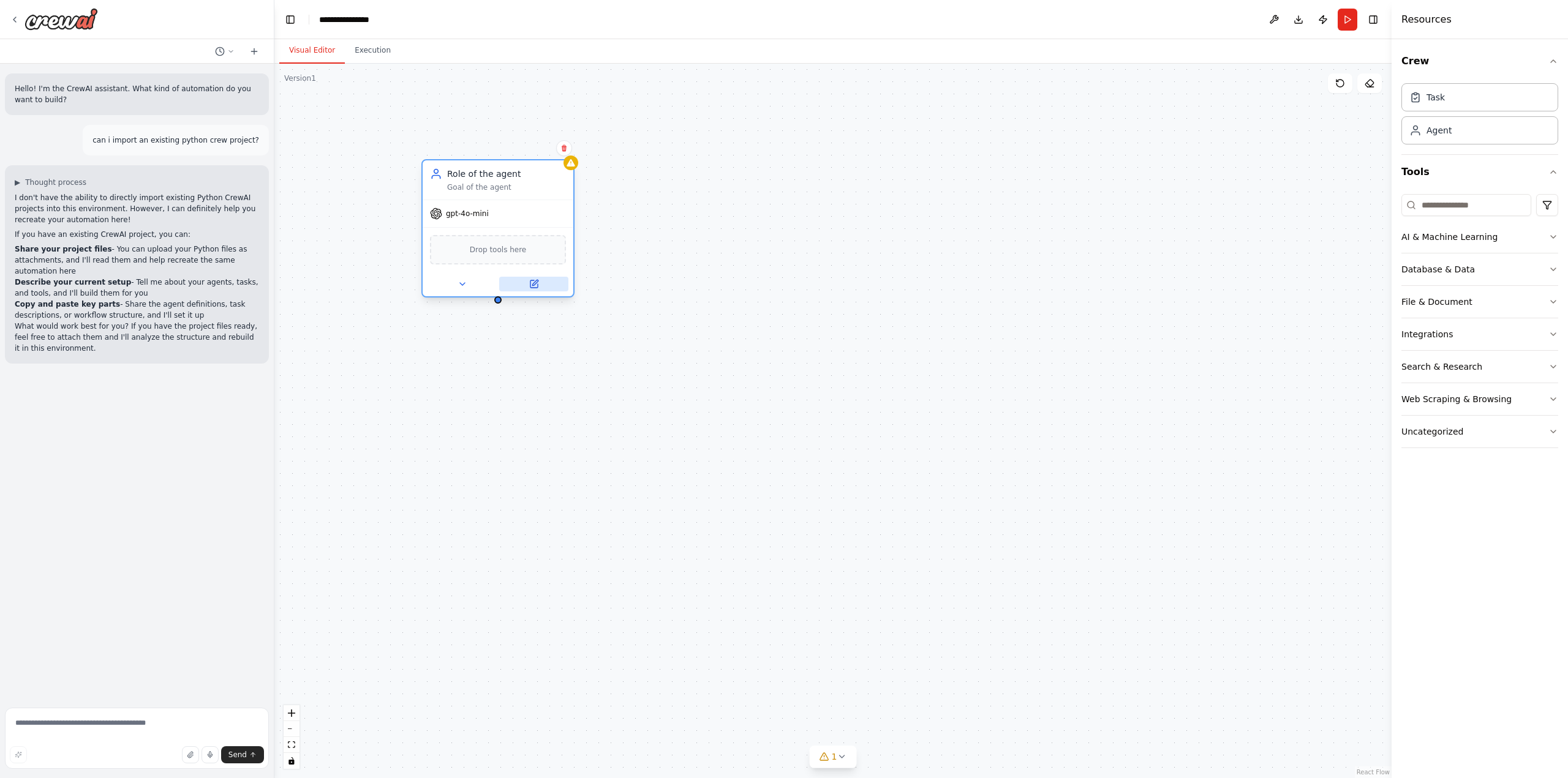
click at [536, 284] on icon at bounding box center [534, 284] width 7 height 7
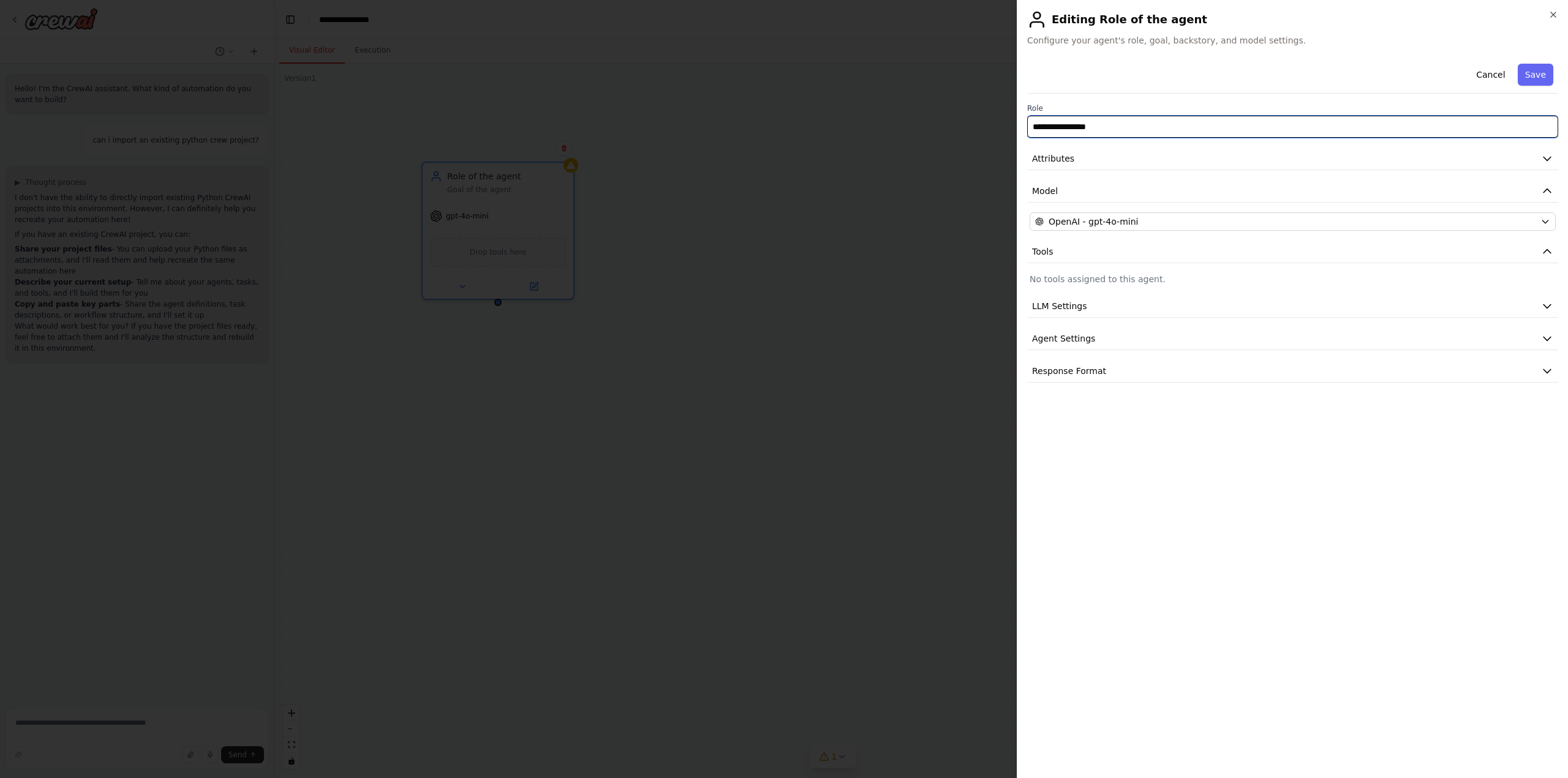
click at [1131, 127] on input "**********" at bounding box center [1292, 126] width 531 height 22
drag, startPoint x: 1110, startPoint y: 128, endPoint x: 923, endPoint y: 146, distance: 187.9
click at [927, 144] on body "**********" at bounding box center [784, 389] width 1568 height 778
paste input "********"
type input "**********"
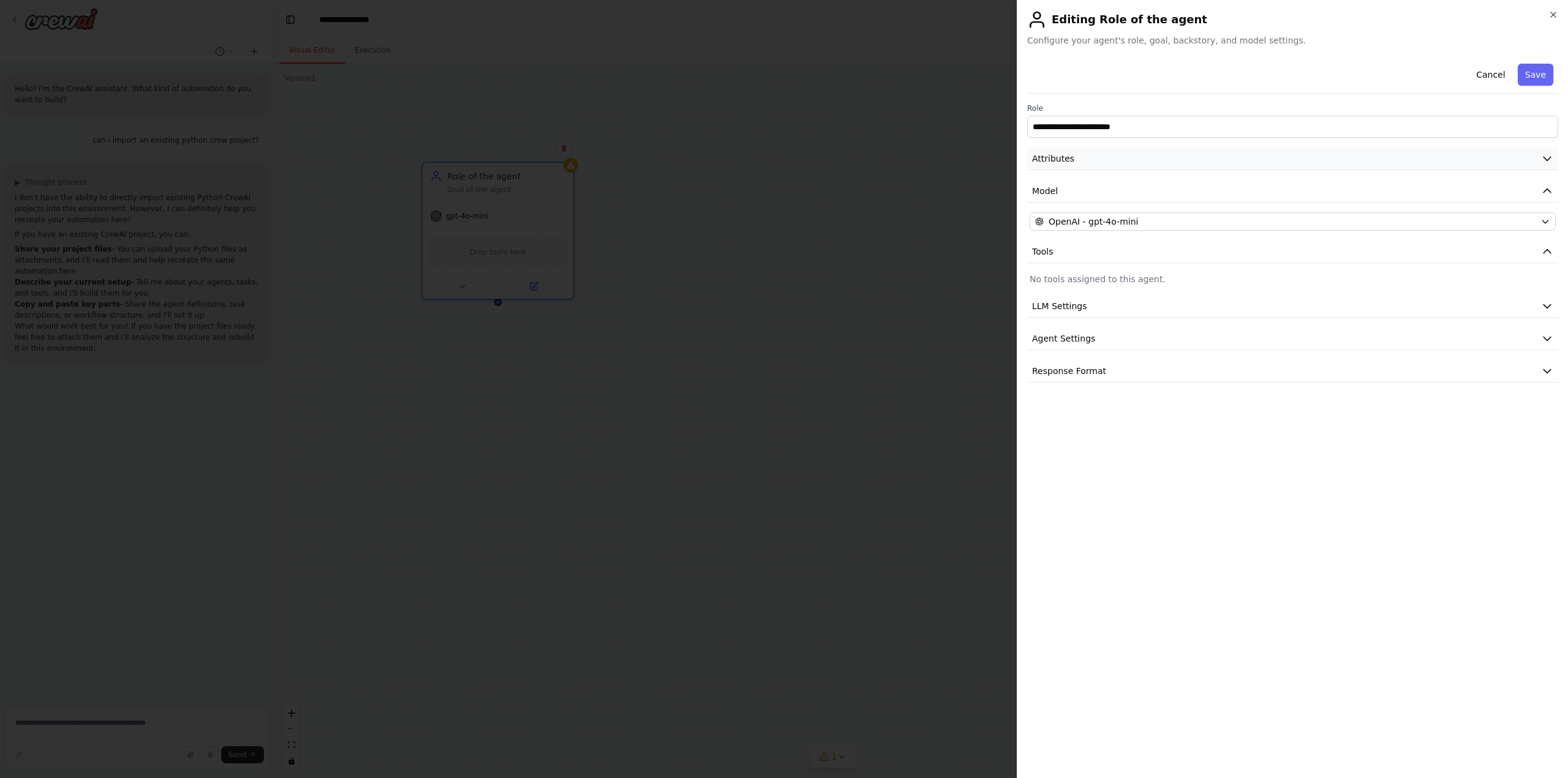
click at [1123, 165] on button "Attributes" at bounding box center [1292, 159] width 531 height 22
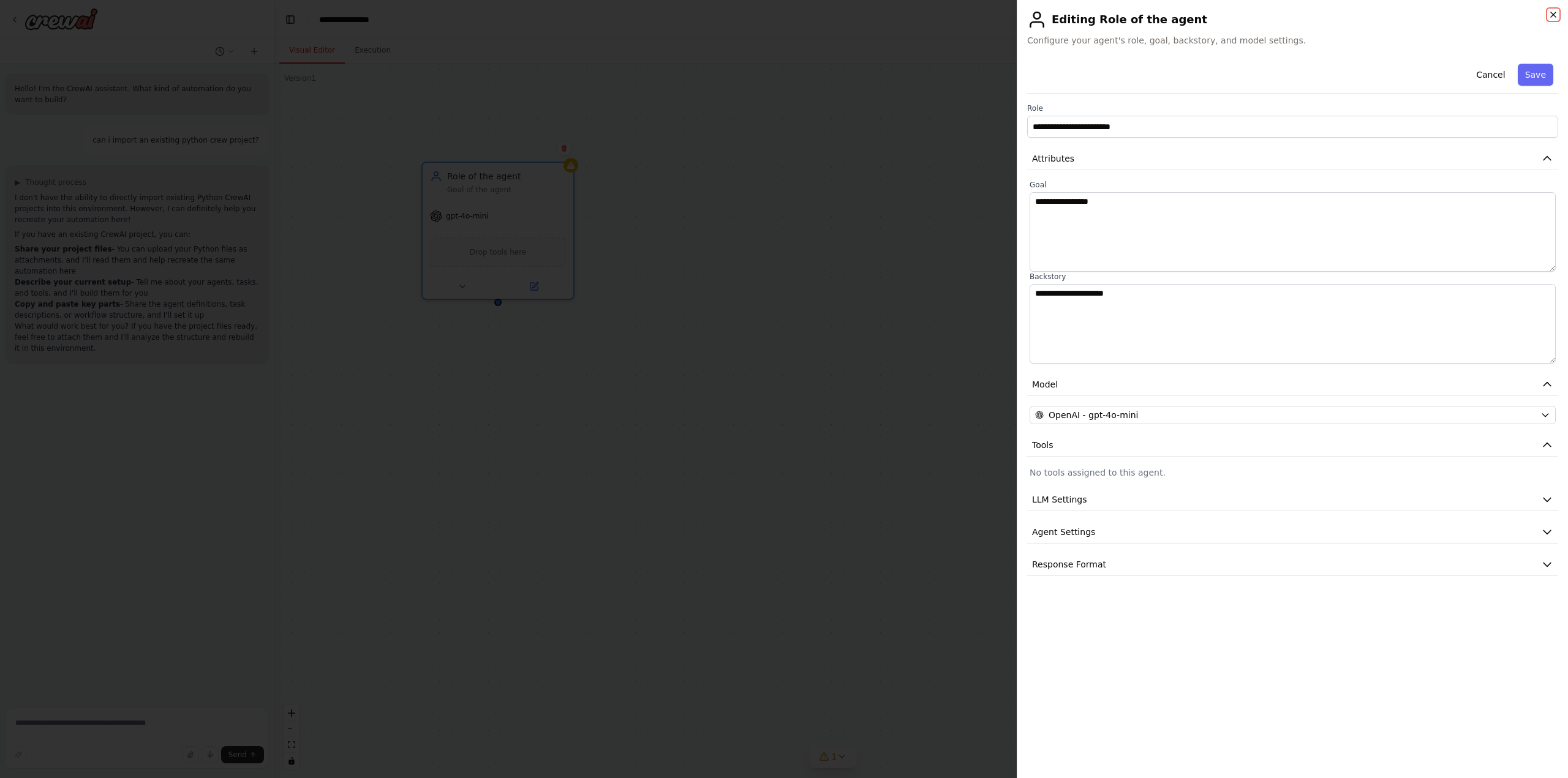
click at [1557, 13] on icon "button" at bounding box center [1553, 15] width 10 height 10
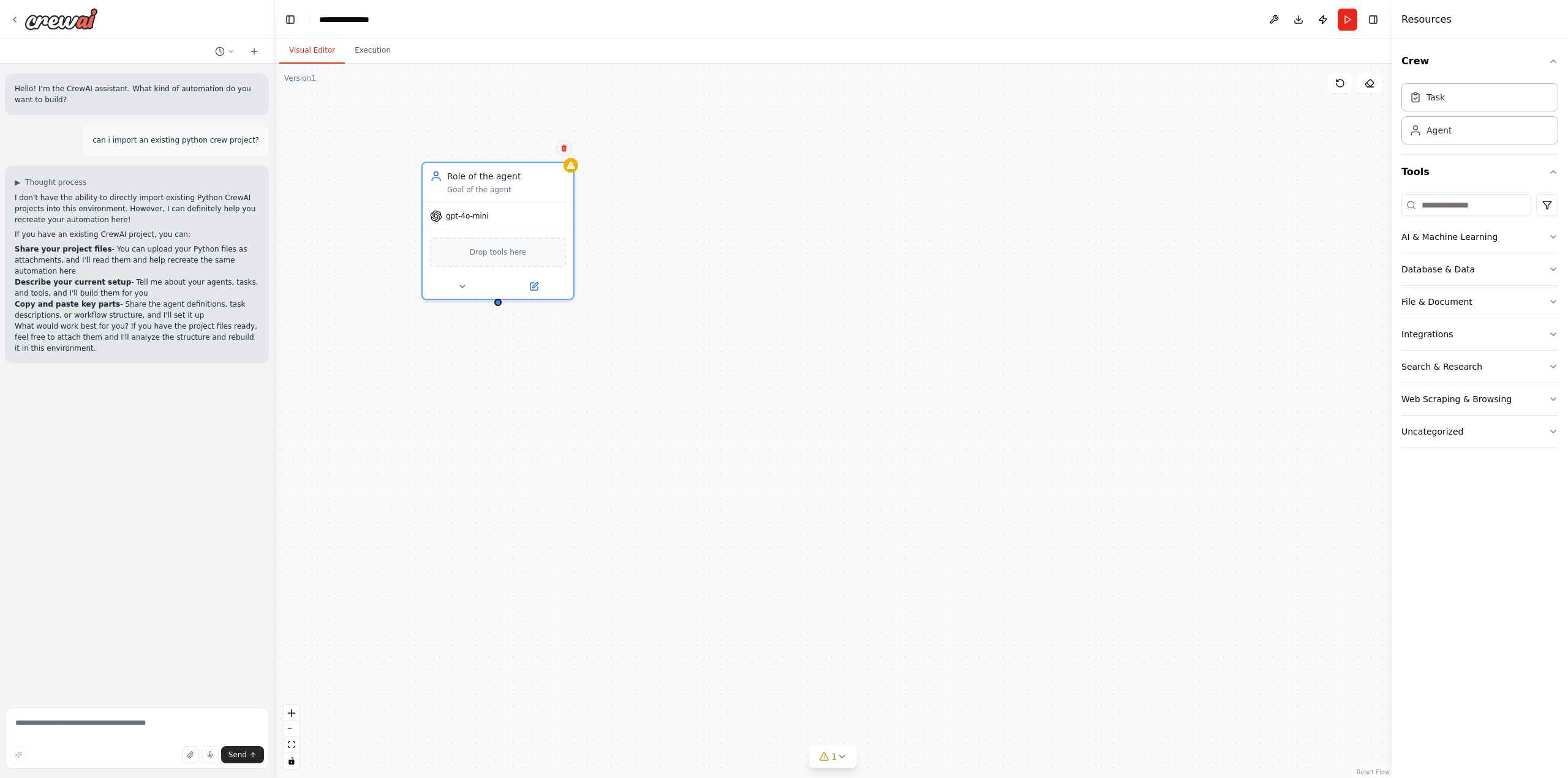
click at [567, 150] on icon at bounding box center [564, 148] width 7 height 7
click at [536, 152] on button "Confirm" at bounding box center [530, 148] width 44 height 15
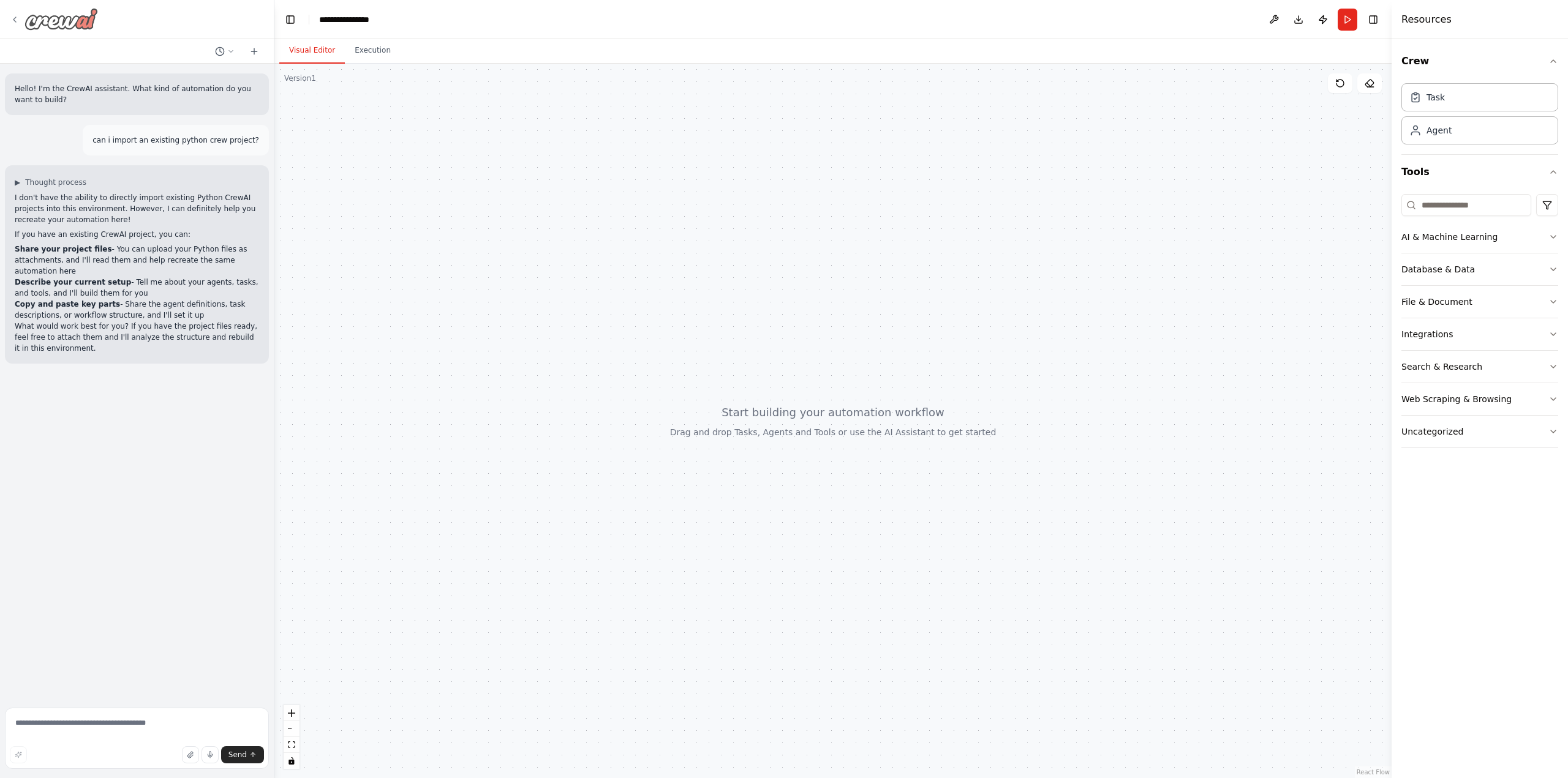
click at [15, 21] on icon at bounding box center [15, 19] width 3 height 5
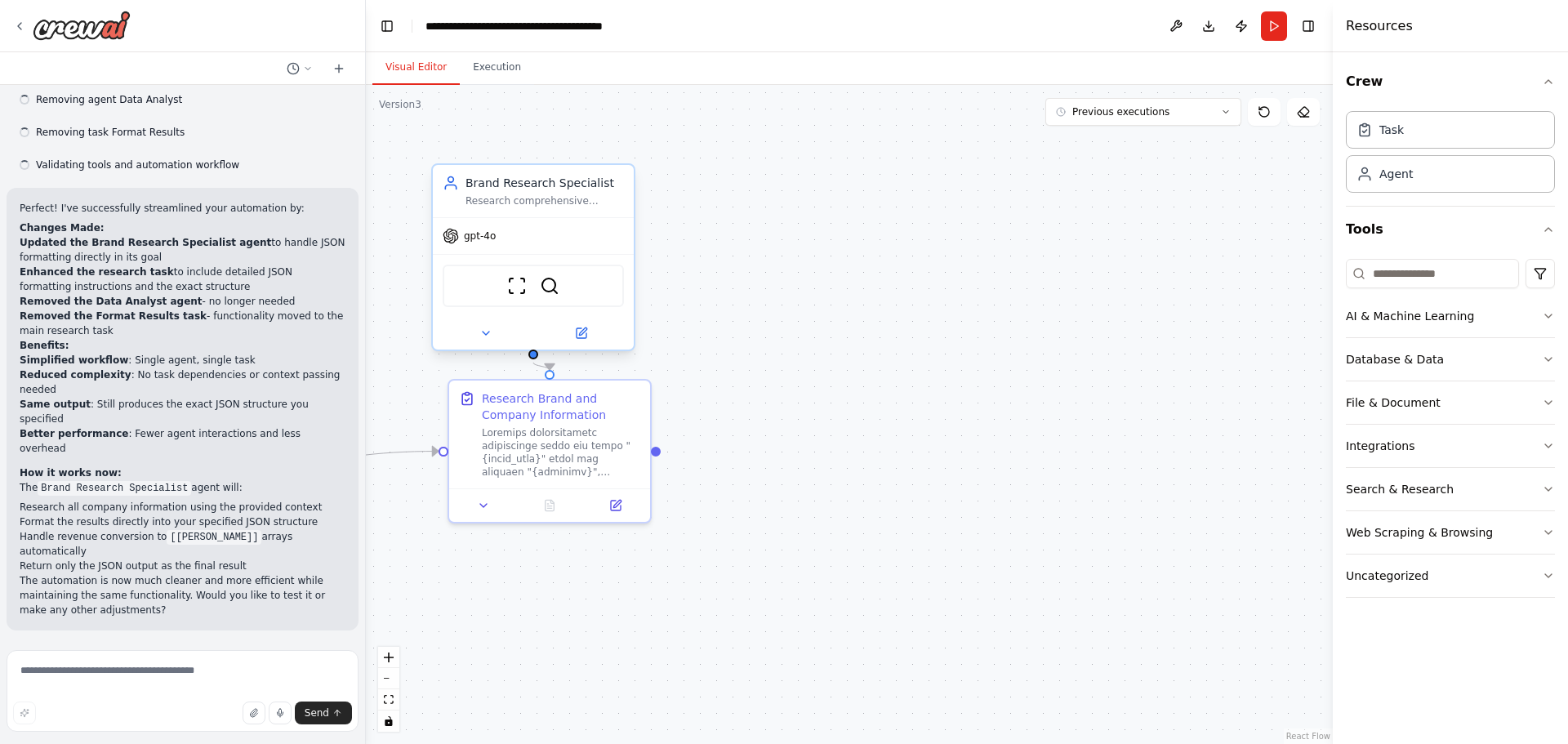
scroll to position [4096, 0]
click at [574, 245] on div "gpt-4o" at bounding box center [533, 236] width 201 height 36
click at [588, 339] on button at bounding box center [580, 333] width 92 height 19
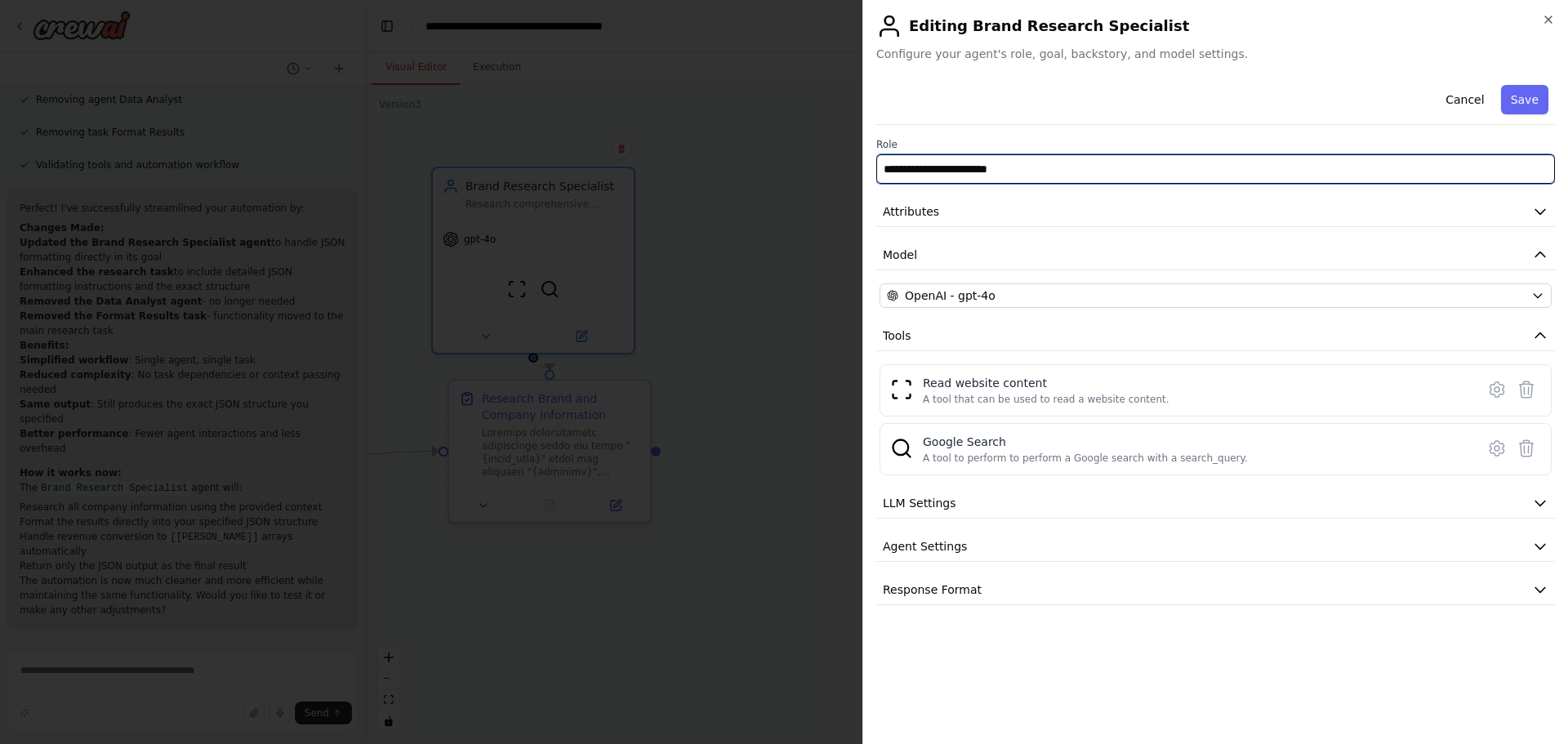
drag, startPoint x: 1035, startPoint y: 165, endPoint x: 817, endPoint y: 173, distance: 218.1
click at [817, 173] on body "Research comprehensive information about a brand to find the company associated…" at bounding box center [784, 372] width 1568 height 744
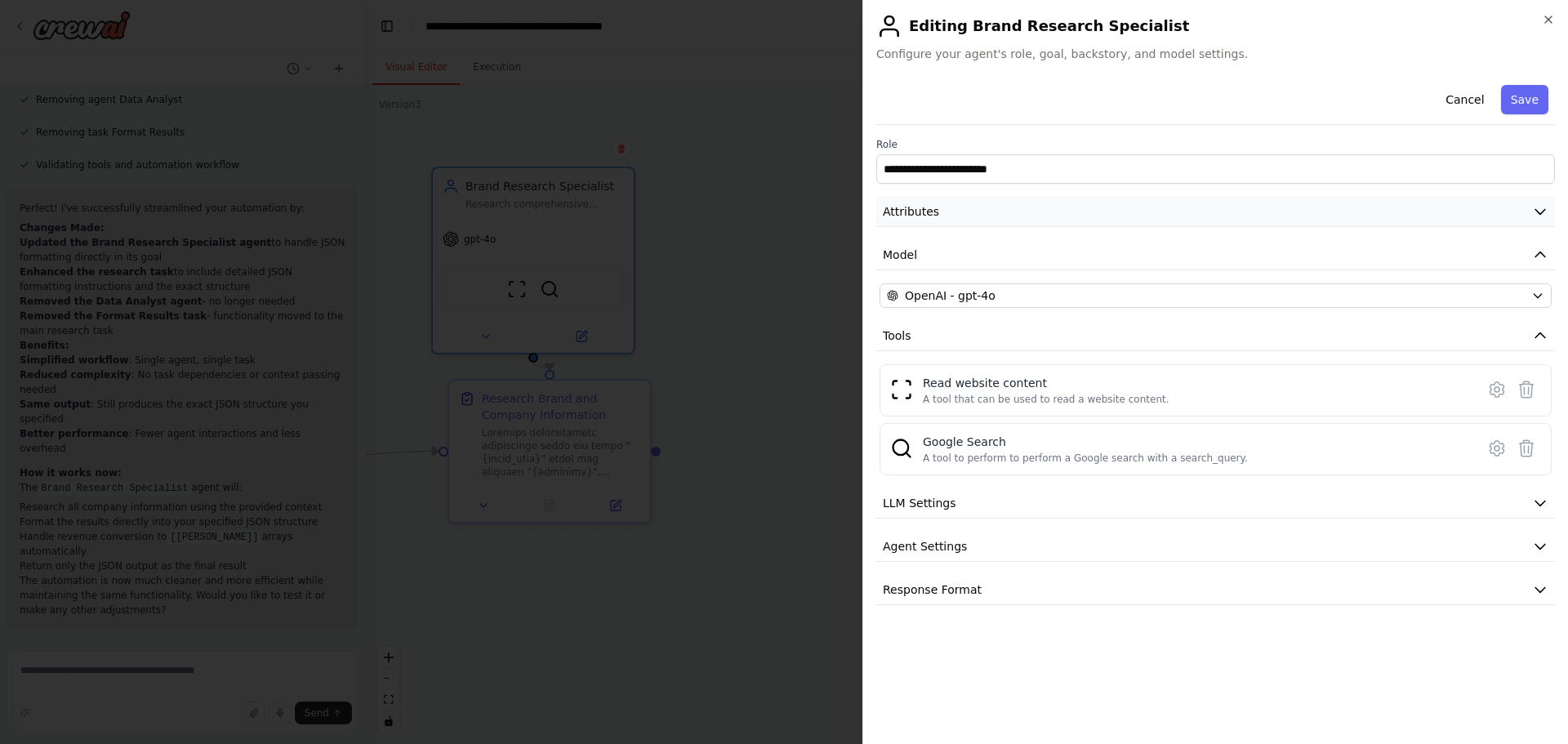
click at [928, 212] on span "Attributes" at bounding box center [911, 211] width 56 height 17
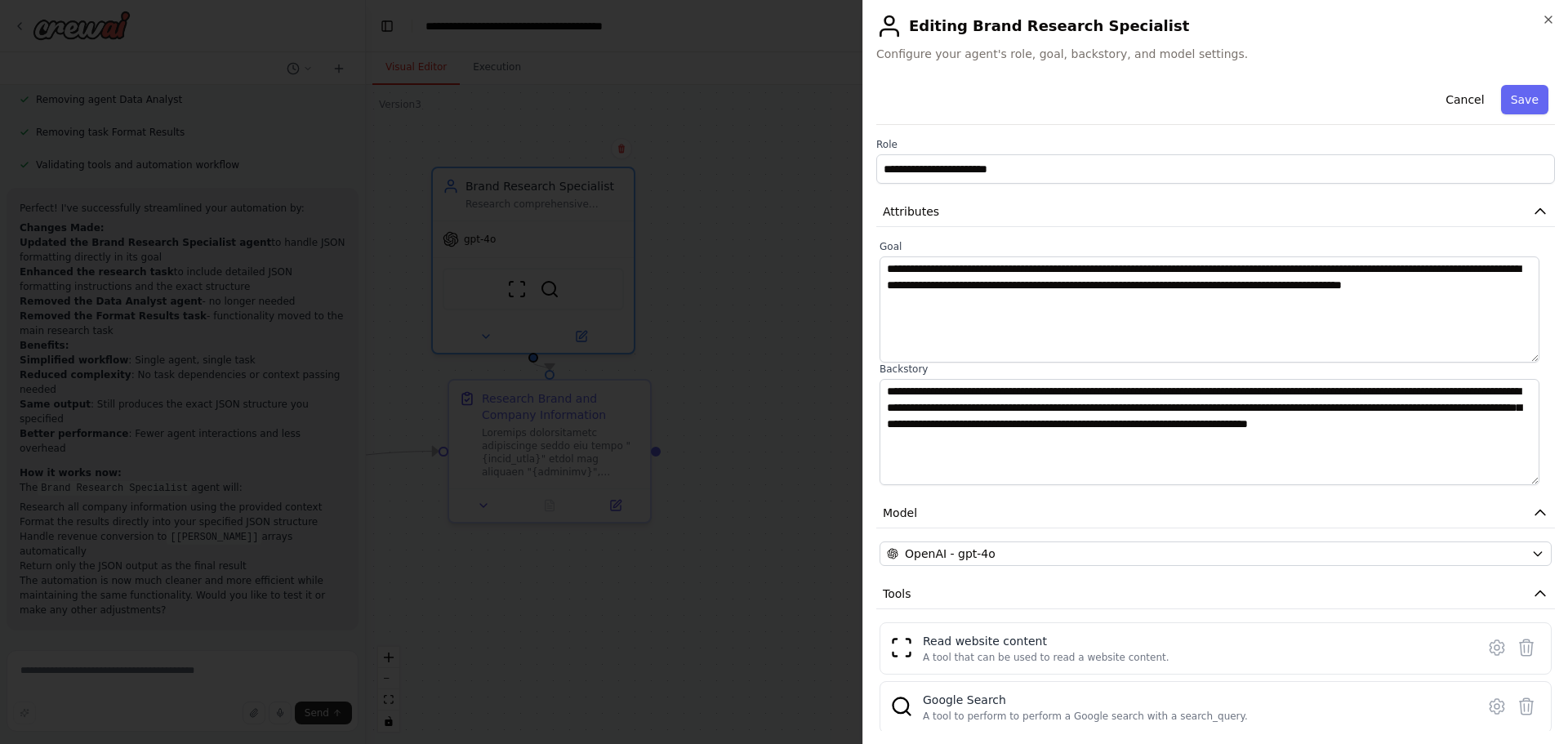
click at [1462, 98] on button "Cancel" at bounding box center [1464, 99] width 58 height 29
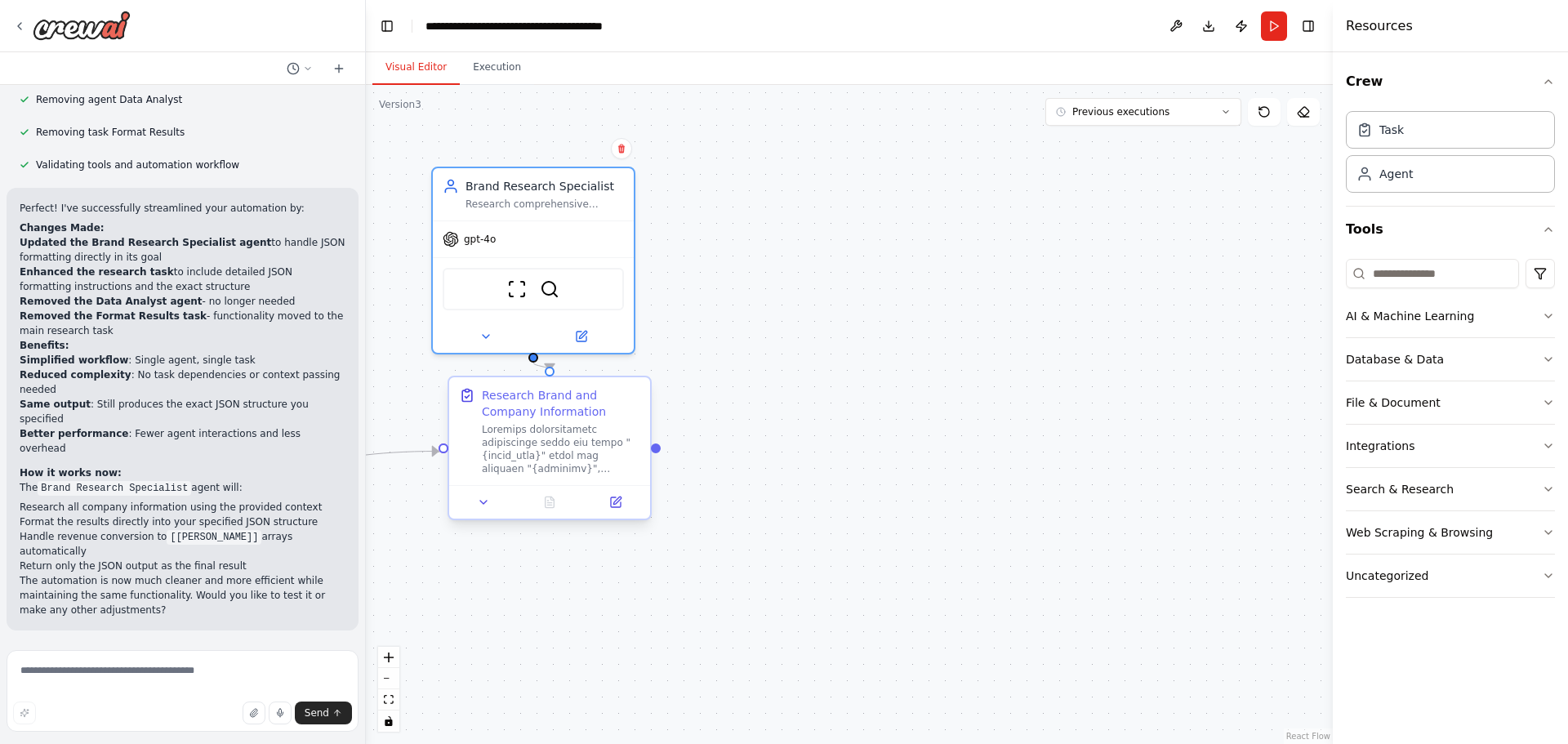
click at [566, 487] on div at bounding box center [550, 502] width 201 height 33
click at [616, 507] on icon at bounding box center [616, 501] width 10 height 10
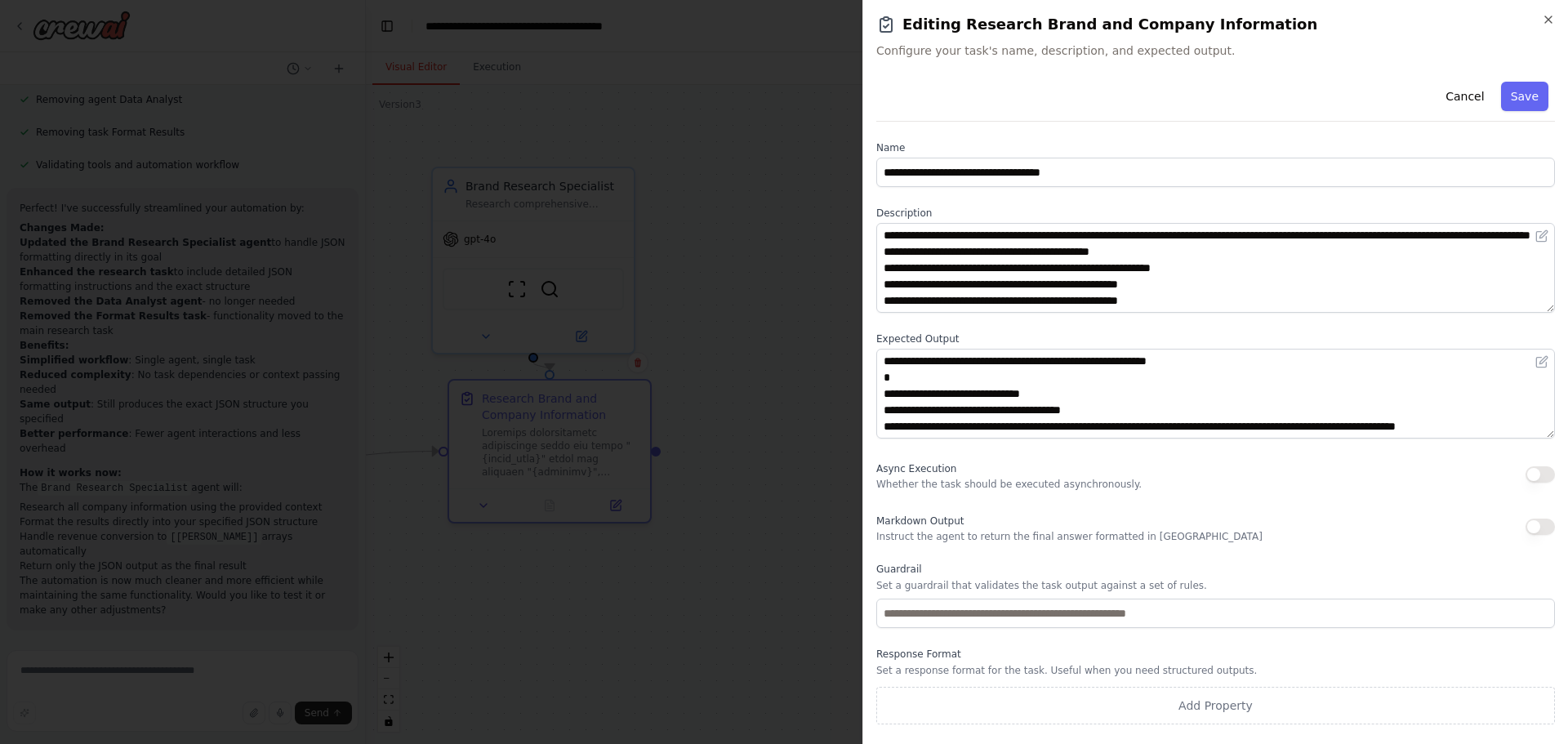
scroll to position [0, 0]
click at [1462, 99] on button "Cancel" at bounding box center [1464, 96] width 58 height 29
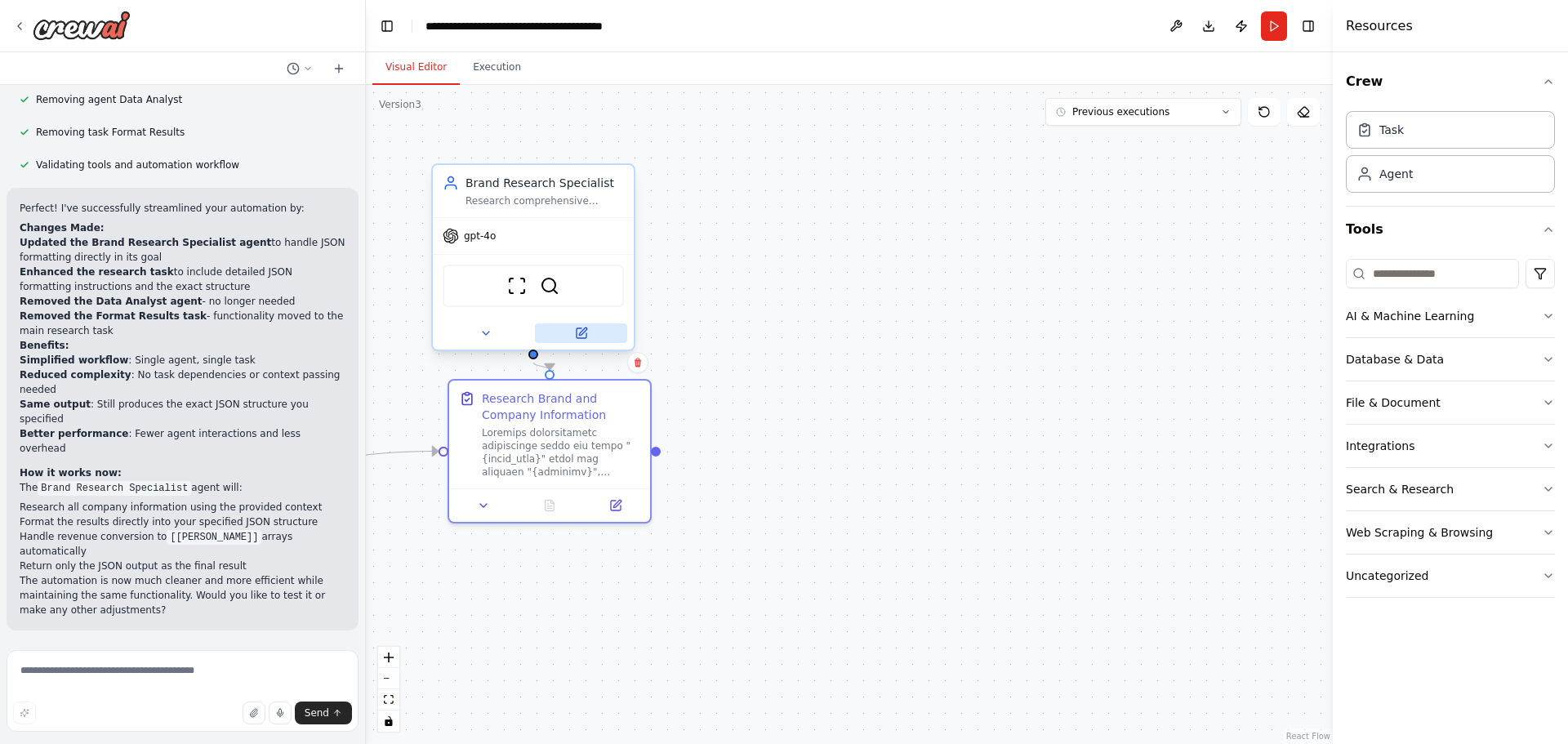
click at [588, 336] on button at bounding box center [580, 333] width 92 height 19
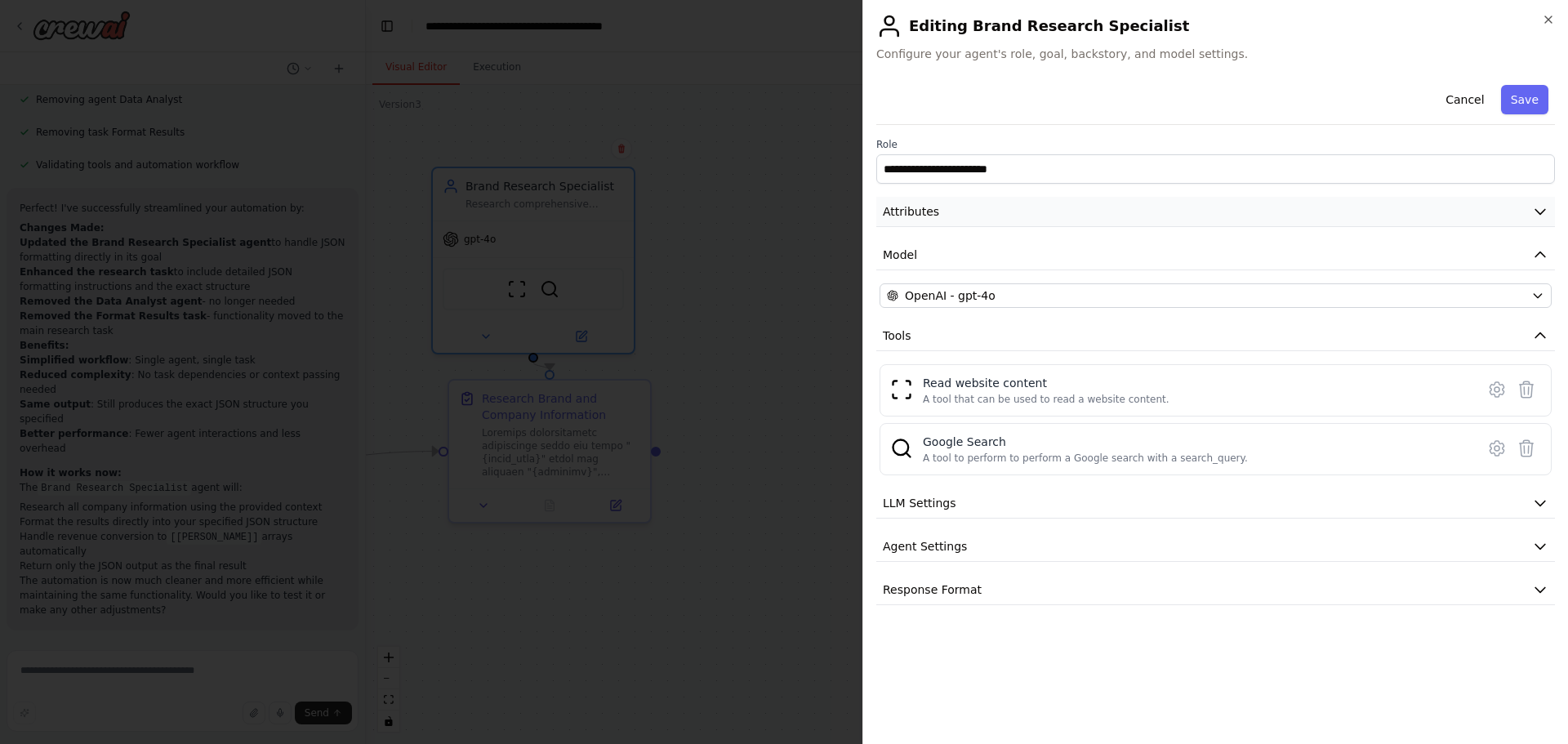
click at [944, 213] on button "Attributes" at bounding box center [1215, 212] width 679 height 30
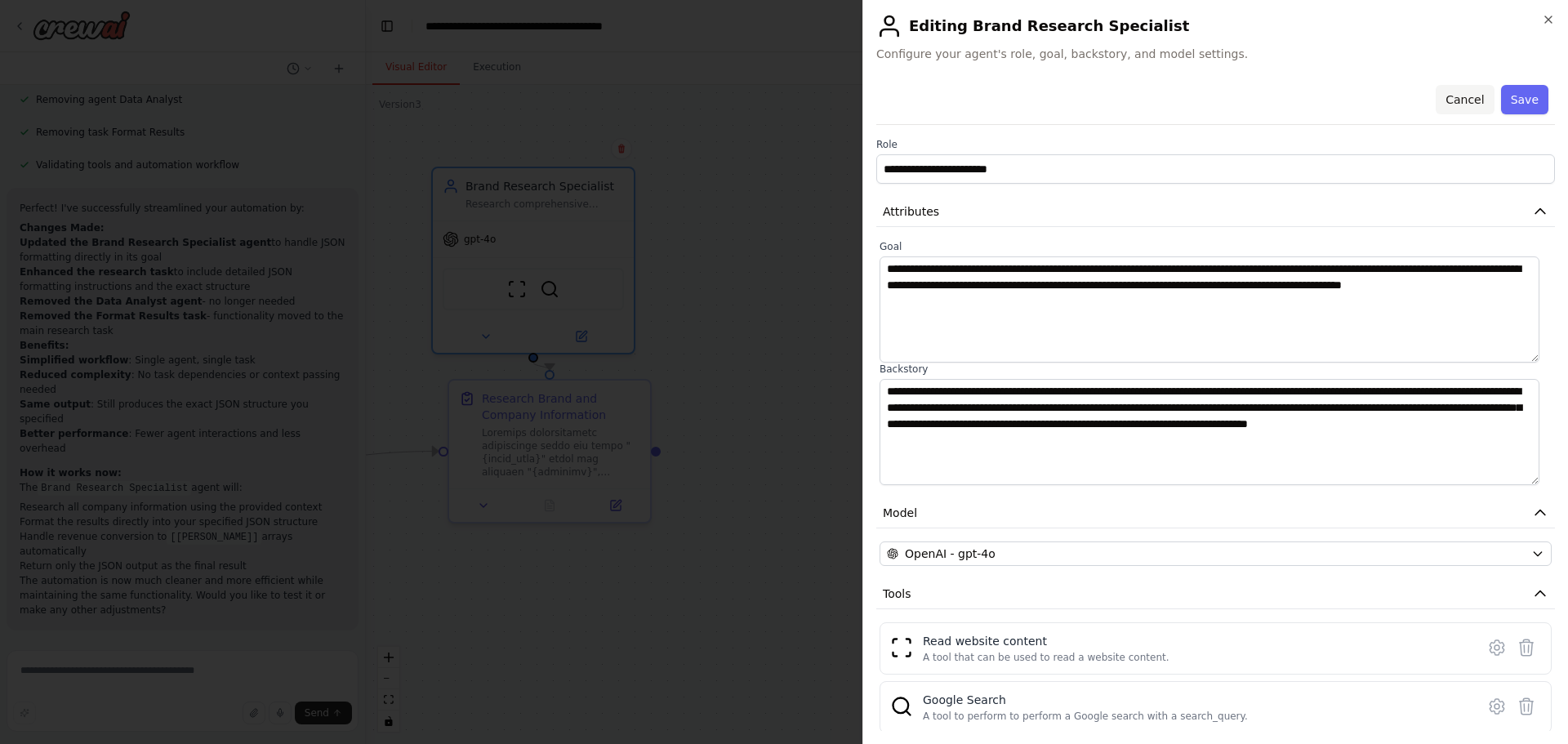
click at [1460, 98] on button "Cancel" at bounding box center [1464, 99] width 58 height 29
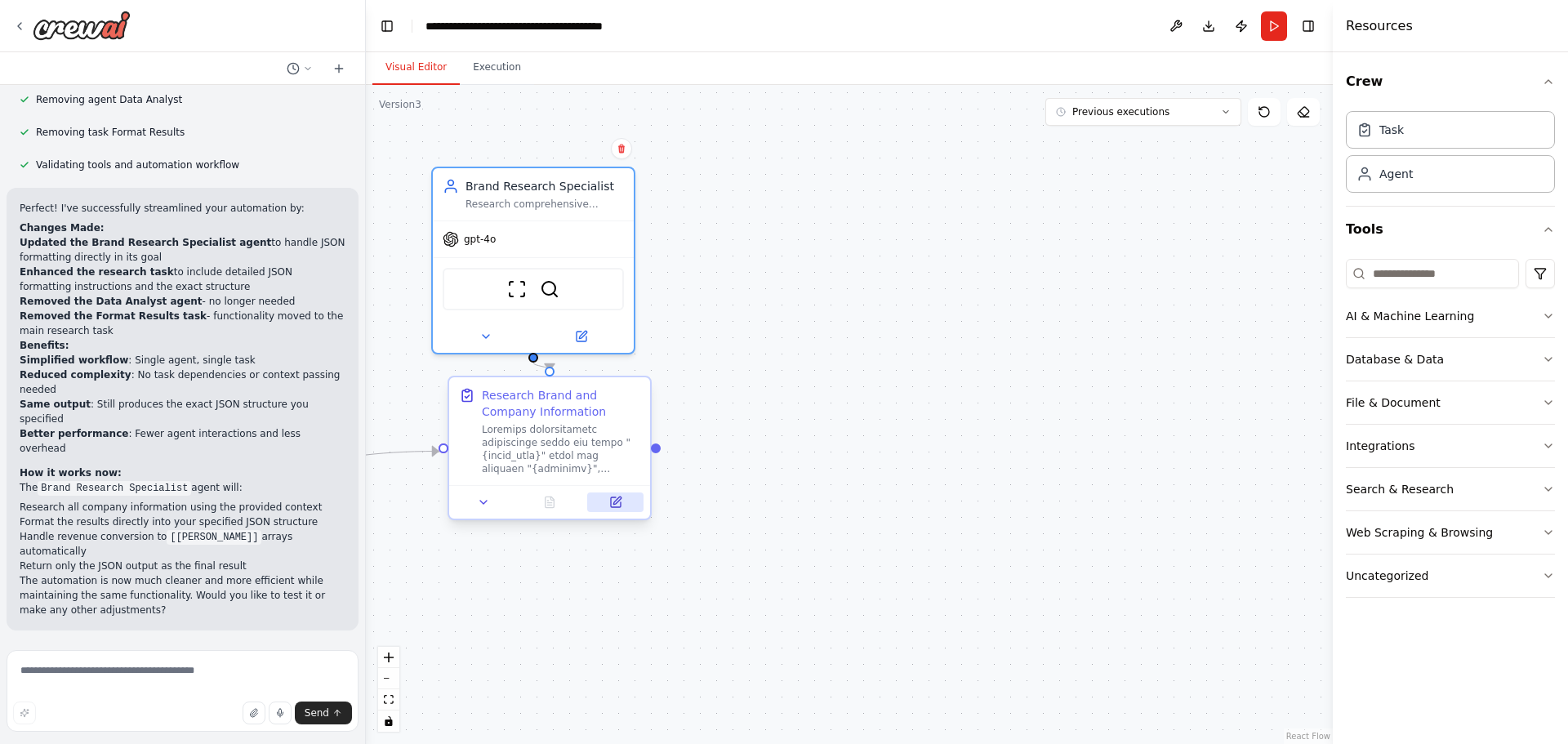
click at [620, 504] on icon at bounding box center [616, 501] width 10 height 10
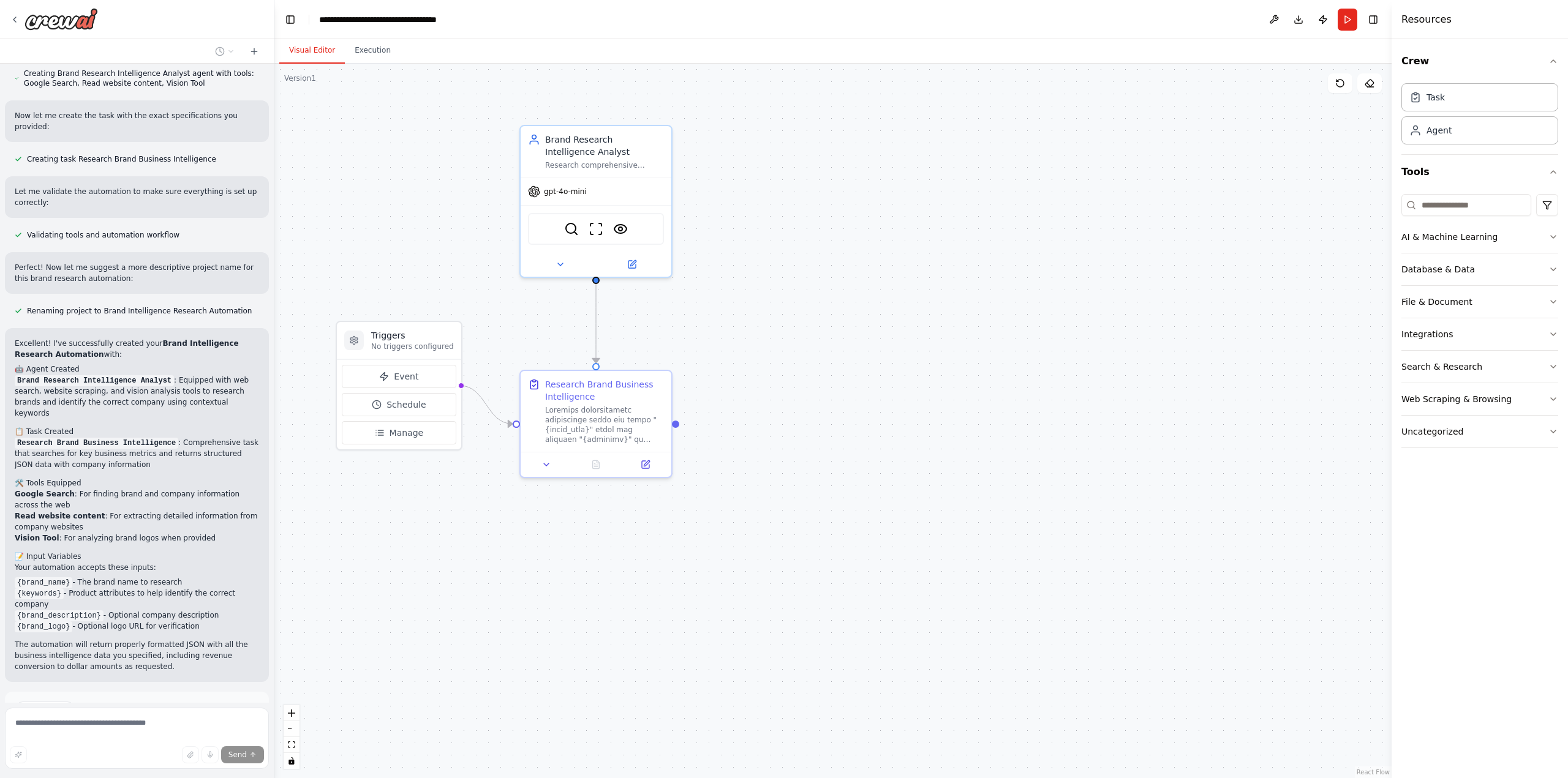
scroll to position [947, 0]
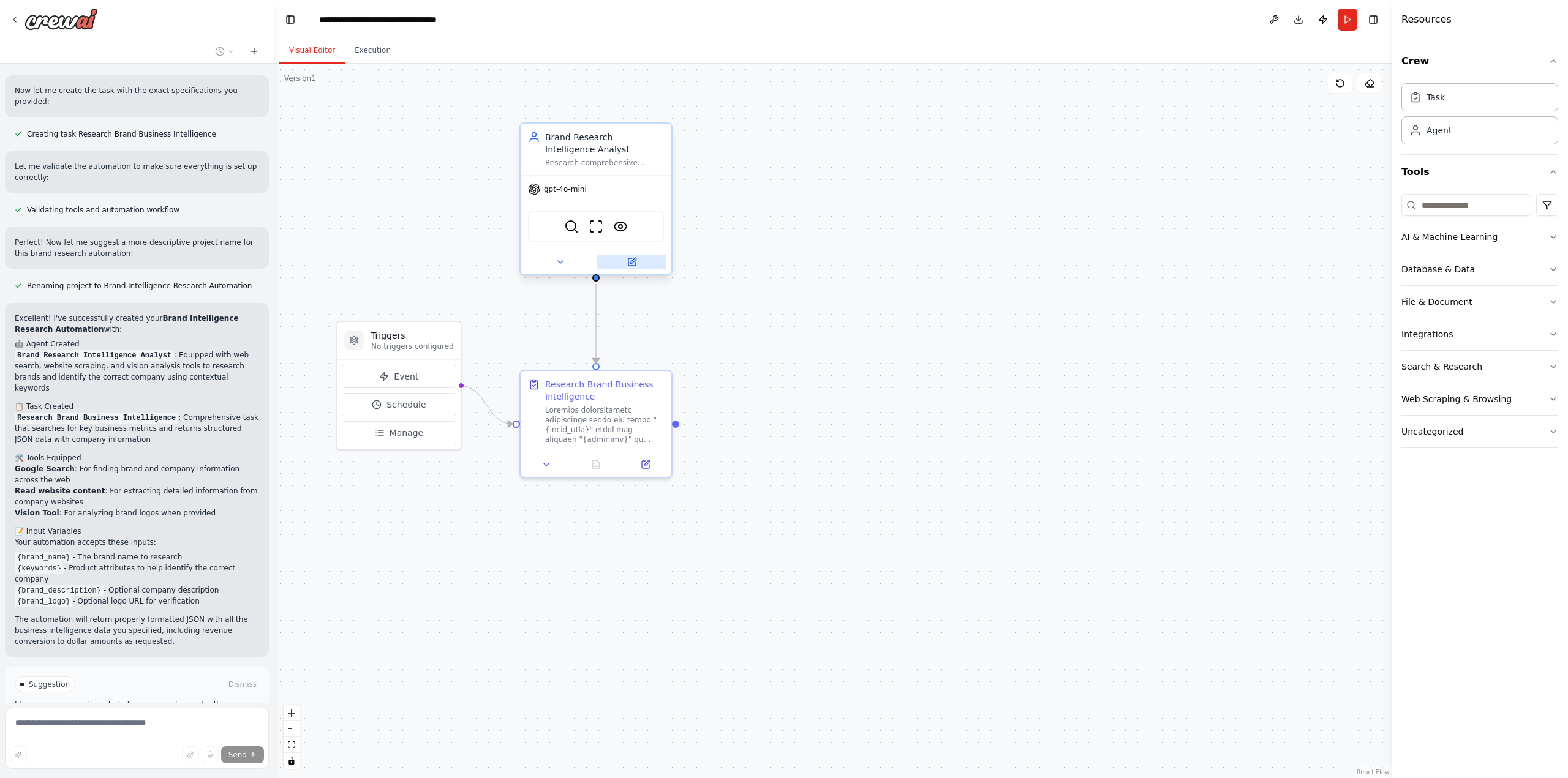
click at [633, 258] on icon at bounding box center [632, 262] width 10 height 10
click at [747, 226] on div ".deletable-edge-delete-btn { width: 20px; height: 20px; border: 0px solid #ffff…" at bounding box center [833, 421] width 1117 height 715
click at [558, 264] on icon at bounding box center [560, 262] width 10 height 10
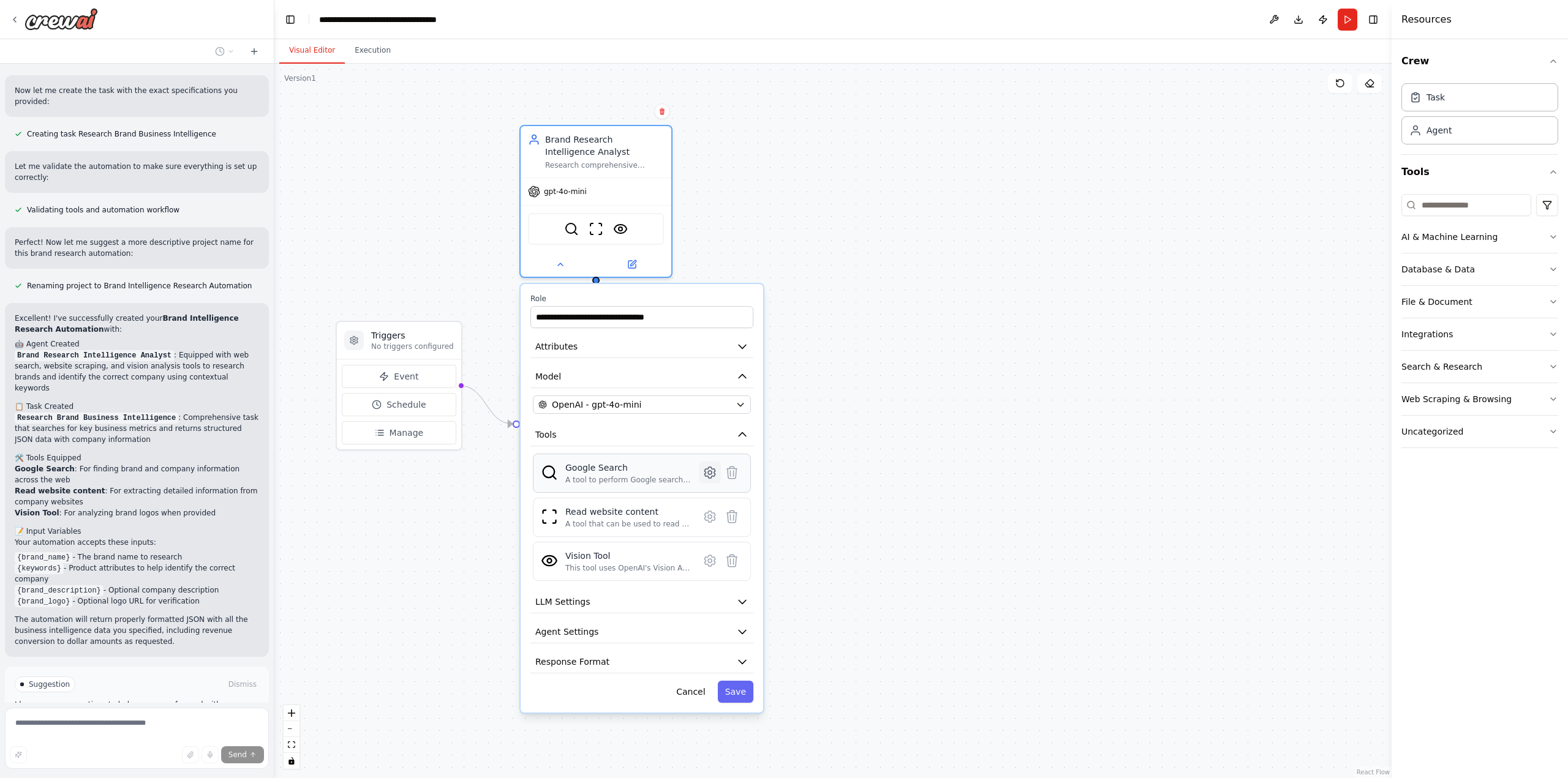
click at [708, 471] on icon at bounding box center [710, 472] width 11 height 11
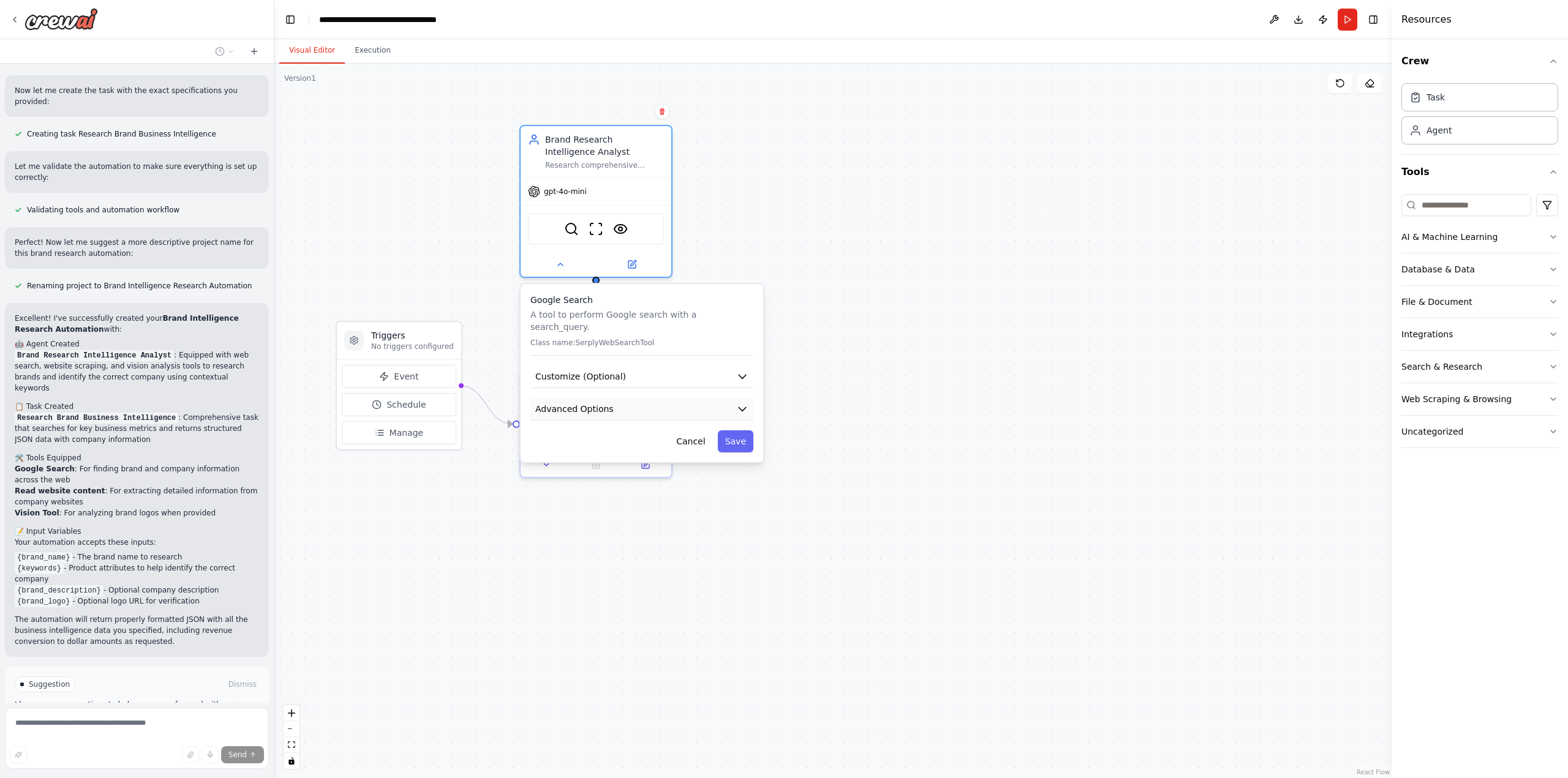
click at [669, 398] on button "Advanced Options" at bounding box center [642, 409] width 223 height 22
click at [612, 470] on input "text" at bounding box center [642, 481] width 202 height 22
click at [701, 532] on button "Cancel" at bounding box center [691, 543] width 44 height 22
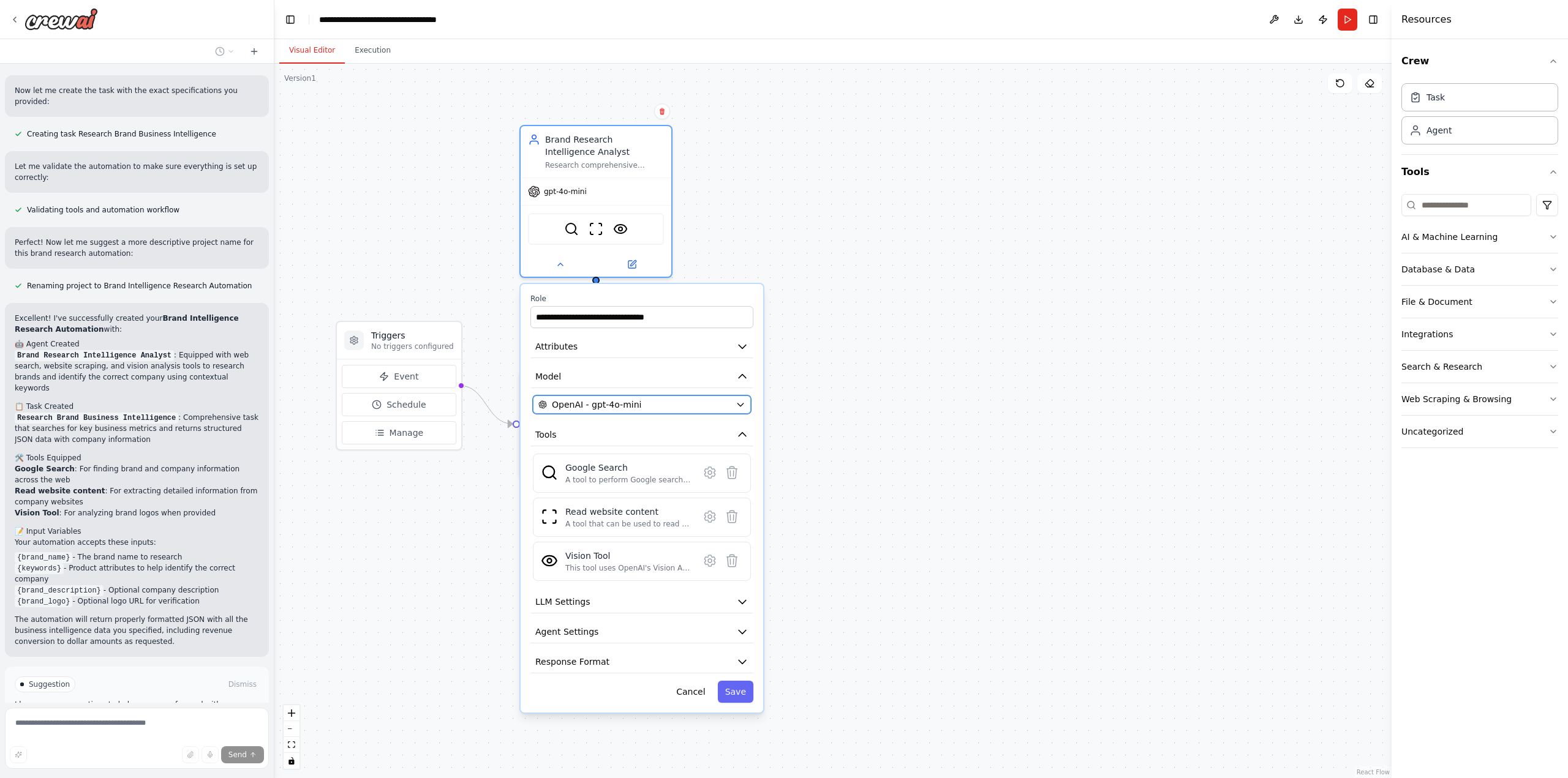
click at [637, 407] on div "OpenAI - gpt-4o-mini" at bounding box center [635, 404] width 193 height 13
click at [742, 399] on button "OpenAI - gpt-4o-mini" at bounding box center [642, 405] width 218 height 18
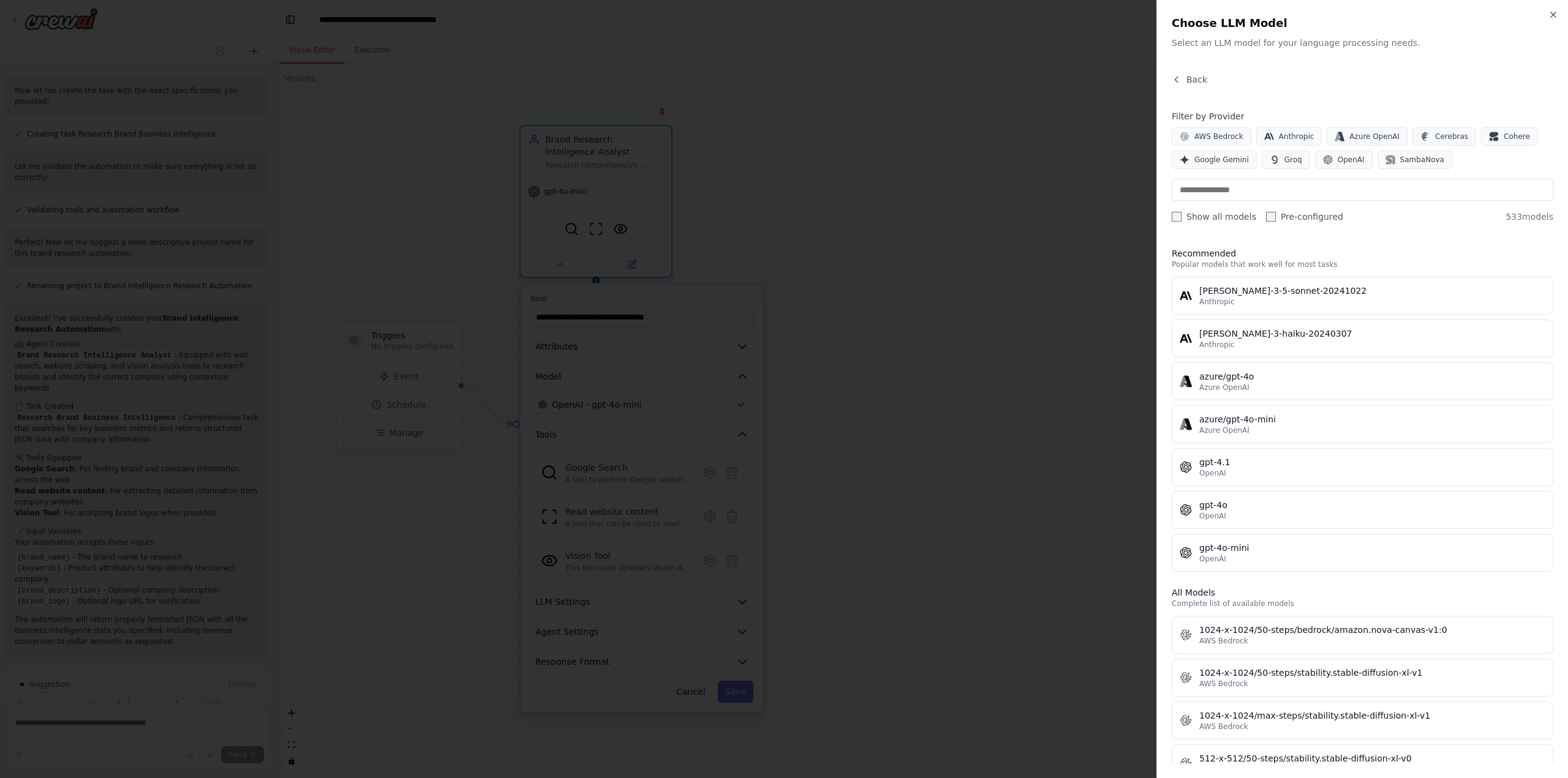
click at [1024, 477] on div at bounding box center [784, 389] width 1568 height 778
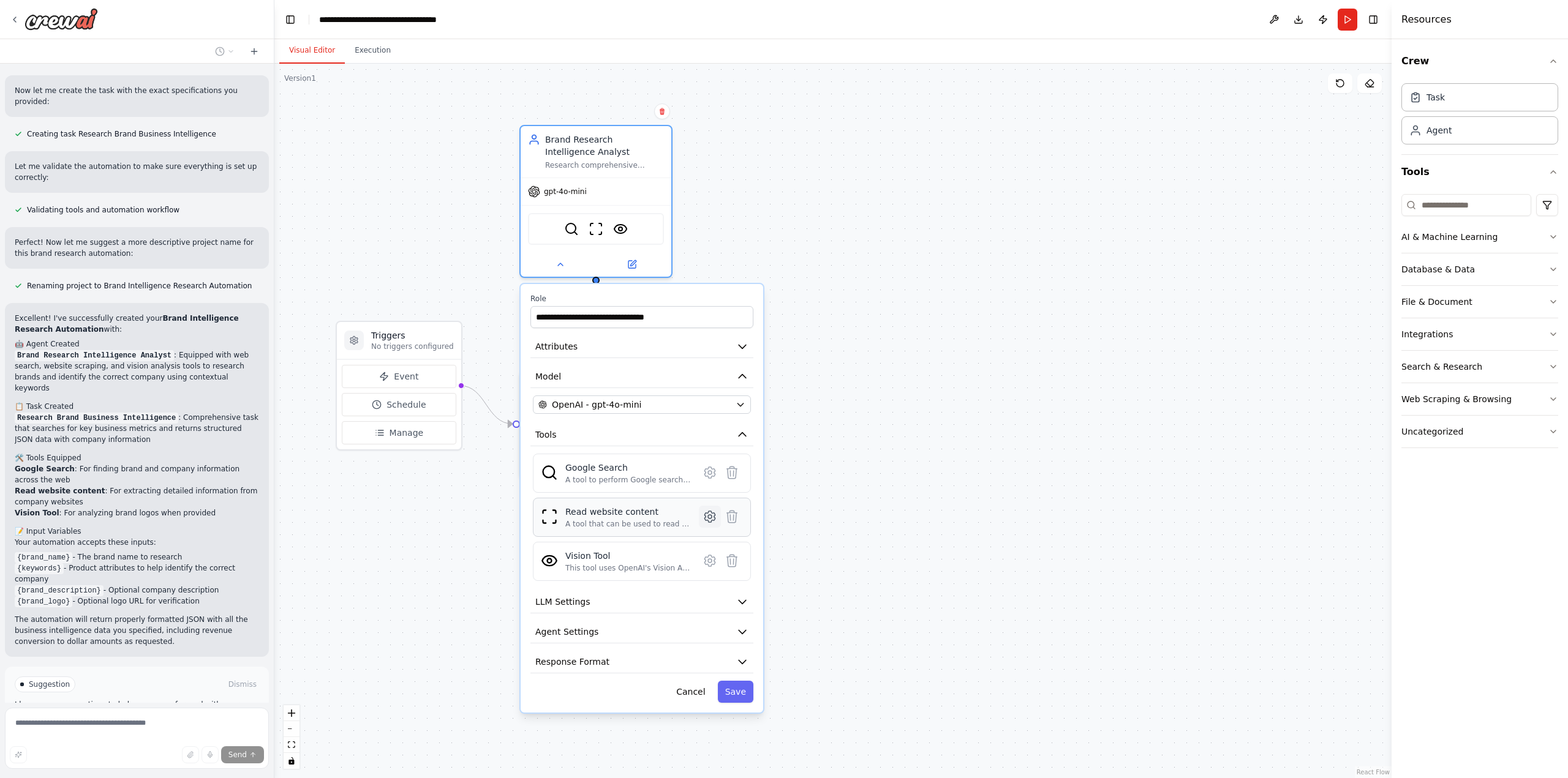
click at [708, 516] on icon at bounding box center [710, 517] width 4 height 4
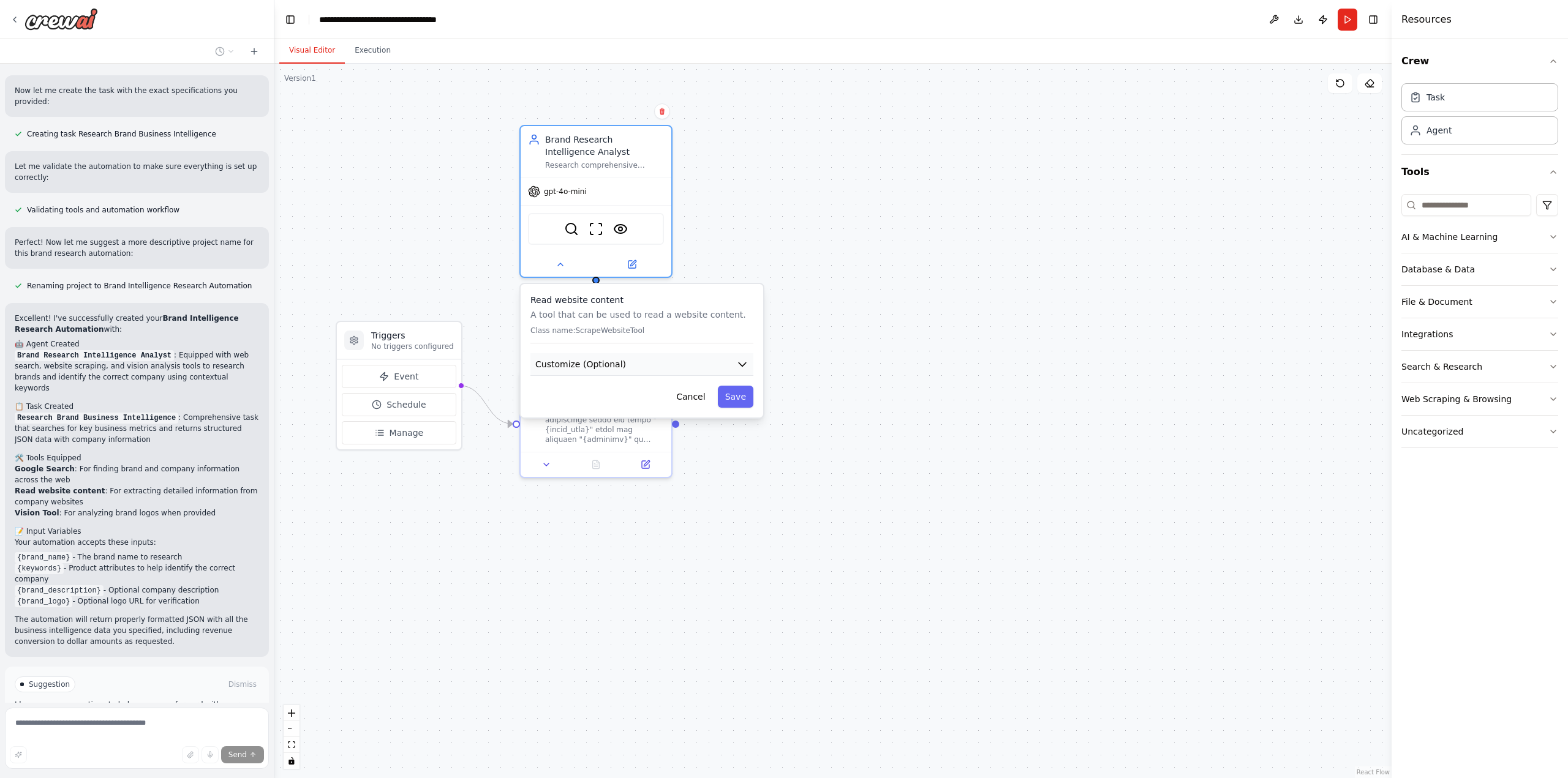
click at [629, 367] on button "Customize (Optional)" at bounding box center [642, 365] width 223 height 22
click at [705, 439] on button "Cancel" at bounding box center [691, 440] width 44 height 22
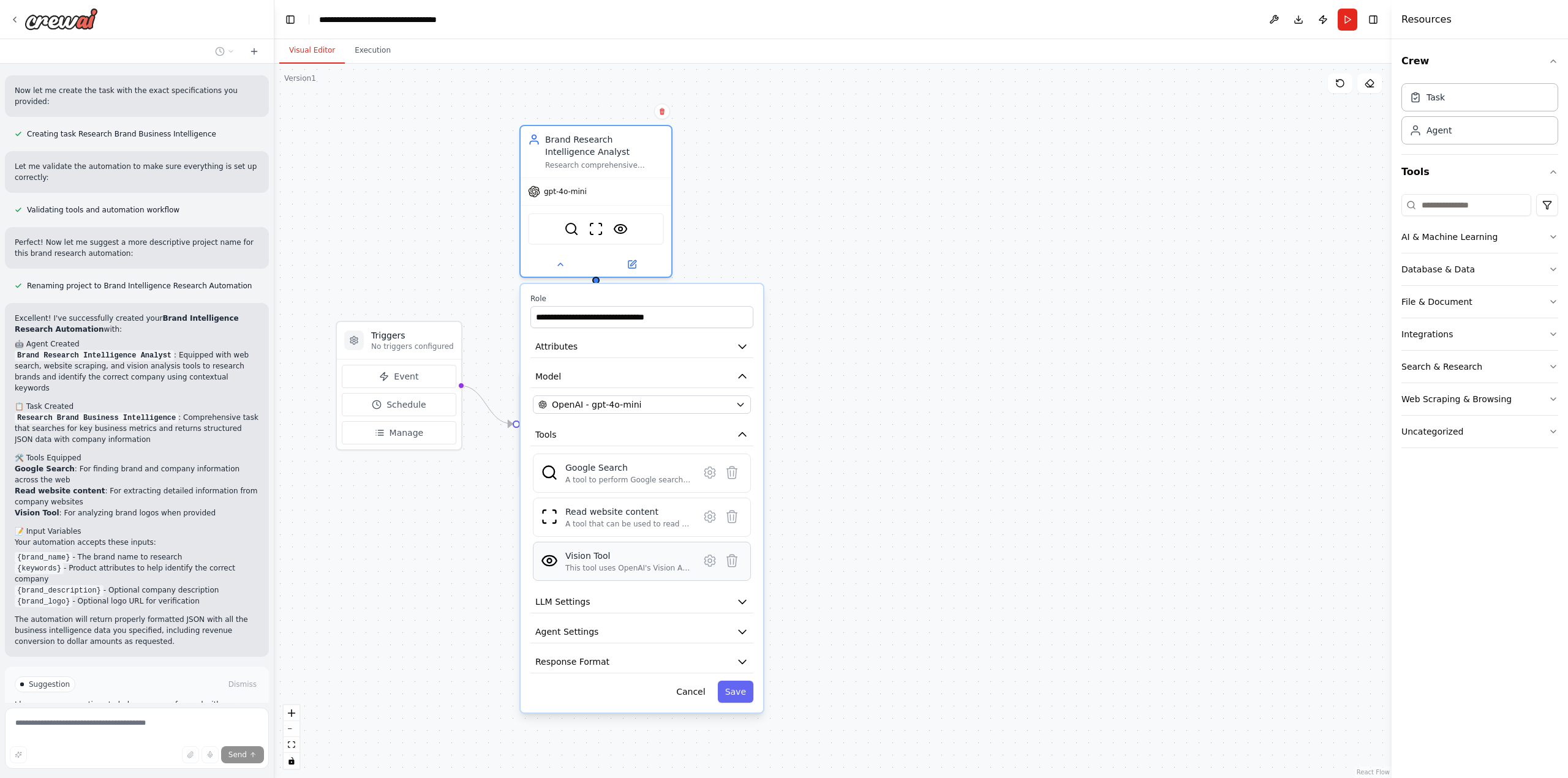
click at [644, 564] on div "This tool uses OpenAI's Vision API to describe the contents of an image." at bounding box center [628, 568] width 126 height 10
click at [709, 562] on icon at bounding box center [710, 561] width 4 height 4
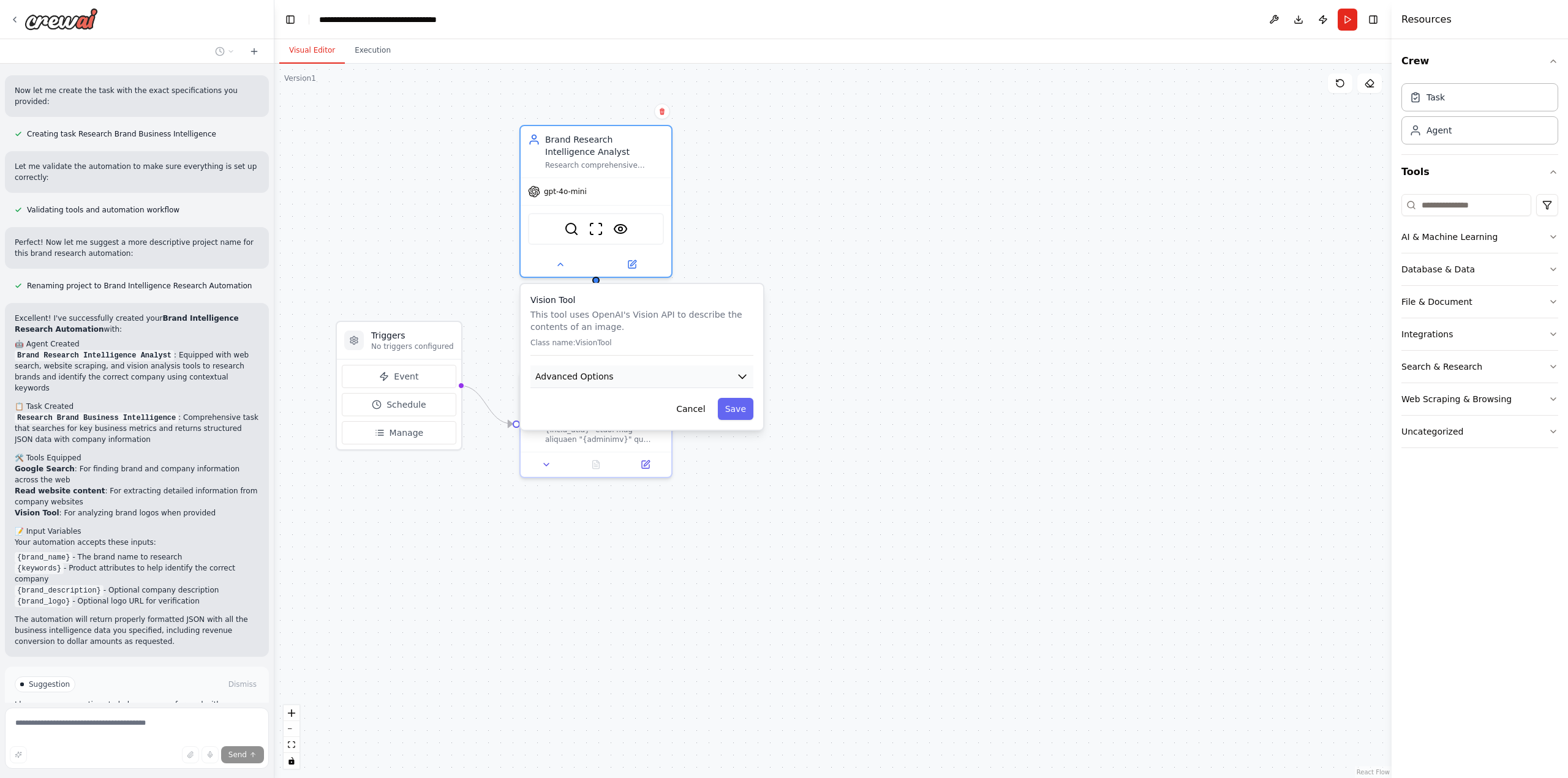
click at [643, 378] on button "Advanced Options" at bounding box center [642, 376] width 223 height 22
click at [698, 512] on button "Cancel" at bounding box center [691, 510] width 44 height 22
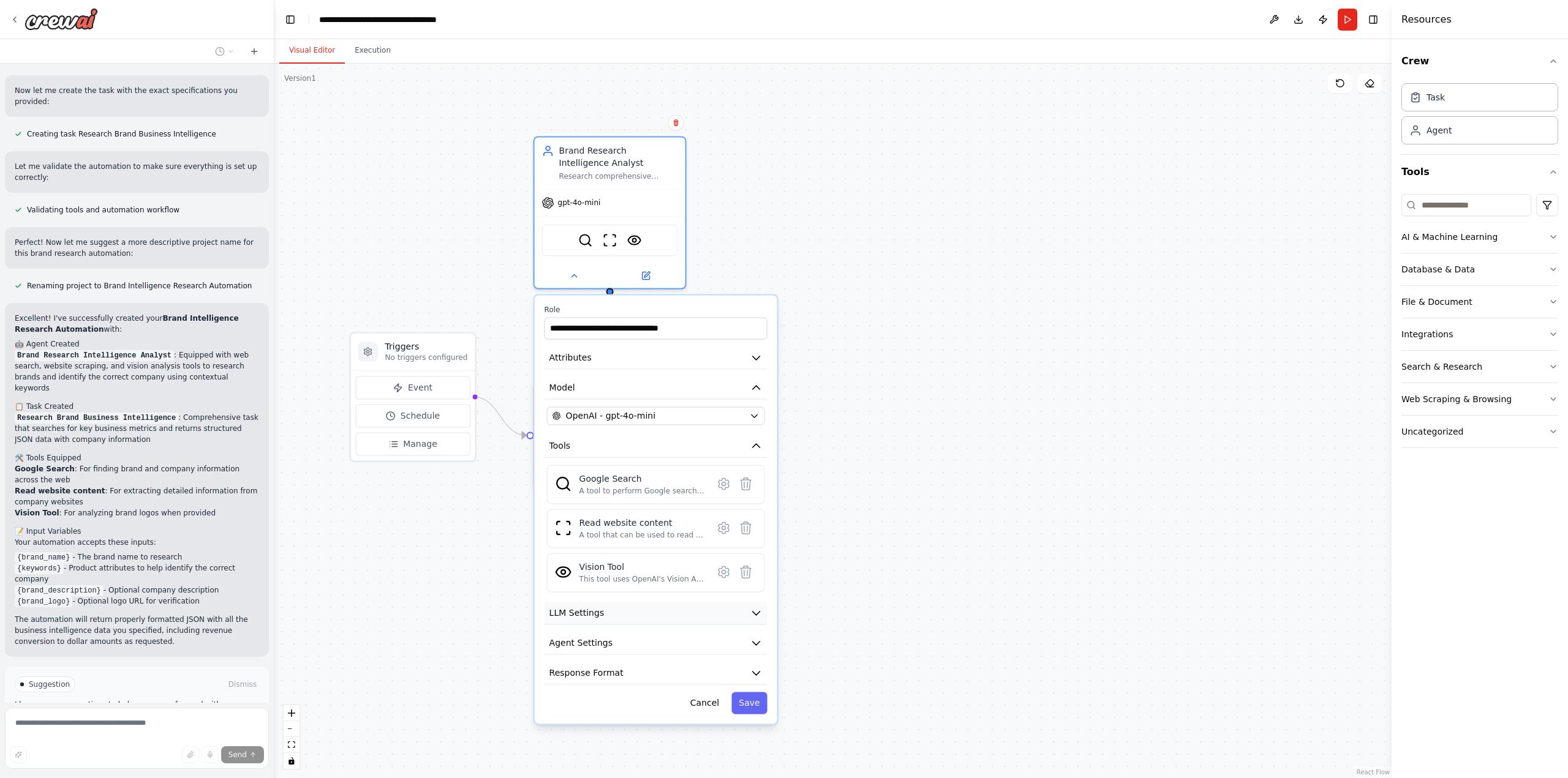
click at [708, 616] on button "LLM Settings" at bounding box center [656, 613] width 223 height 22
click at [588, 653] on div at bounding box center [656, 651] width 218 height 9
click at [588, 655] on div at bounding box center [656, 651] width 218 height 9
click at [630, 651] on span at bounding box center [635, 648] width 10 height 10
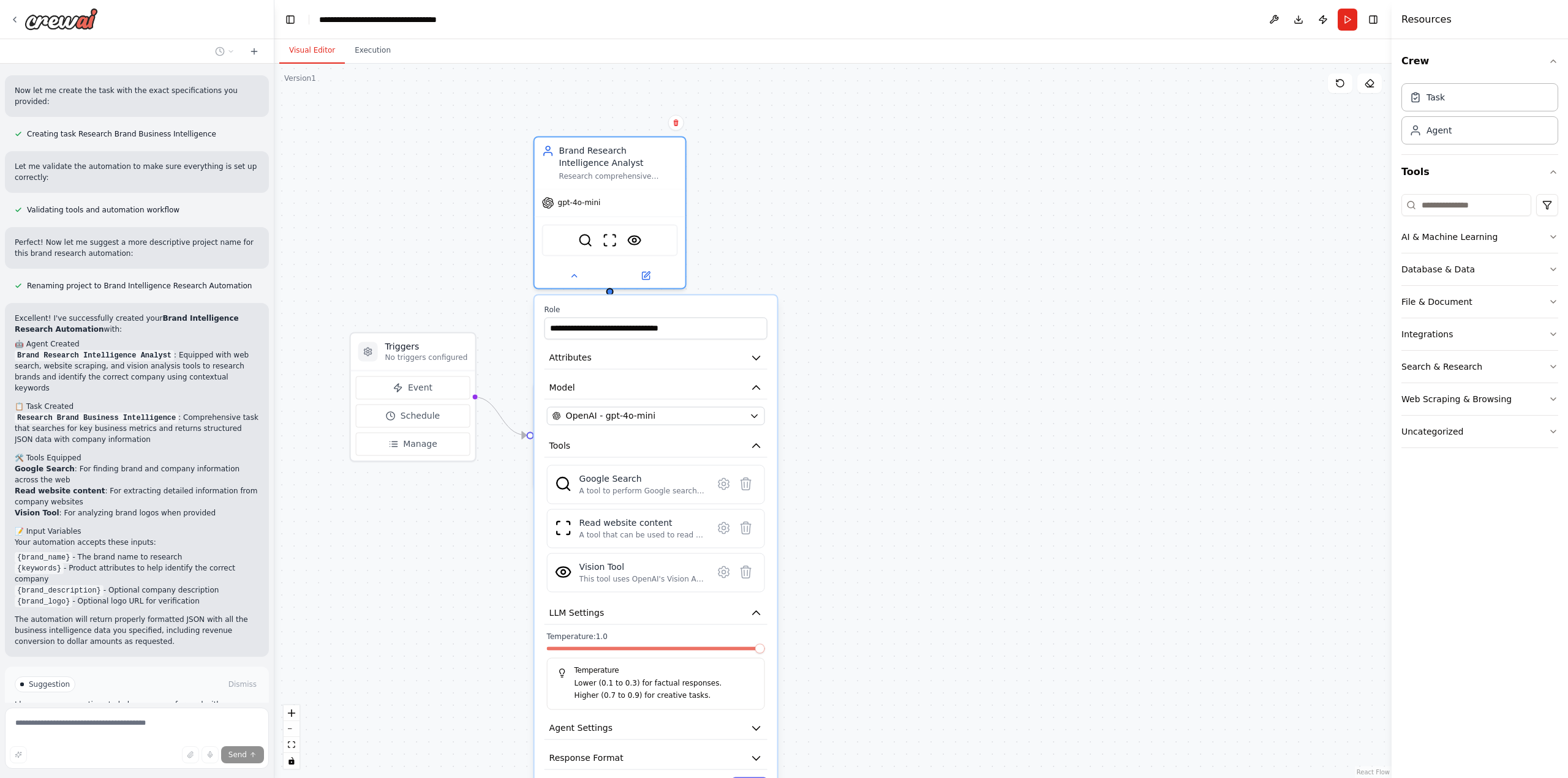
click at [765, 643] on span at bounding box center [760, 648] width 10 height 10
click at [758, 618] on icon "button" at bounding box center [756, 613] width 13 height 13
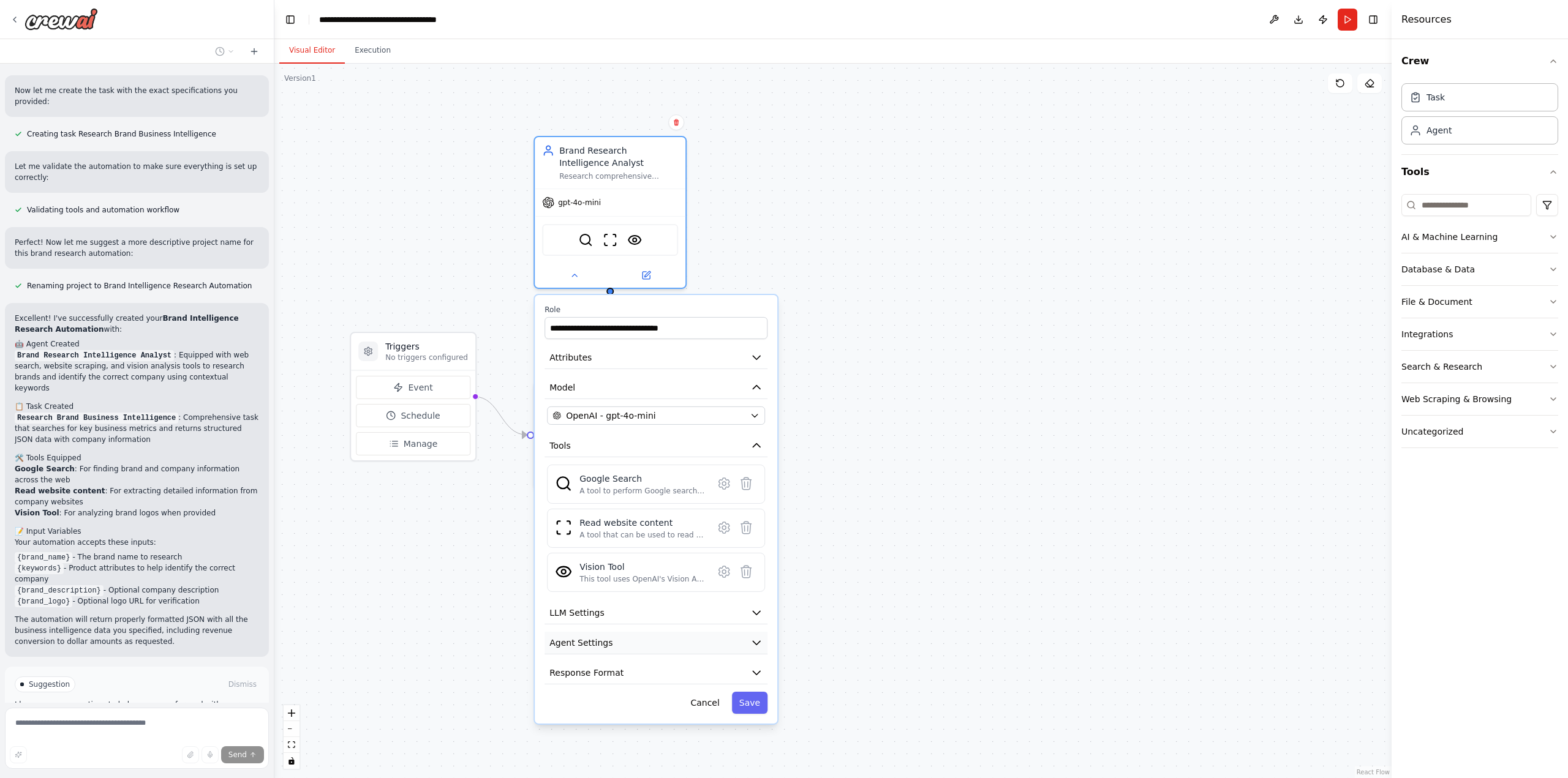
click at [730, 640] on button "Agent Settings" at bounding box center [656, 643] width 223 height 22
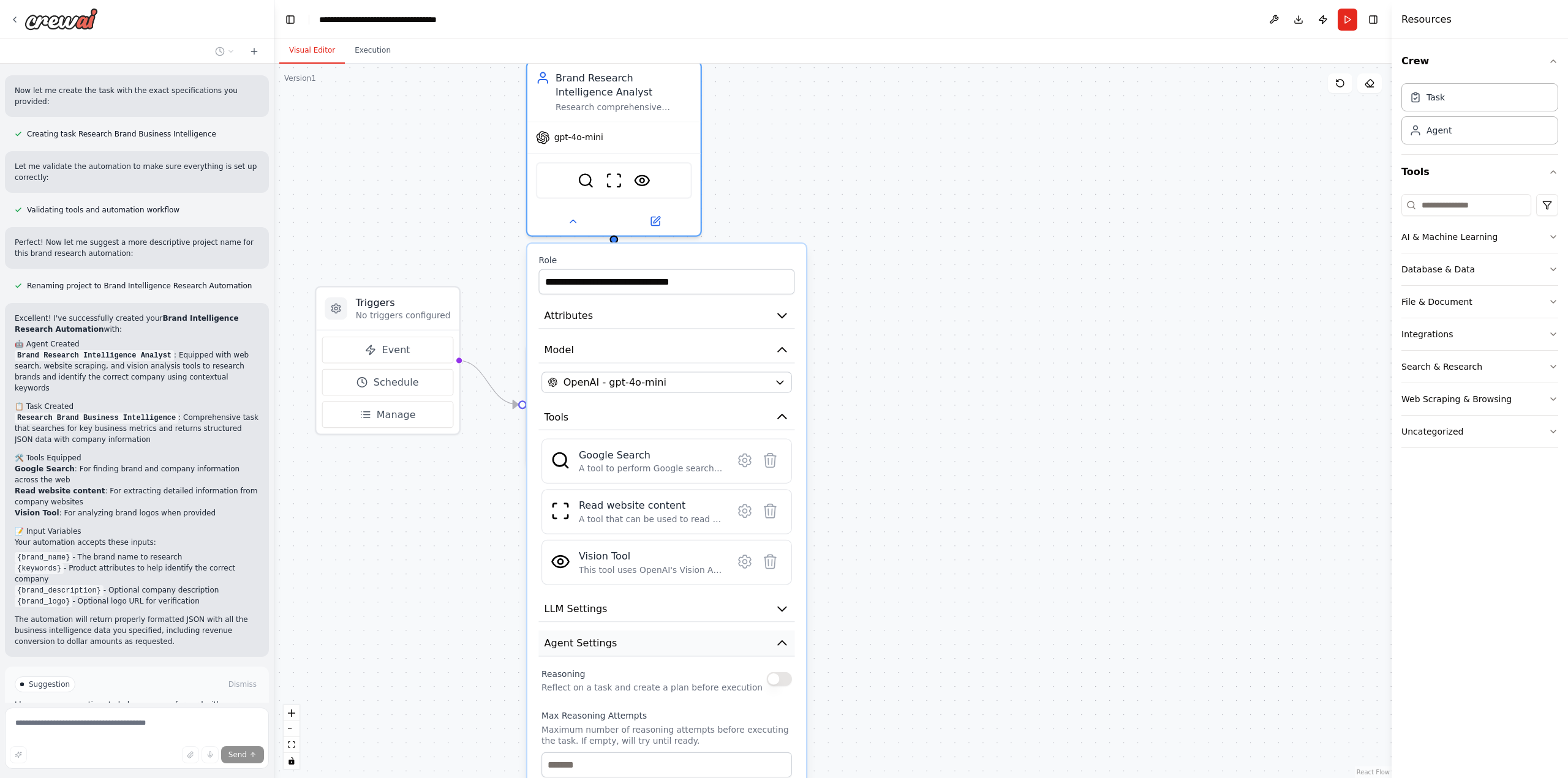
click at [778, 641] on icon "button" at bounding box center [782, 643] width 14 height 14
click at [664, 679] on button "Response Format" at bounding box center [666, 678] width 256 height 26
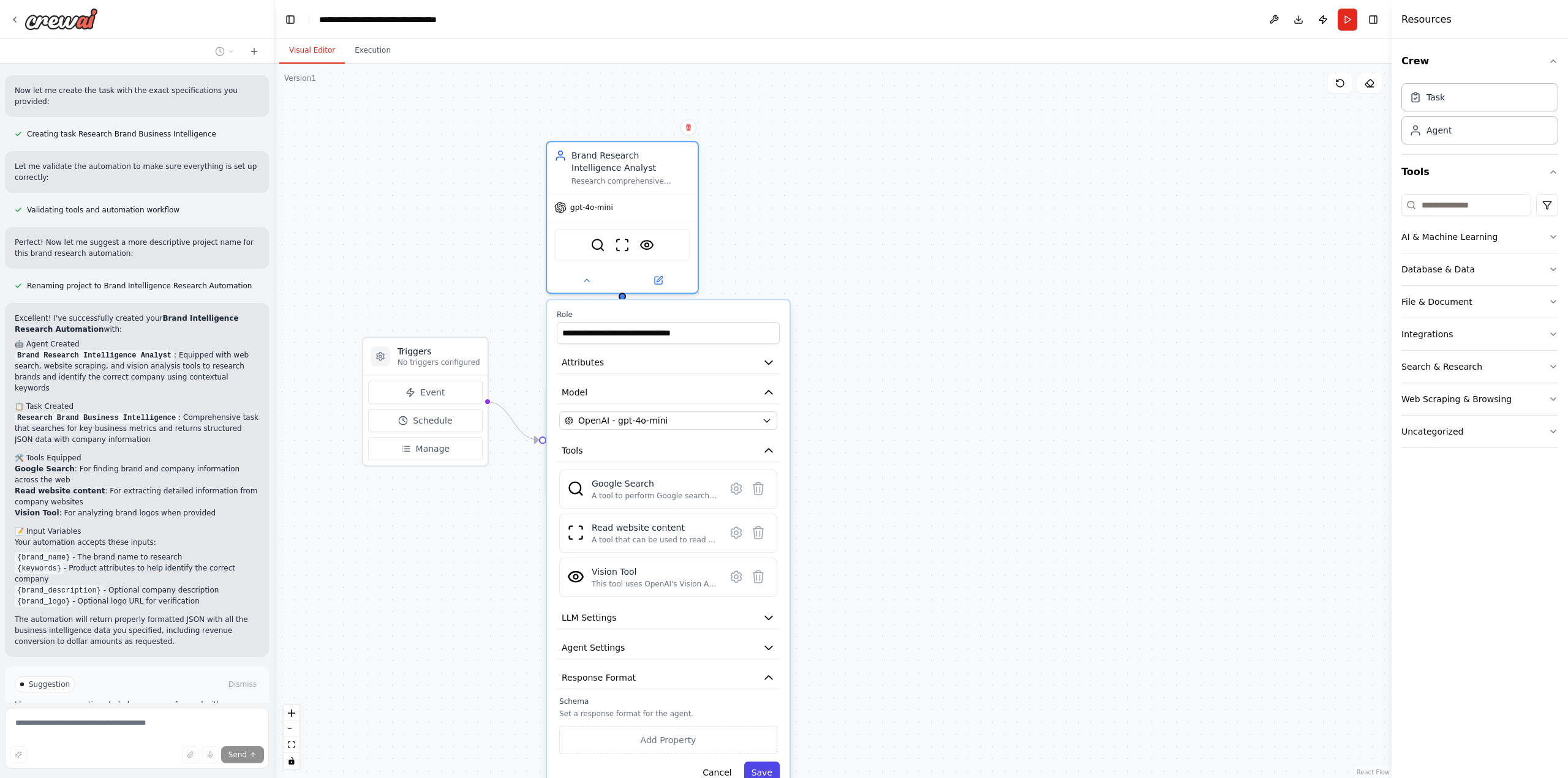
click at [766, 765] on button "Save" at bounding box center [762, 772] width 36 height 22
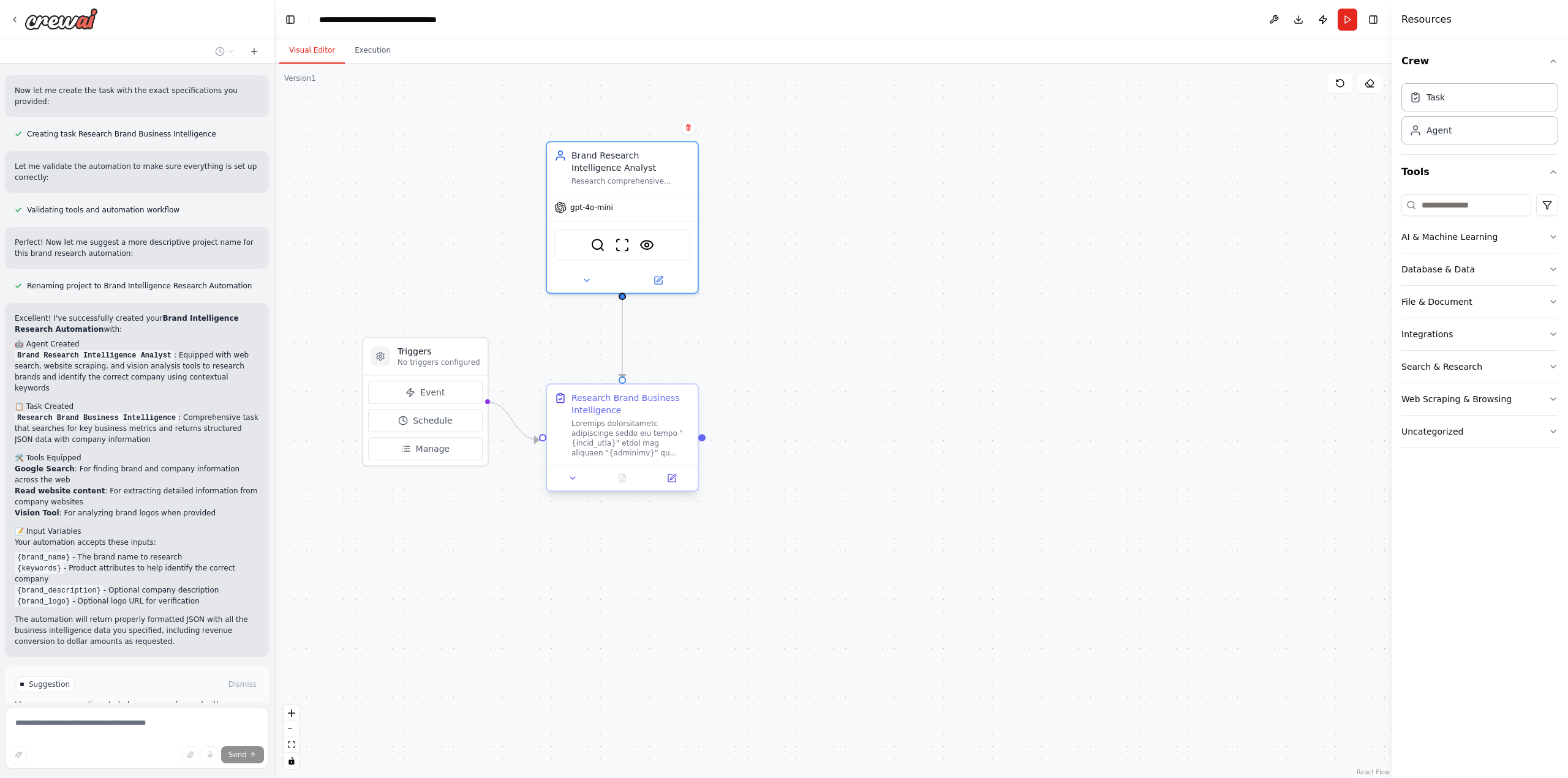
click at [670, 441] on div at bounding box center [631, 438] width 119 height 39
click at [675, 479] on icon at bounding box center [672, 478] width 7 height 7
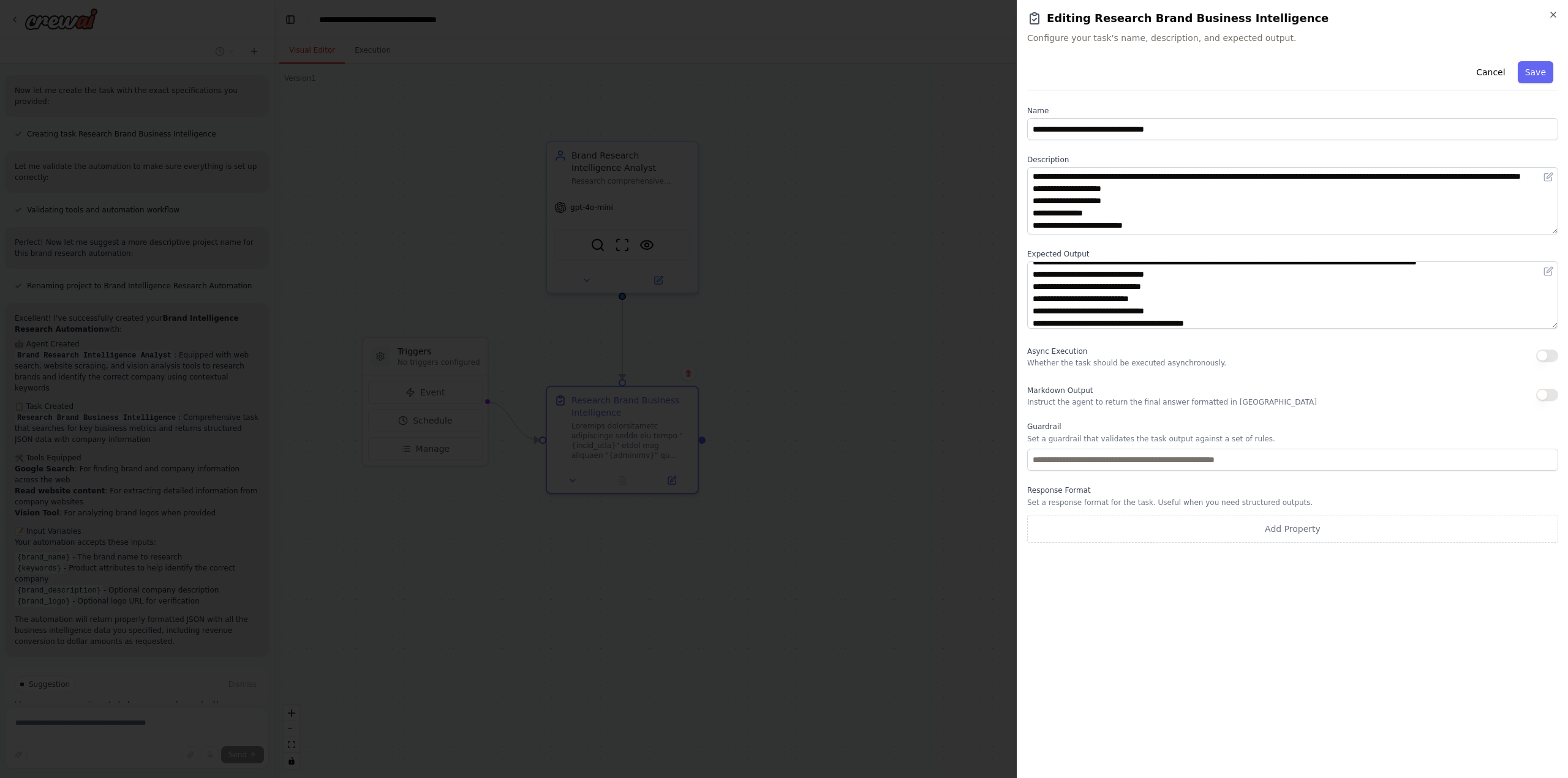
scroll to position [123, 0]
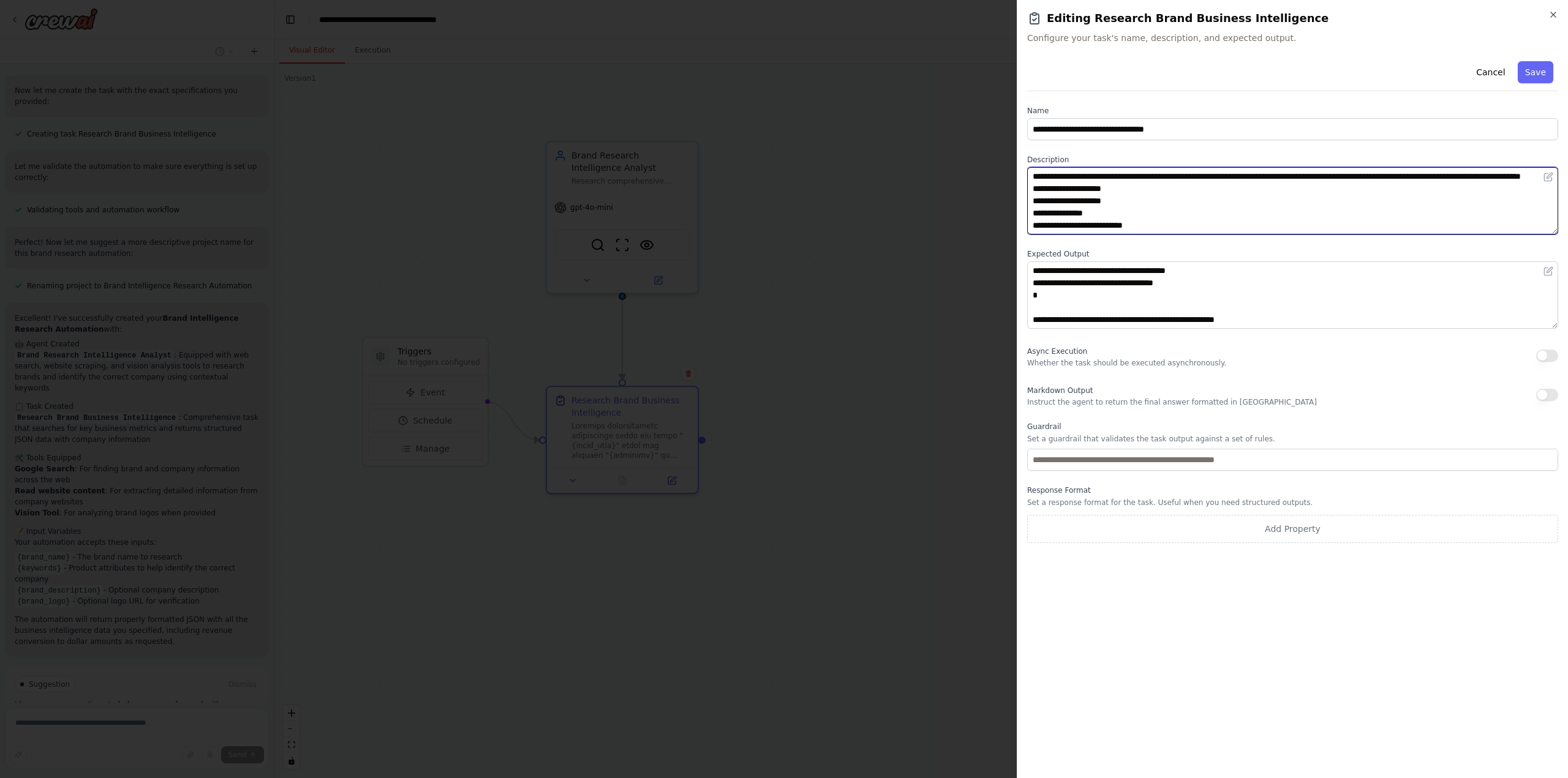
click at [1168, 209] on textarea at bounding box center [1292, 200] width 531 height 67
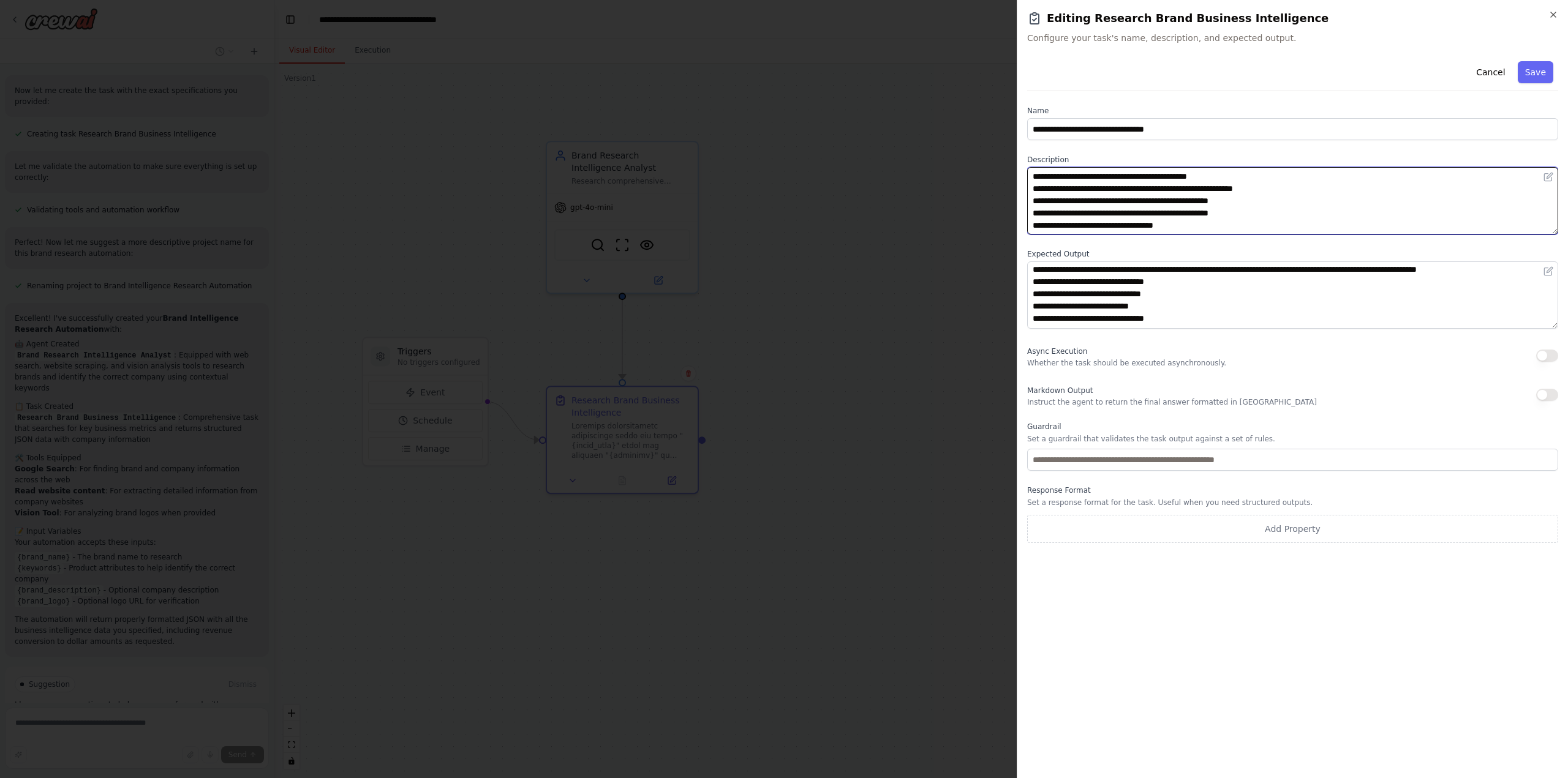
scroll to position [0, 0]
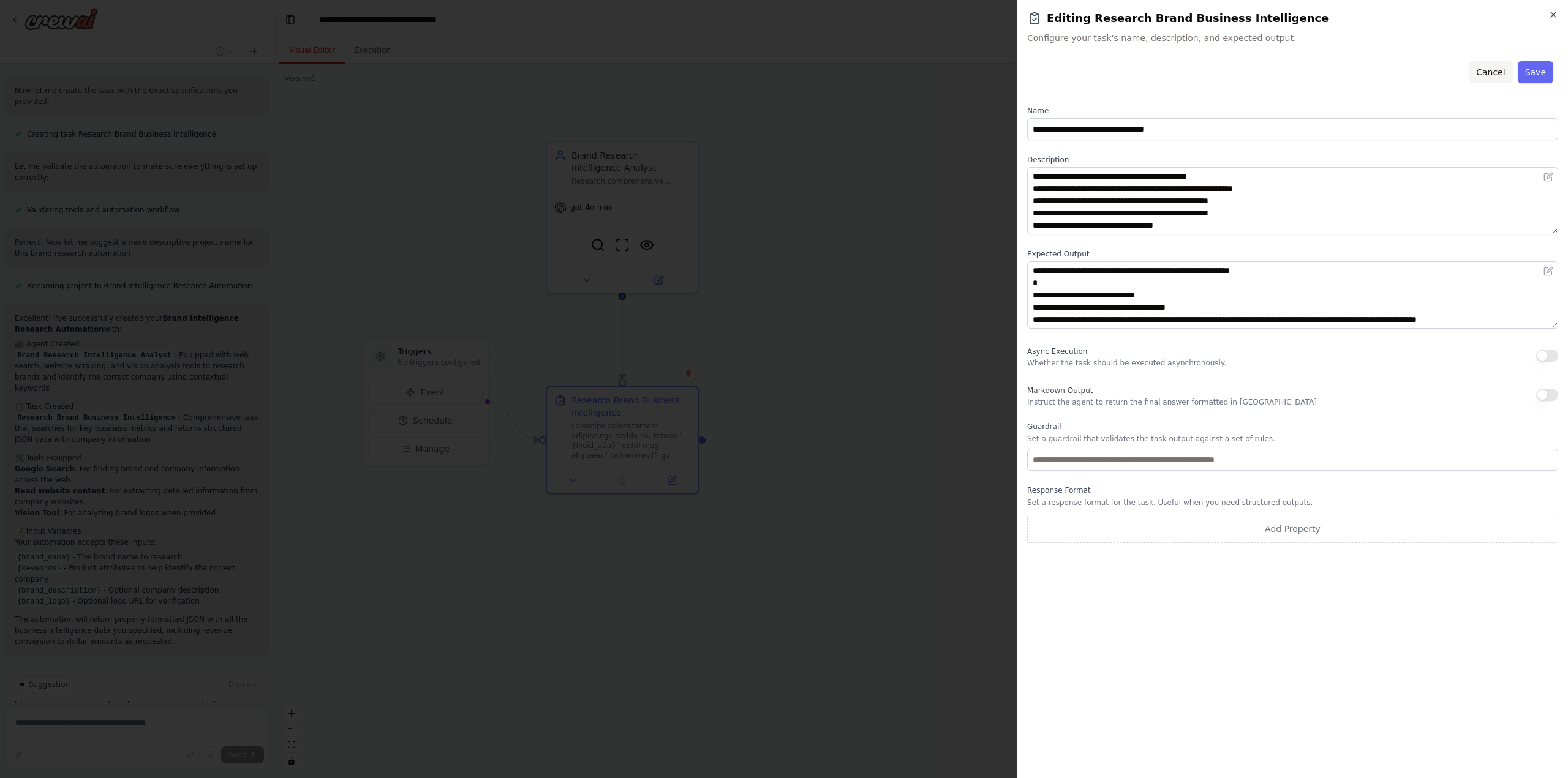
click at [1488, 74] on button "Cancel" at bounding box center [1491, 72] width 44 height 22
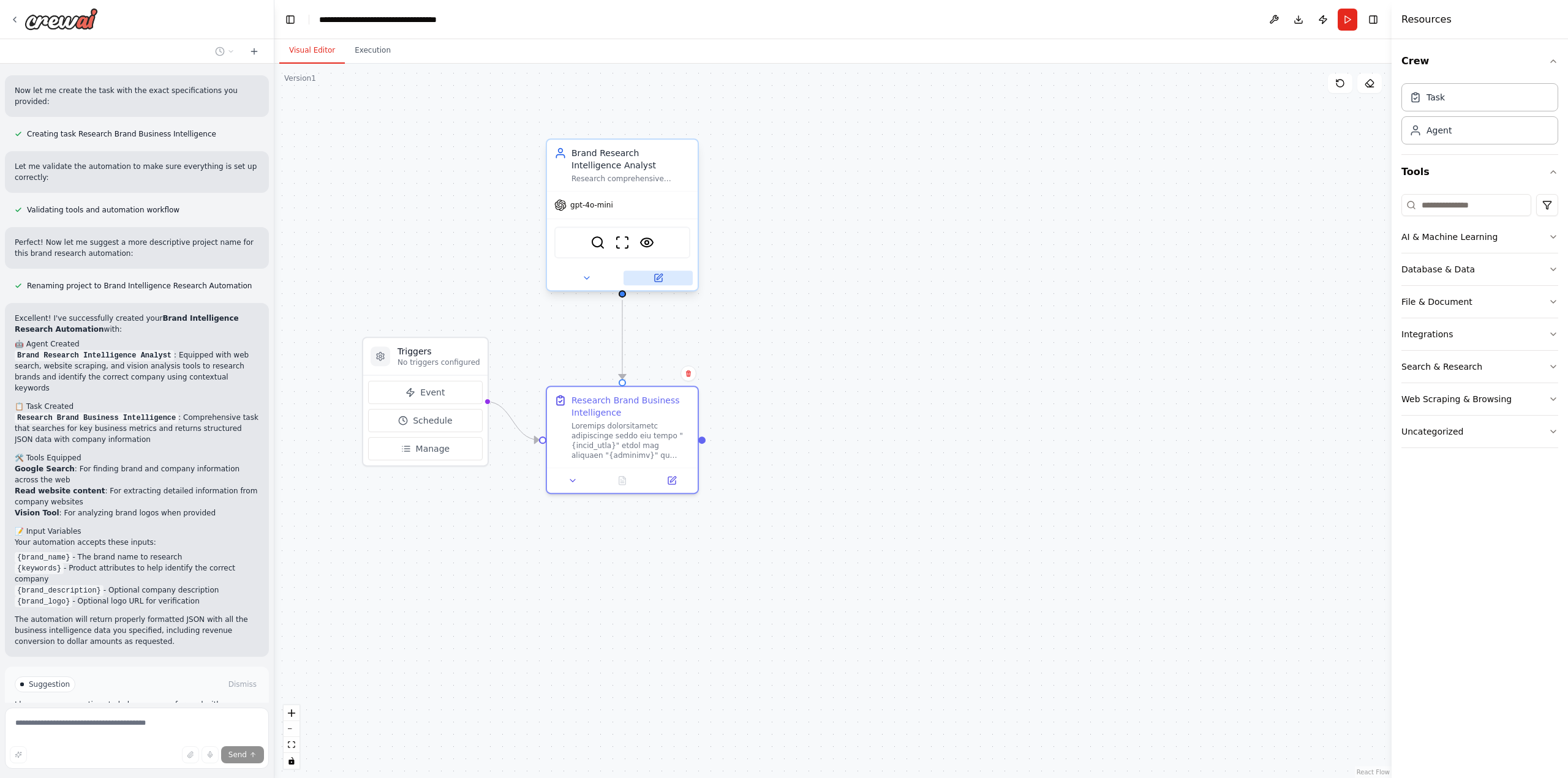
click at [669, 280] on button at bounding box center [658, 278] width 69 height 15
click at [656, 274] on icon at bounding box center [658, 278] width 10 height 10
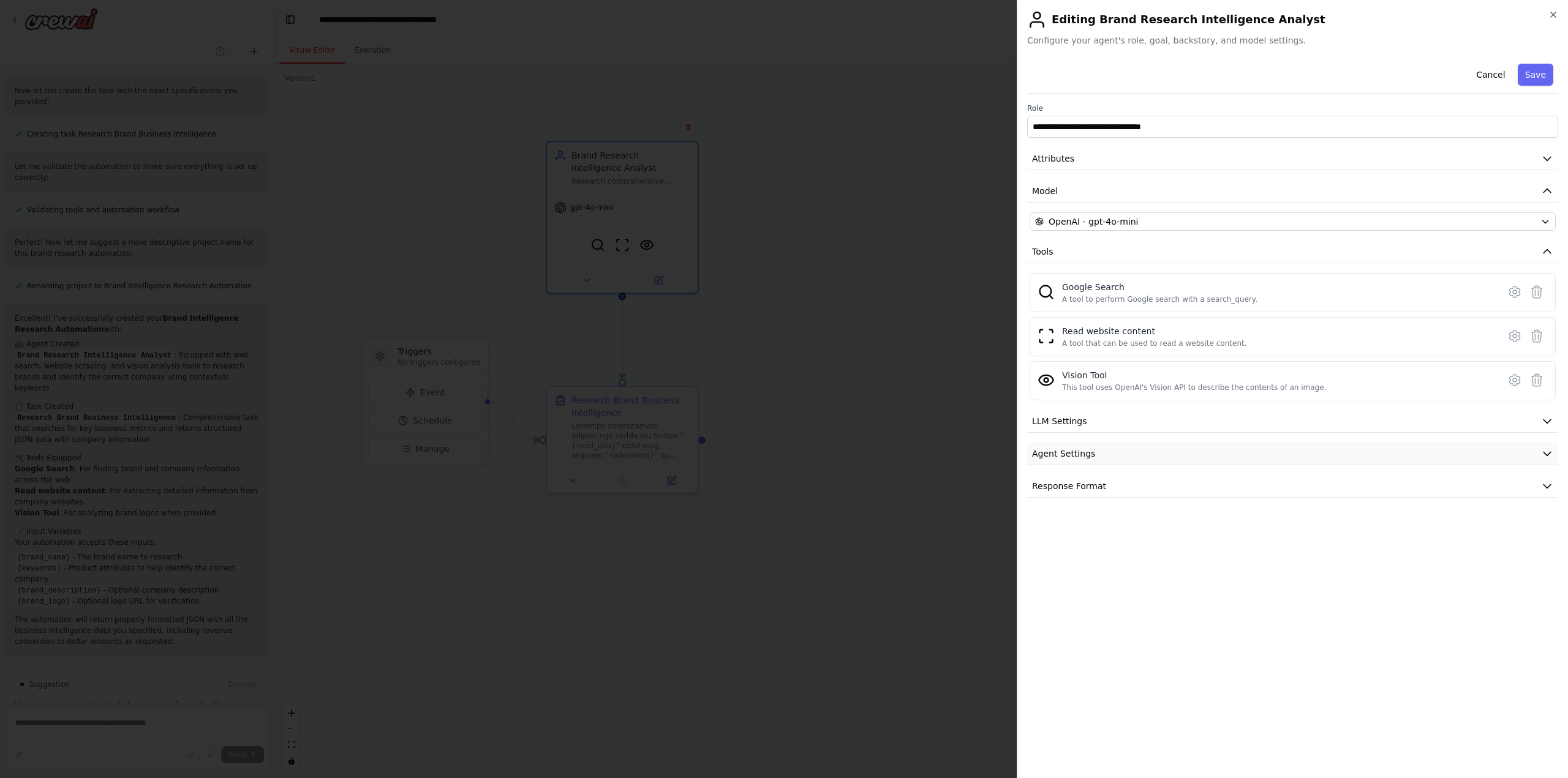
click at [1095, 454] on button "Agent Settings" at bounding box center [1292, 454] width 531 height 22
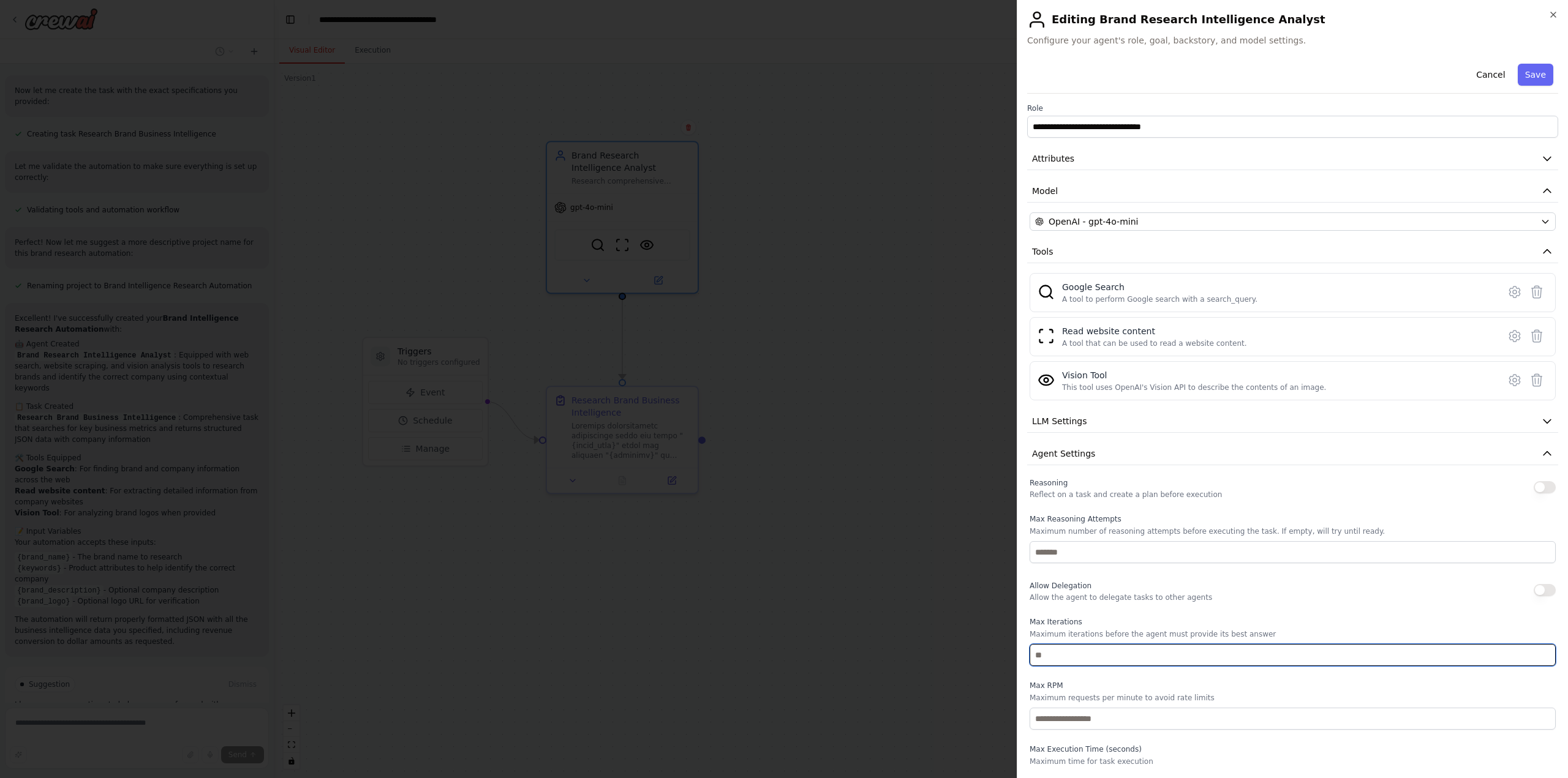
click at [1071, 647] on input "number" at bounding box center [1293, 655] width 526 height 22
type input "**"
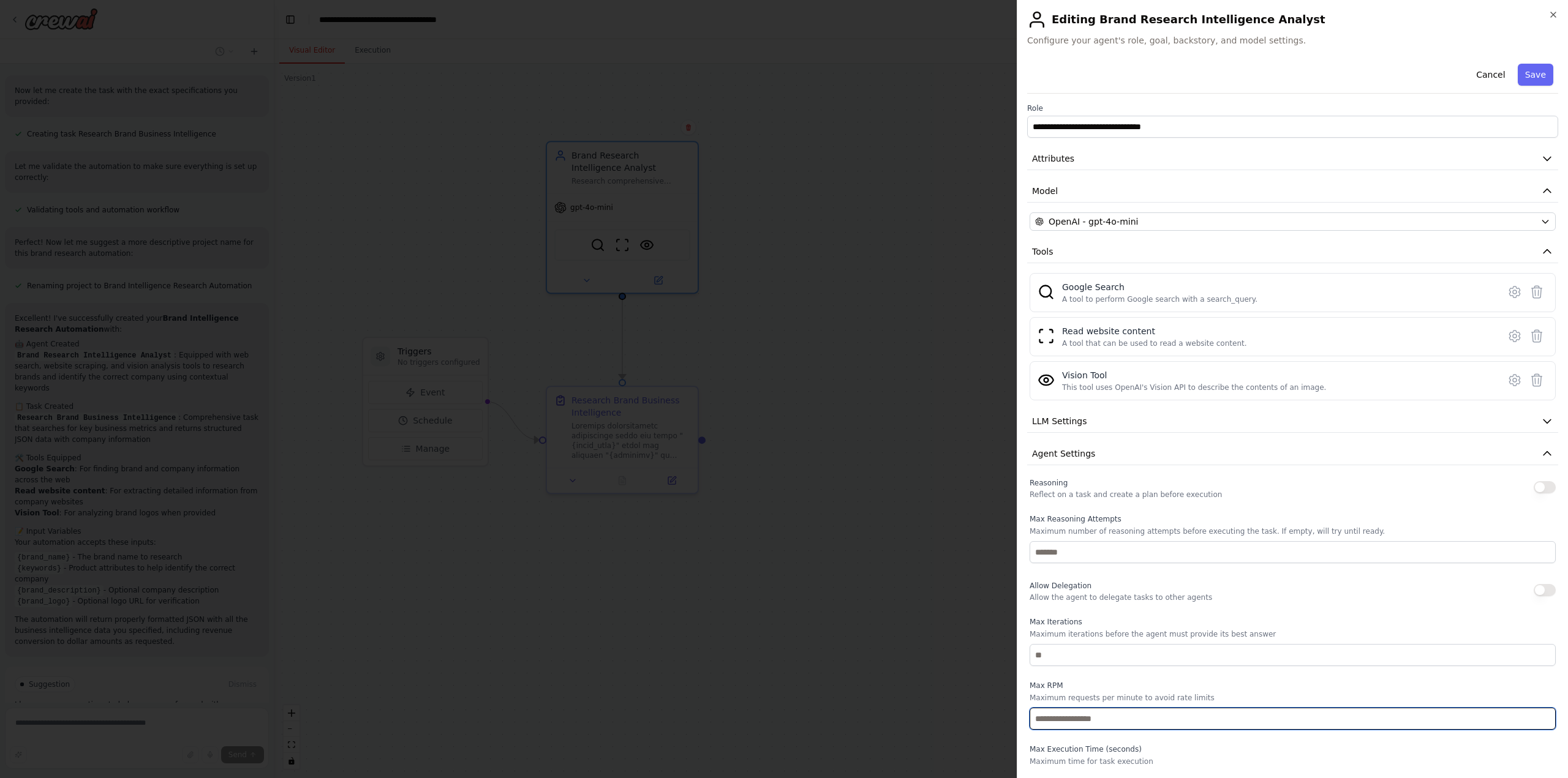
click at [1069, 721] on input "number" at bounding box center [1293, 718] width 526 height 22
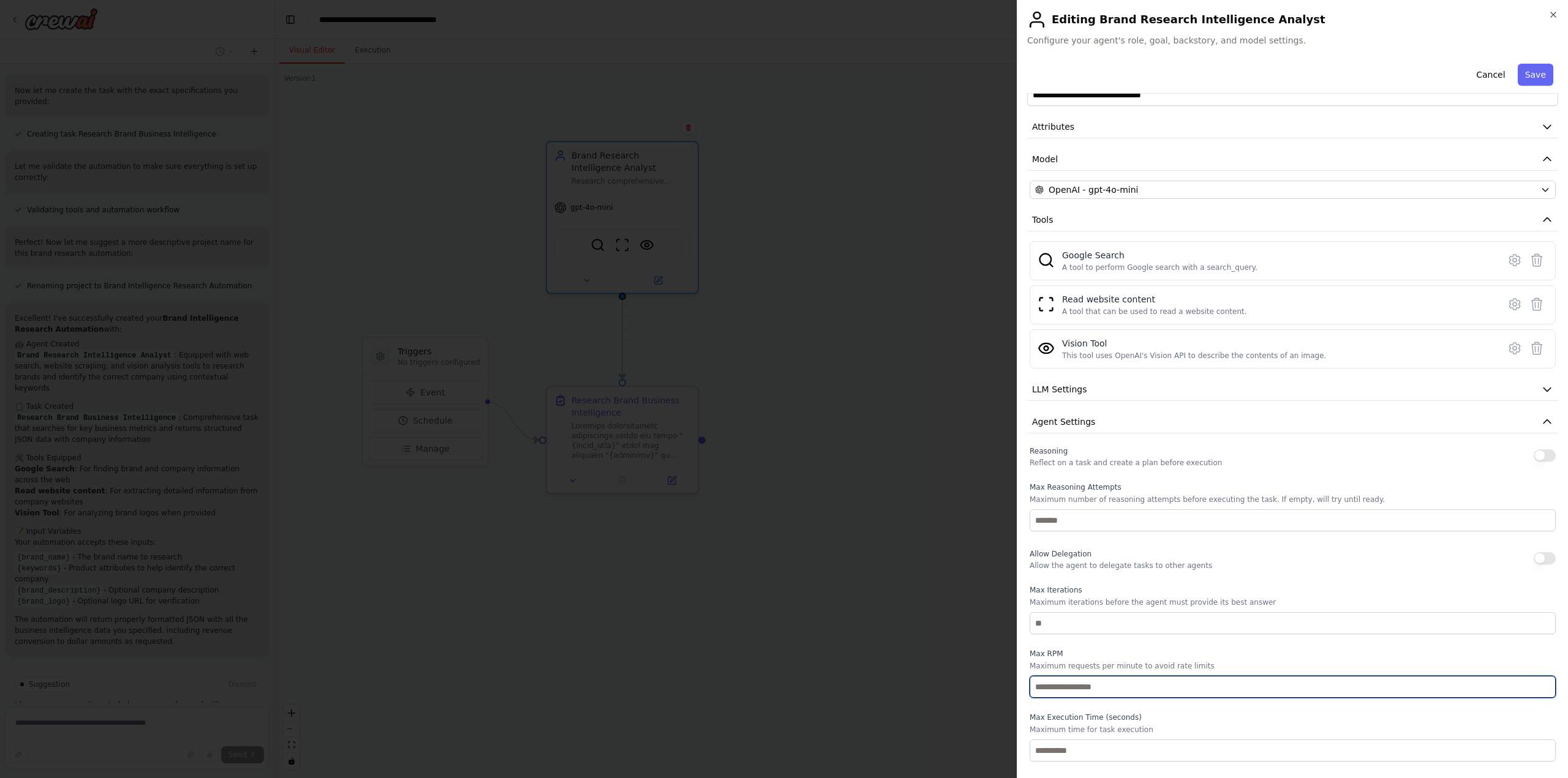
scroll to position [67, 0]
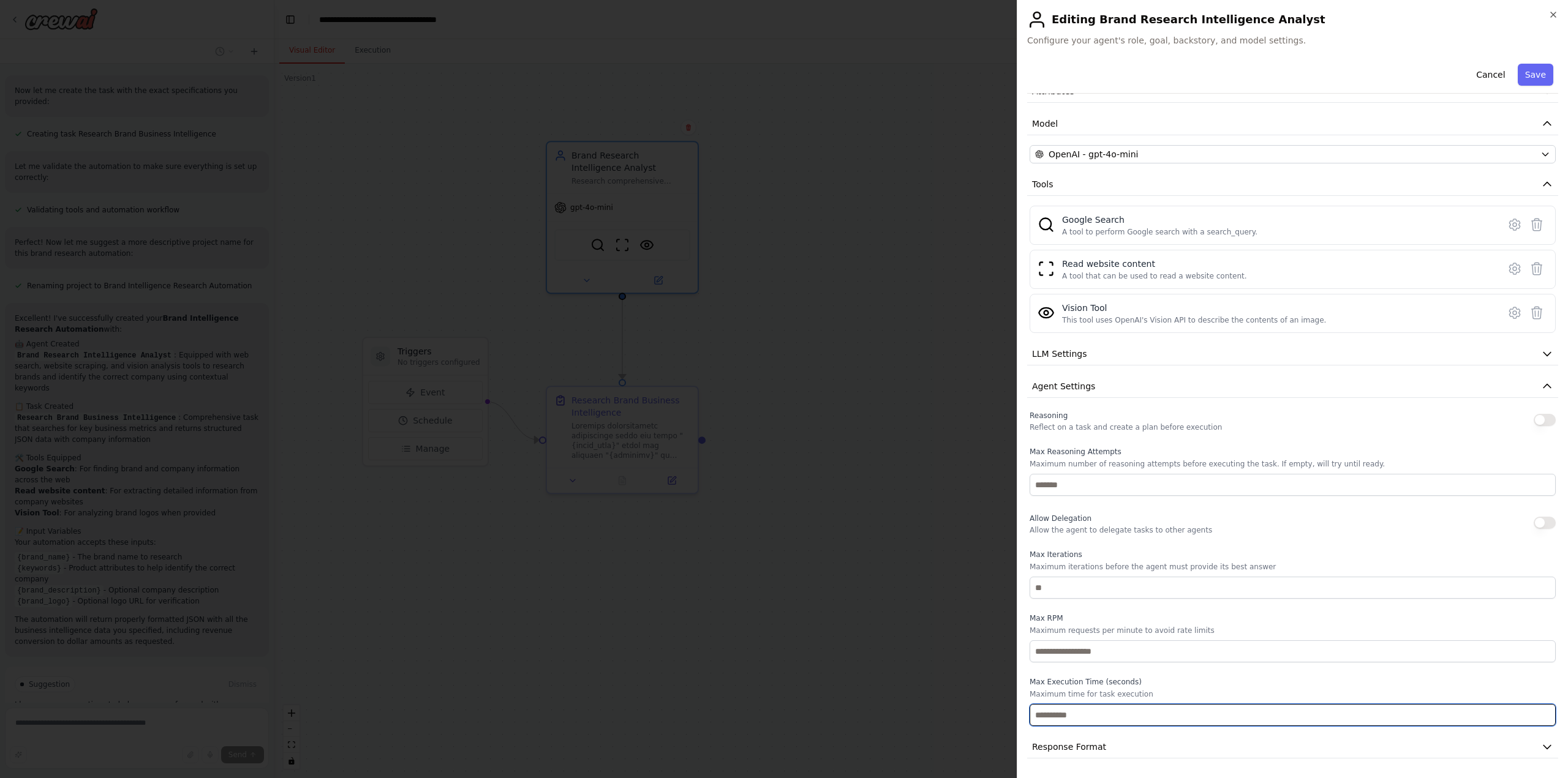
click at [1090, 715] on input "number" at bounding box center [1293, 715] width 526 height 22
type input "**"
click at [1526, 77] on button "Save" at bounding box center [1536, 75] width 36 height 22
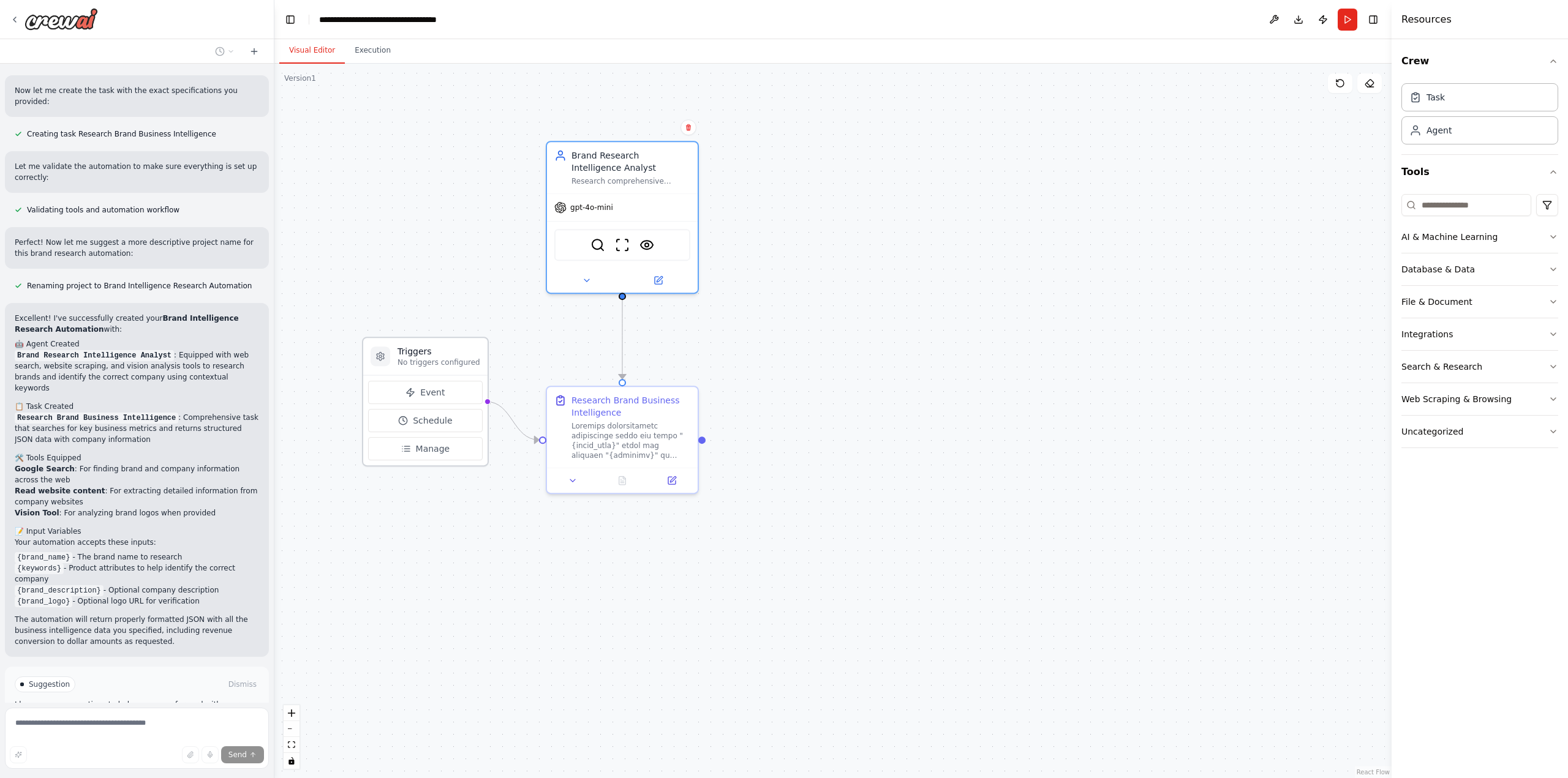
click at [463, 359] on p "No triggers configured" at bounding box center [439, 362] width 82 height 10
click at [391, 359] on div "Triggers No triggers configured" at bounding box center [425, 357] width 124 height 38
drag, startPoint x: 470, startPoint y: 355, endPoint x: 458, endPoint y: 405, distance: 51.4
click at [458, 405] on h3 "Triggers" at bounding box center [426, 400] width 82 height 13
drag, startPoint x: 446, startPoint y: 407, endPoint x: 435, endPoint y: 340, distance: 67.9
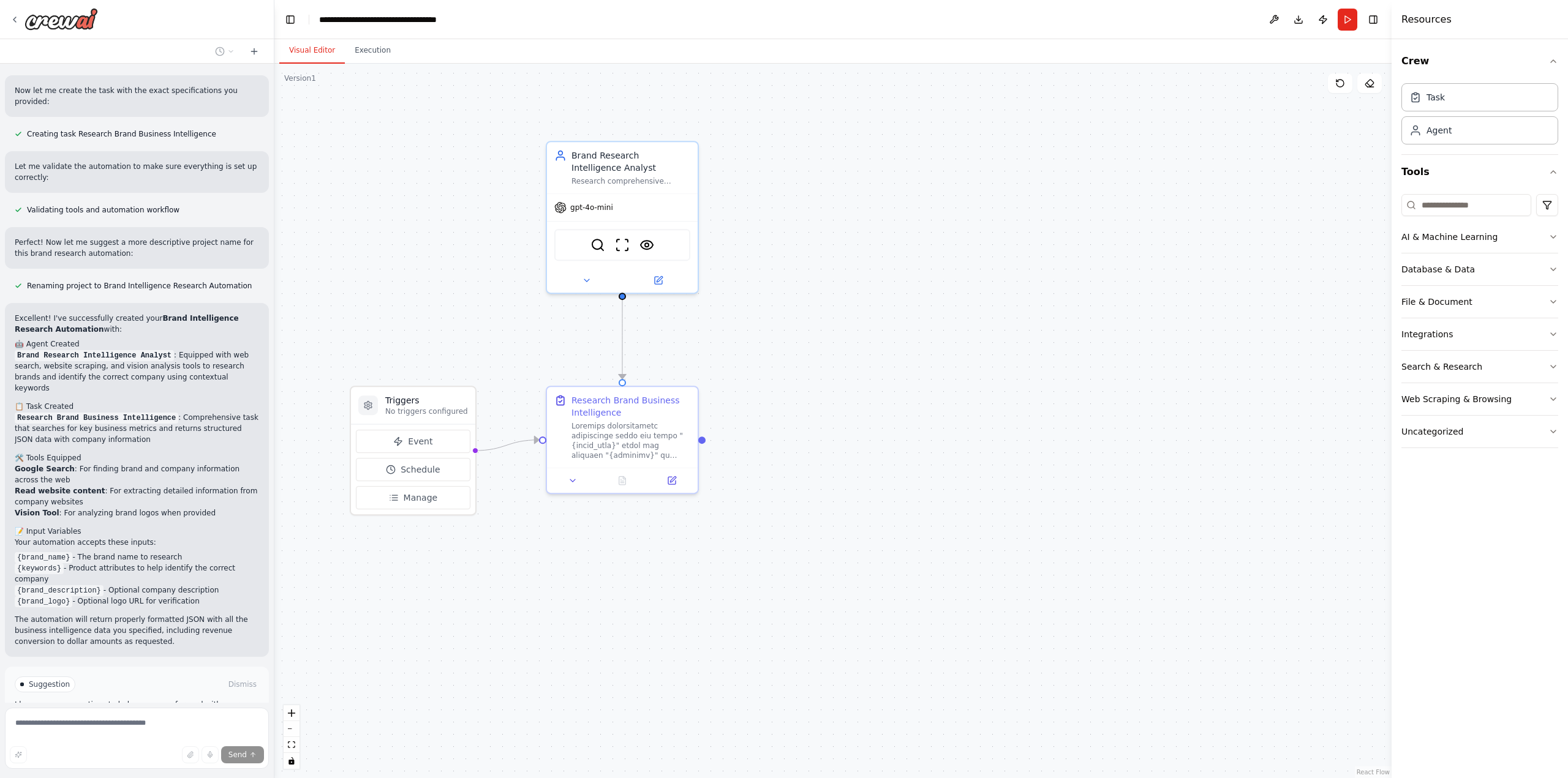
click at [435, 340] on div ".deletable-edge-delete-btn { width: 20px; height: 20px; border: 0px solid #ffff…" at bounding box center [833, 421] width 1117 height 715
click at [133, 732] on span "Run Automation" at bounding box center [142, 736] width 59 height 10
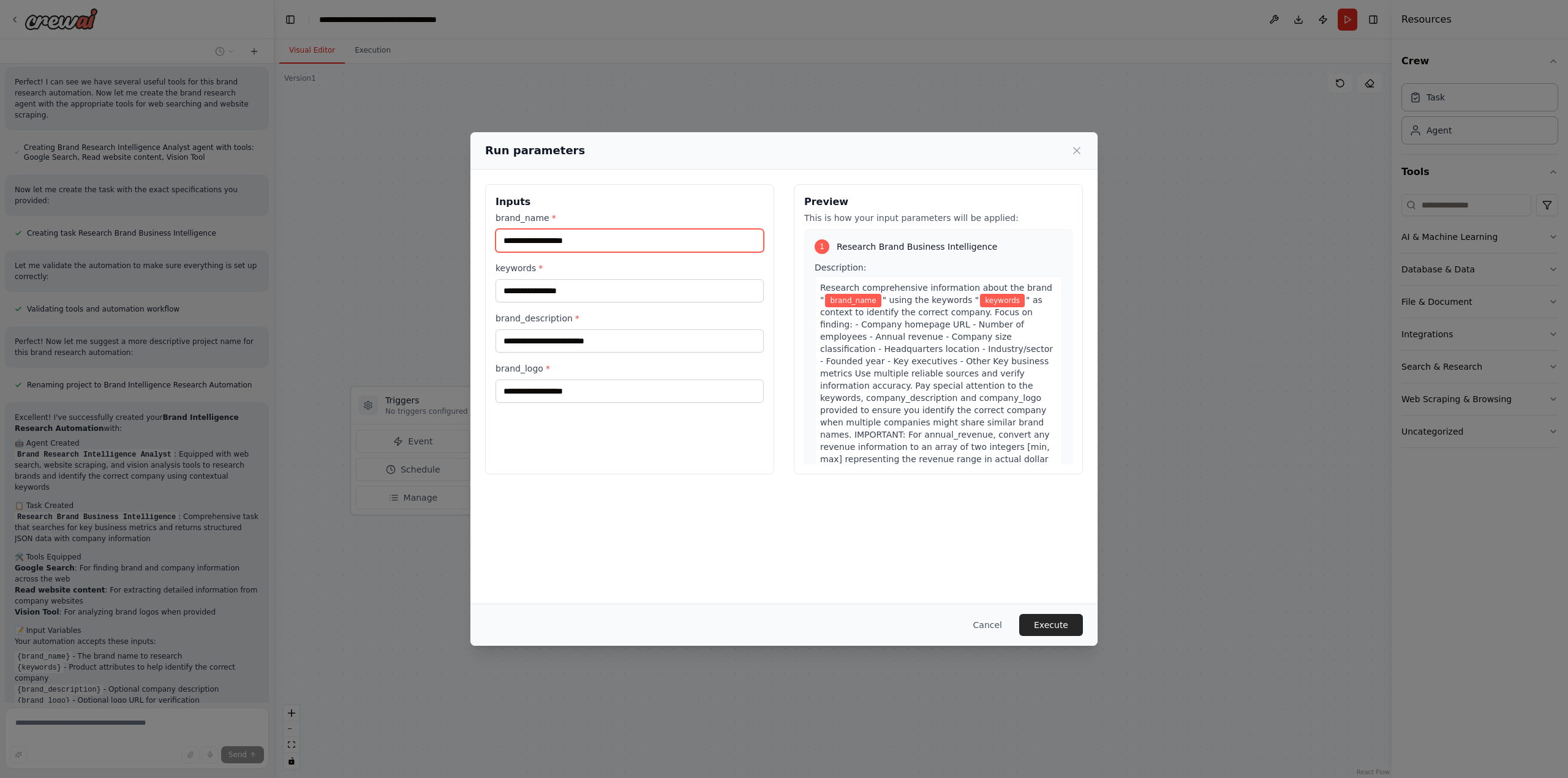
click at [602, 241] on input "brand_name *" at bounding box center [629, 240] width 268 height 23
type input "*"
click at [592, 285] on input "keywords *" at bounding box center [629, 290] width 268 height 23
paste input "**********"
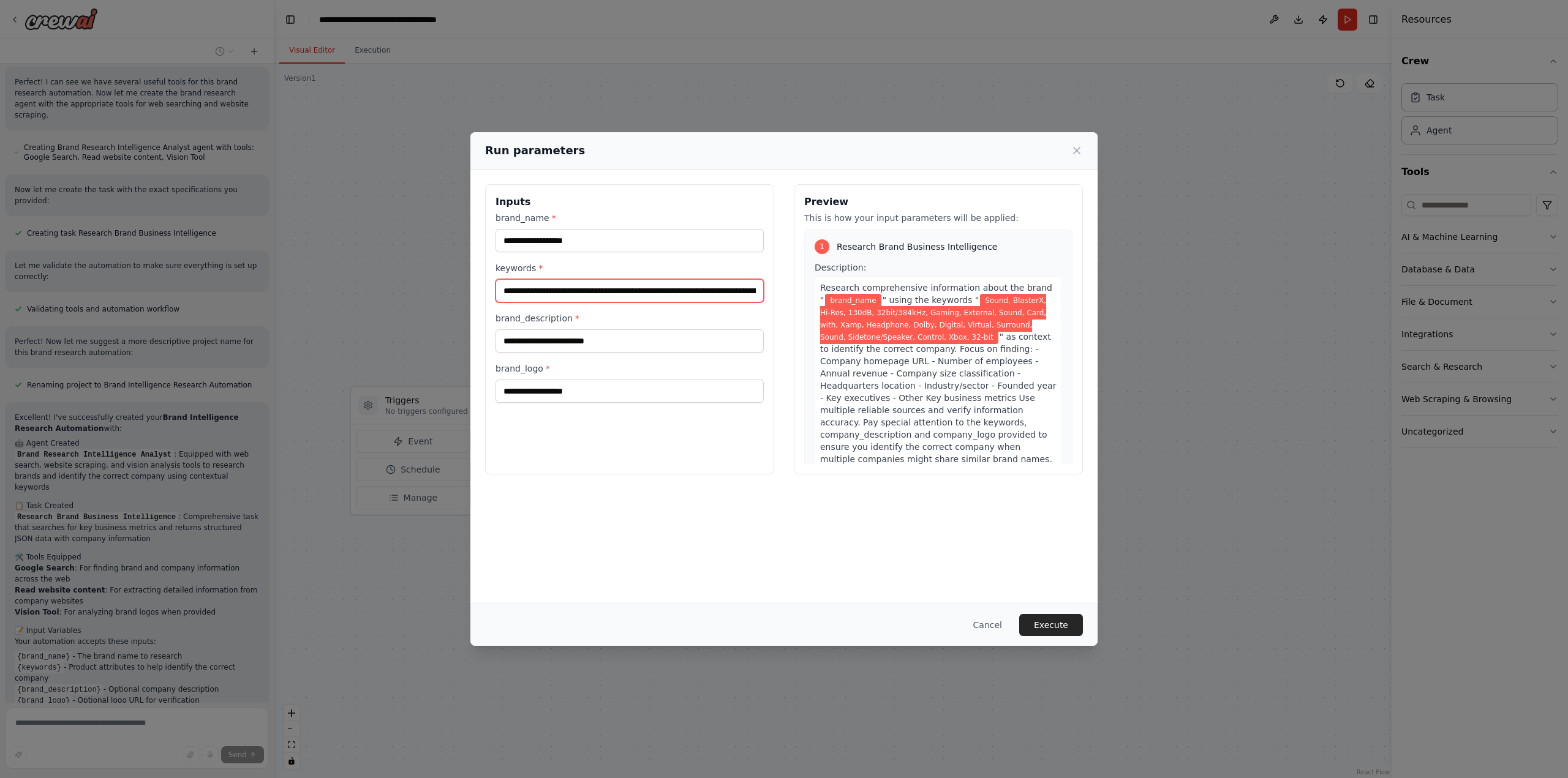
scroll to position [0, 437]
type input "**********"
click at [537, 231] on input "brand_name *" at bounding box center [629, 240] width 268 height 23
paste input "**********"
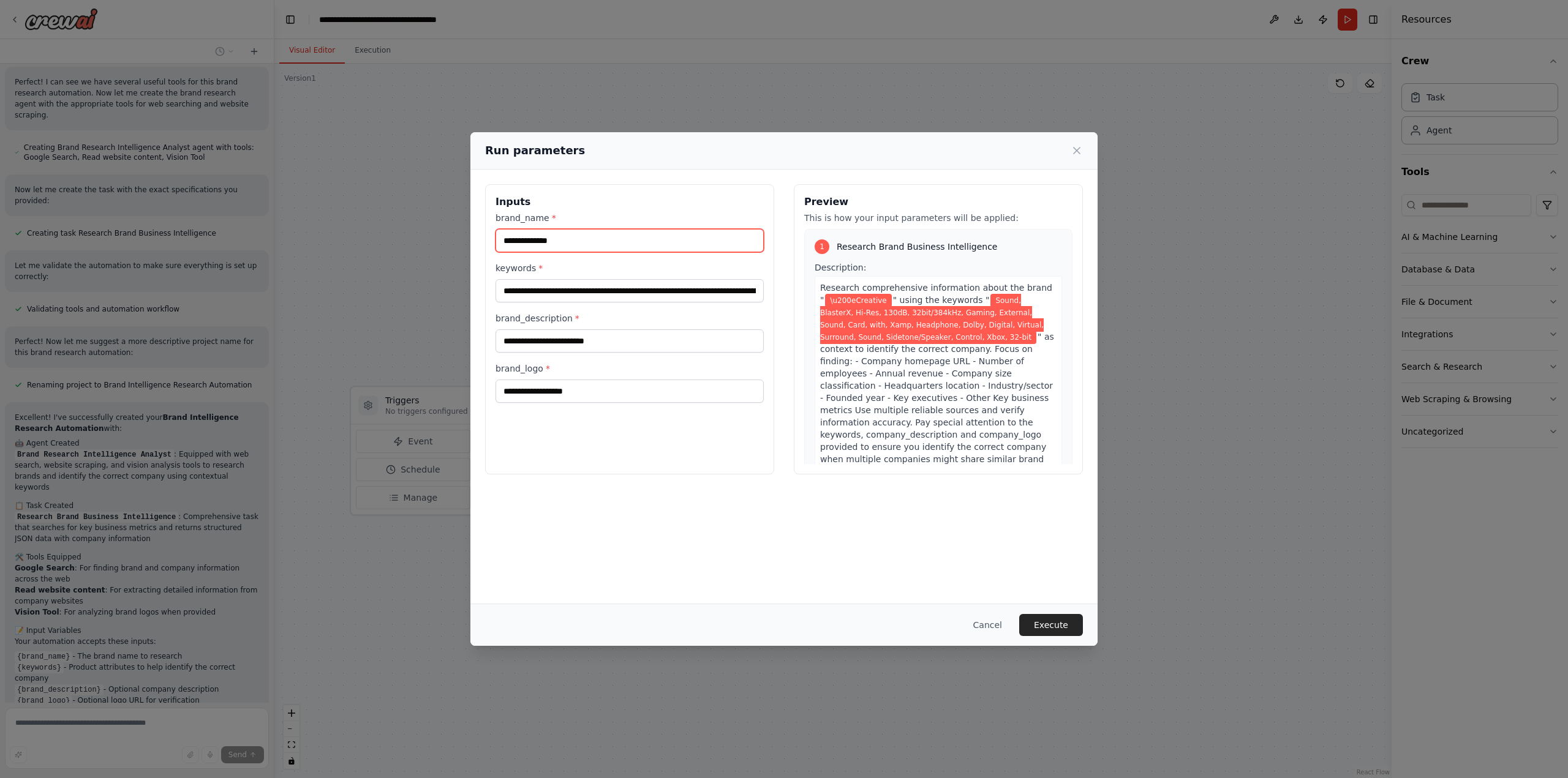
type input "**********"
click at [556, 334] on input "brand_description *" at bounding box center [629, 341] width 268 height 23
paste input "**********"
type input "**********"
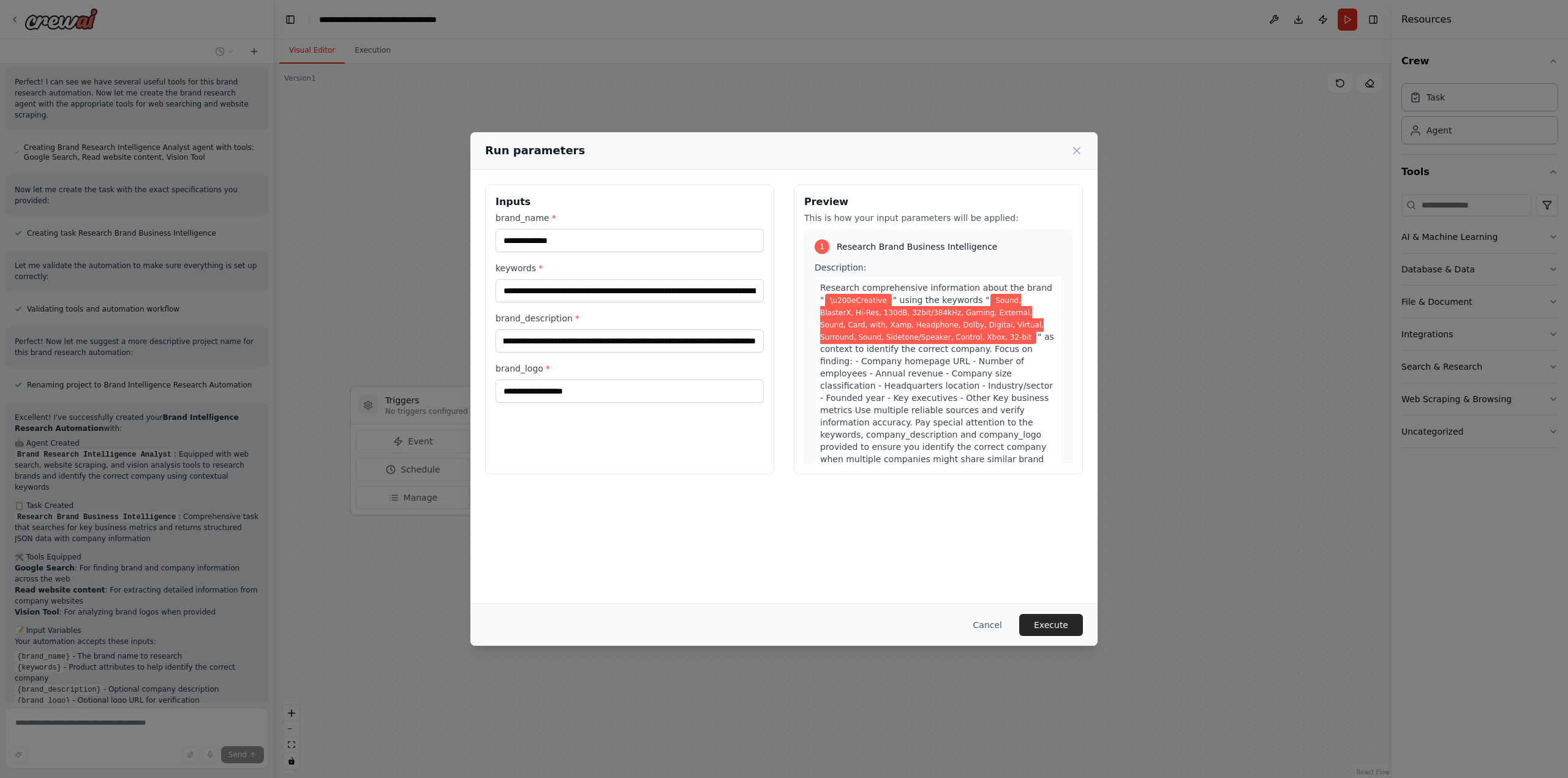
scroll to position [0, 0]
click at [532, 387] on input "brand_logo *" at bounding box center [629, 391] width 268 height 23
paste input "**********"
type input "**********"
click at [992, 624] on button "Cancel" at bounding box center [988, 624] width 48 height 22
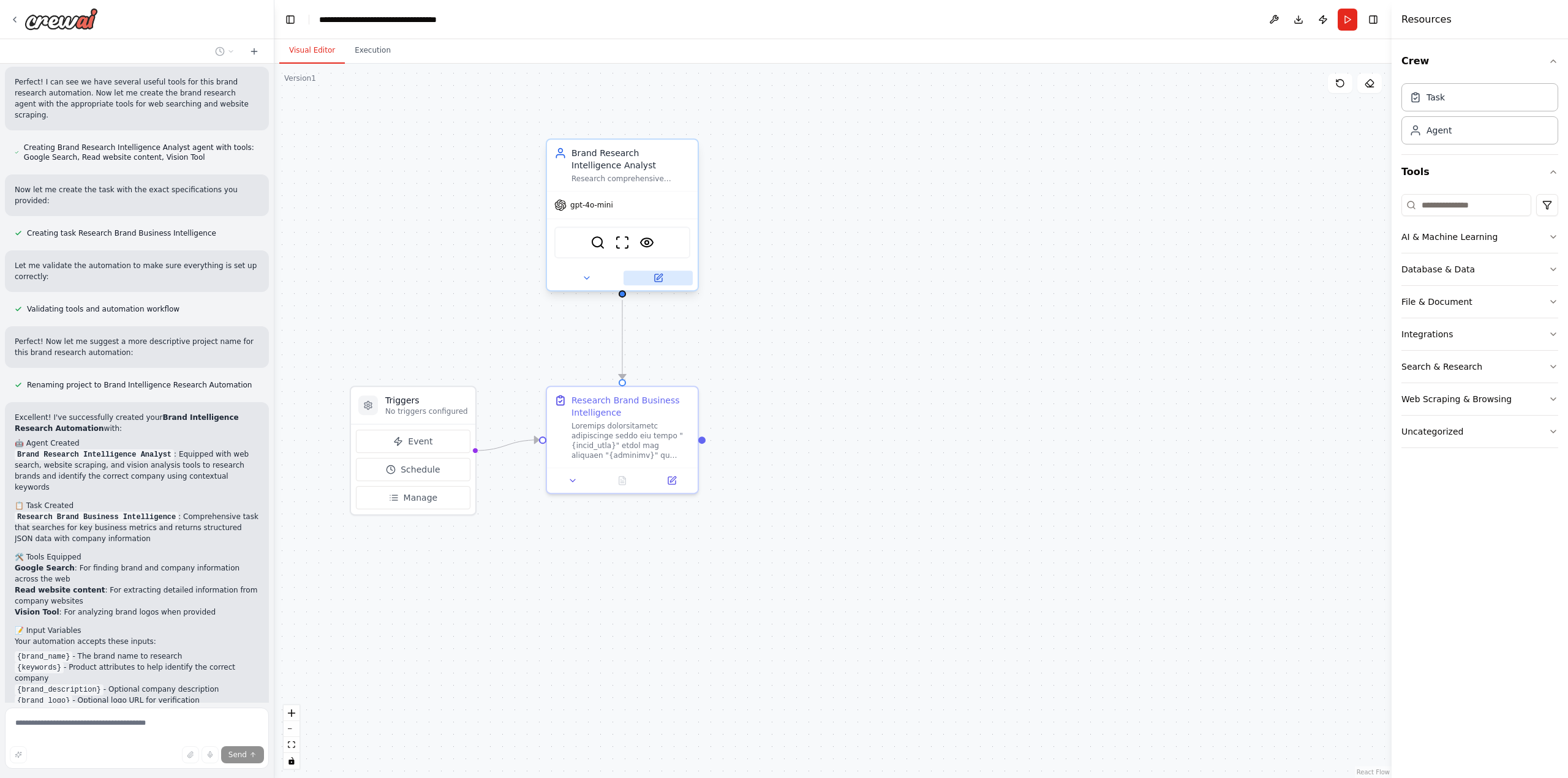
click at [658, 278] on icon at bounding box center [659, 276] width 5 height 5
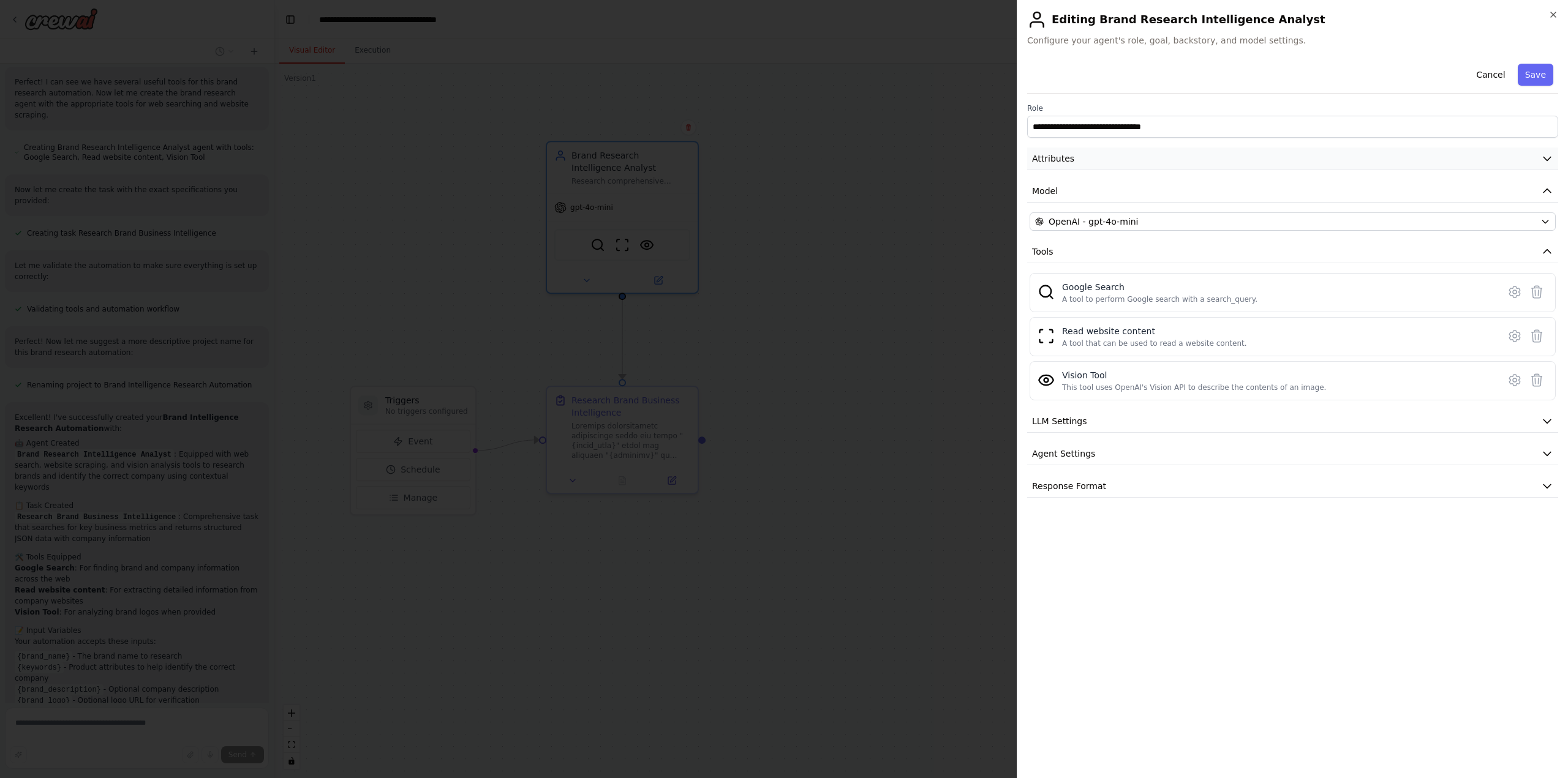
click at [1047, 152] on button "Attributes" at bounding box center [1292, 159] width 531 height 22
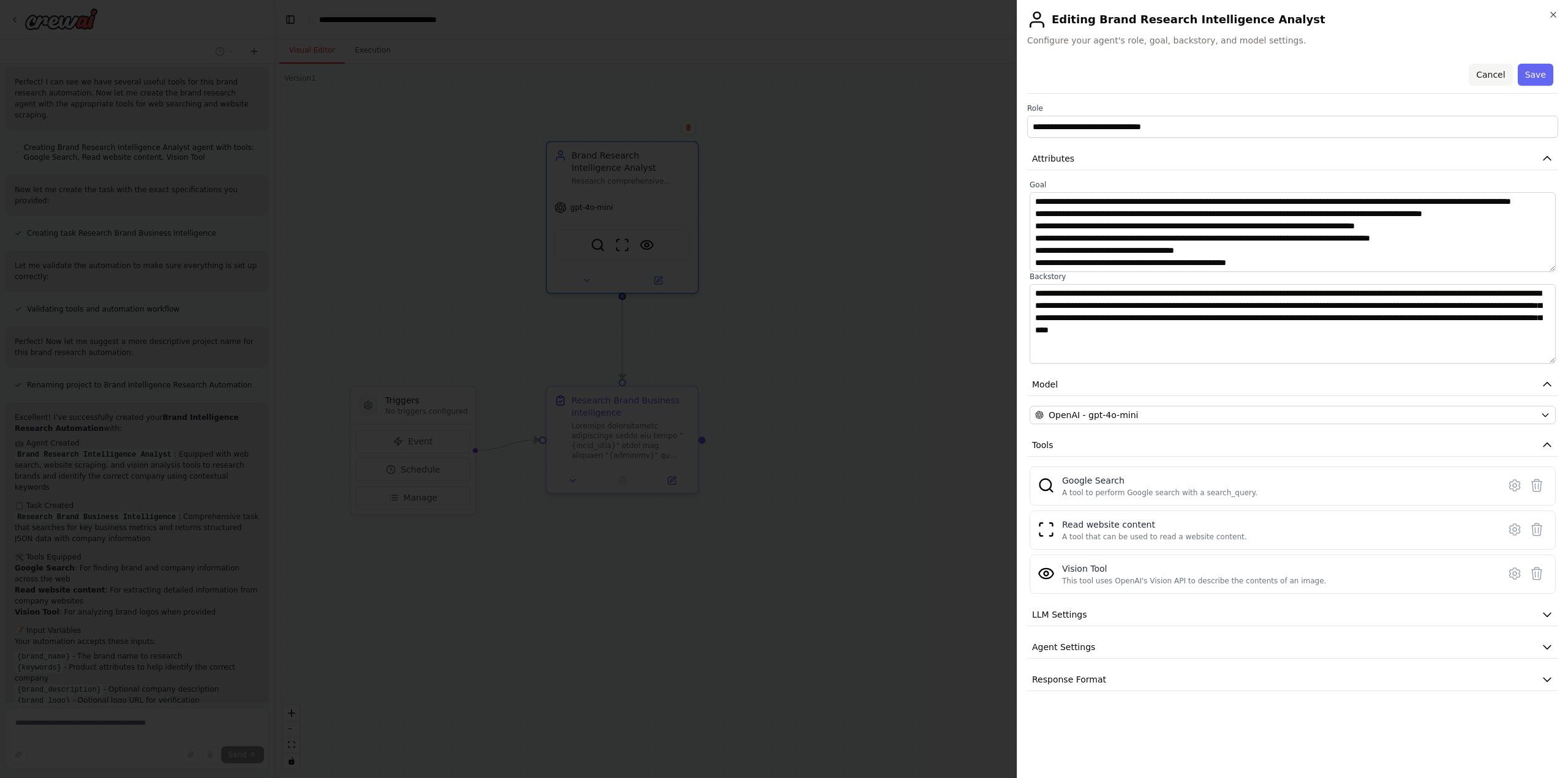
click at [1492, 74] on button "Cancel" at bounding box center [1491, 75] width 44 height 22
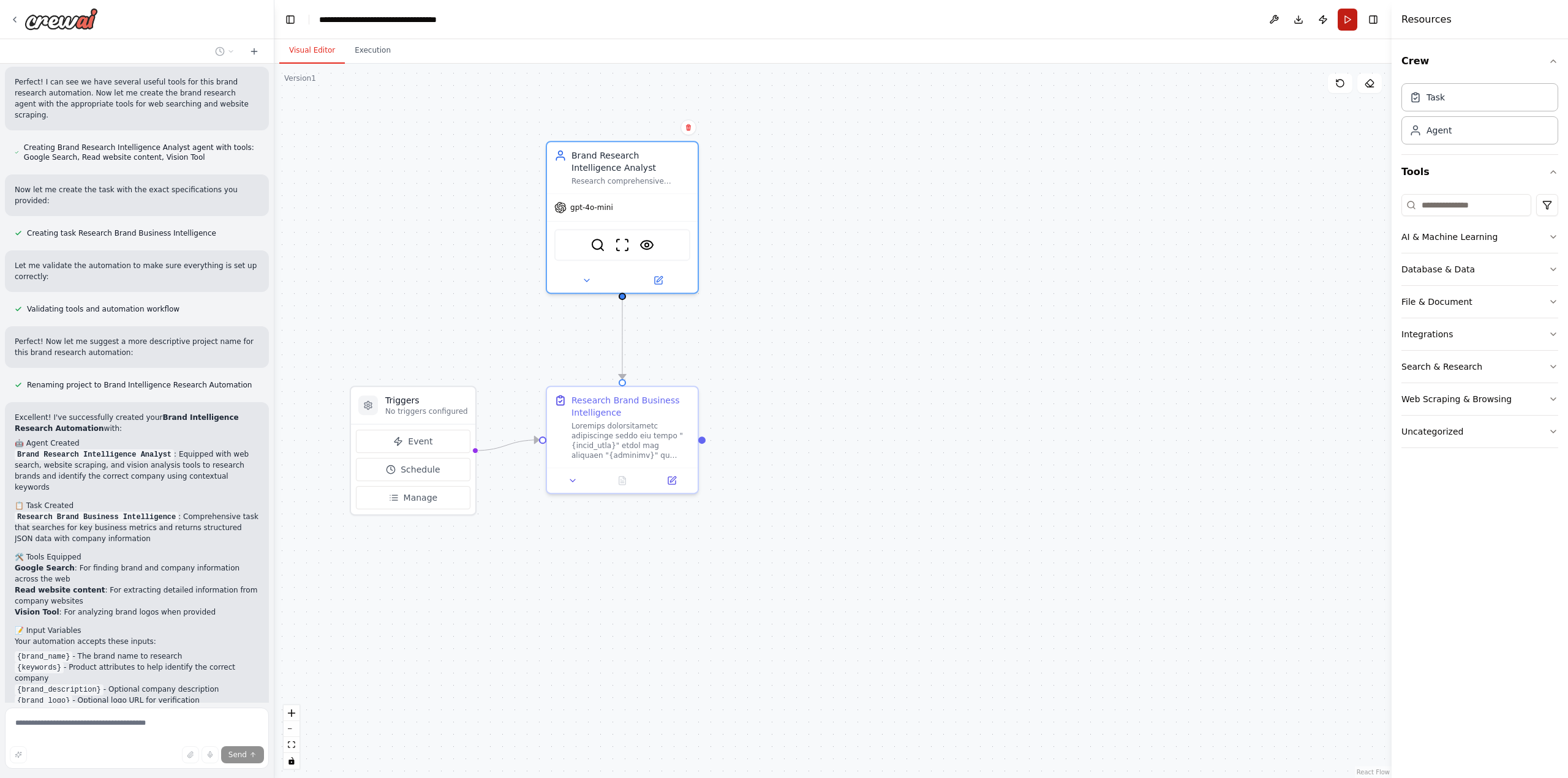
click at [1348, 19] on button "Run" at bounding box center [1348, 19] width 20 height 22
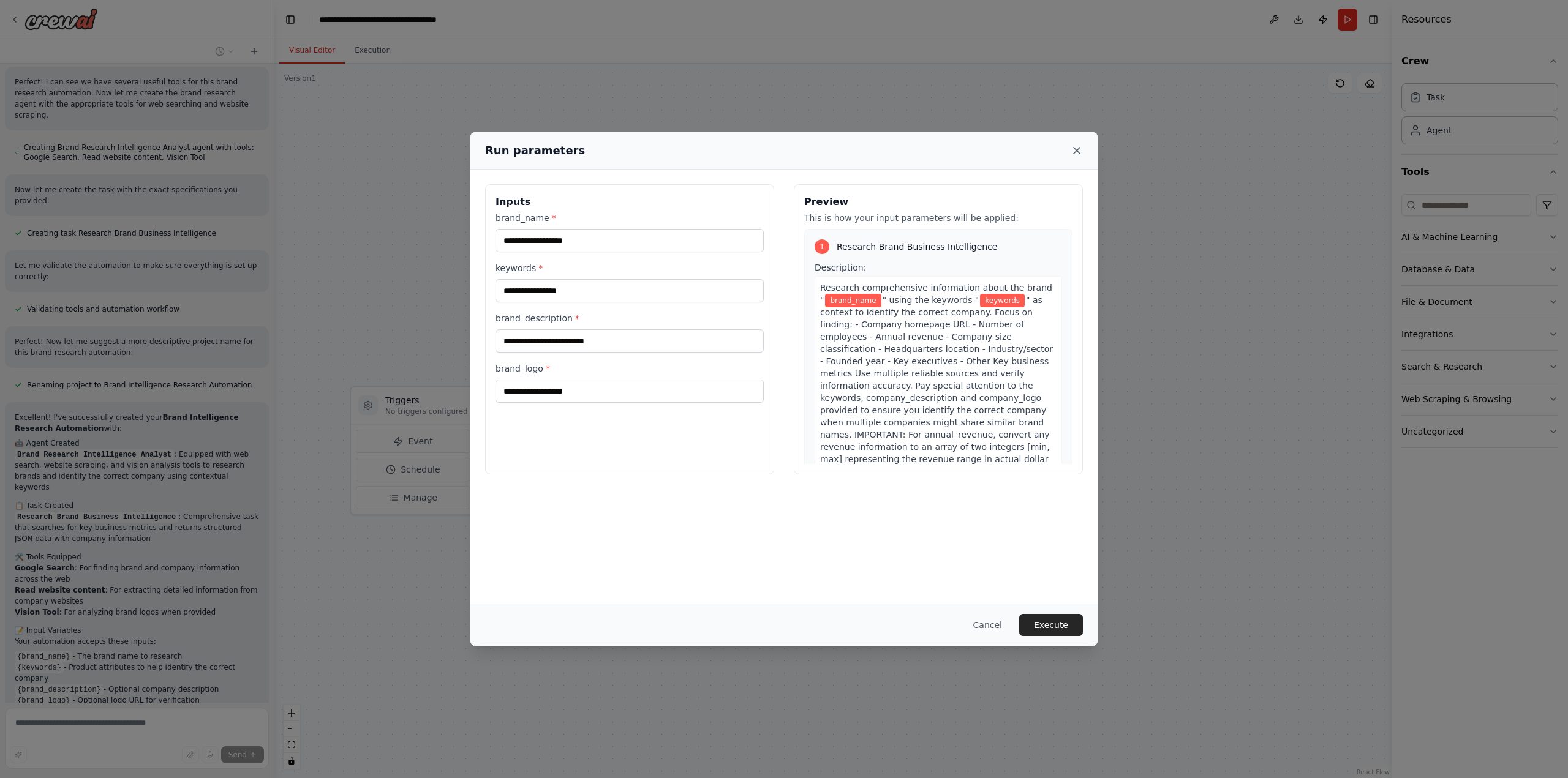
click at [1077, 152] on icon at bounding box center [1077, 150] width 6 height 6
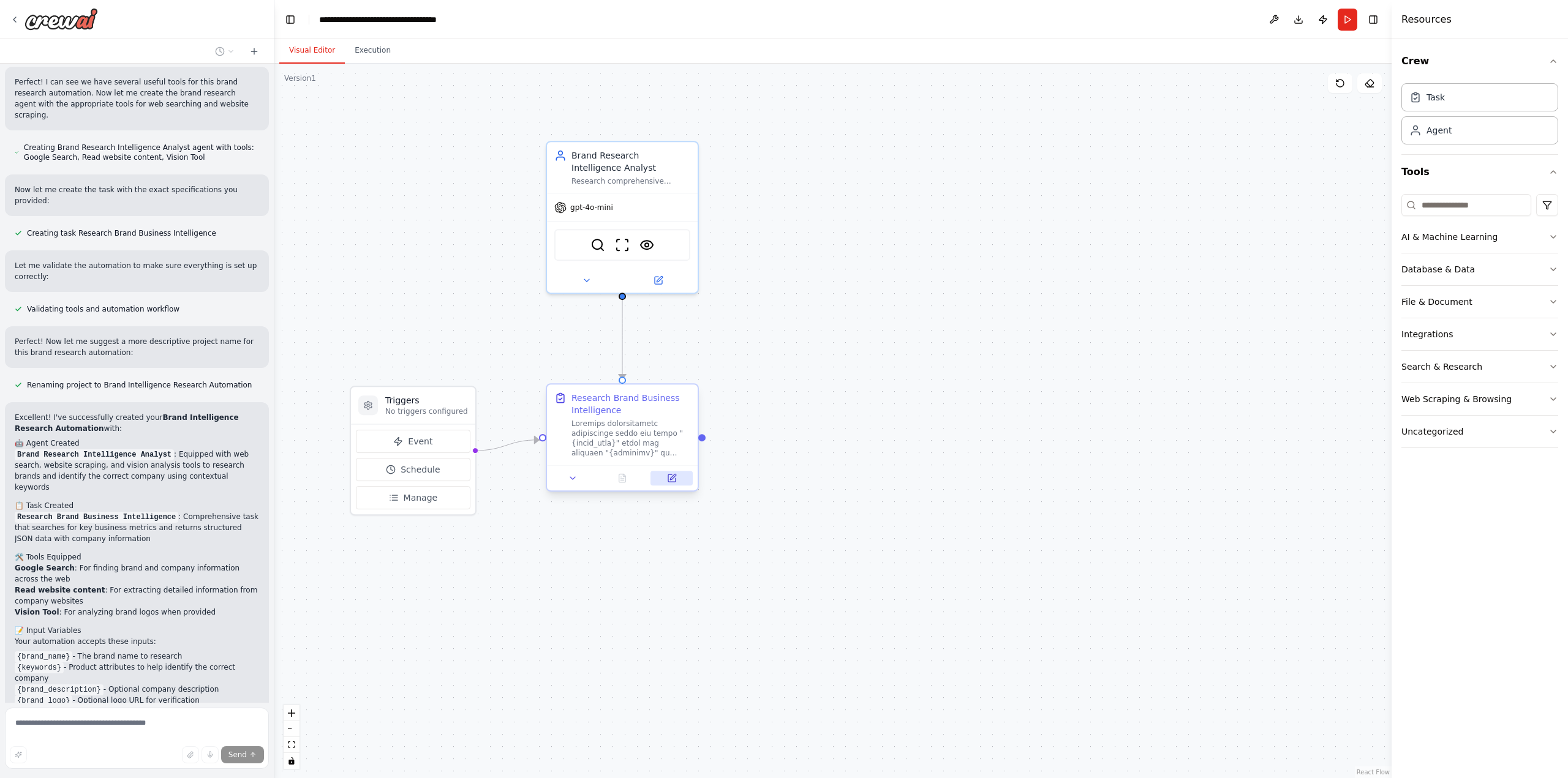
click at [675, 479] on icon at bounding box center [672, 478] width 7 height 7
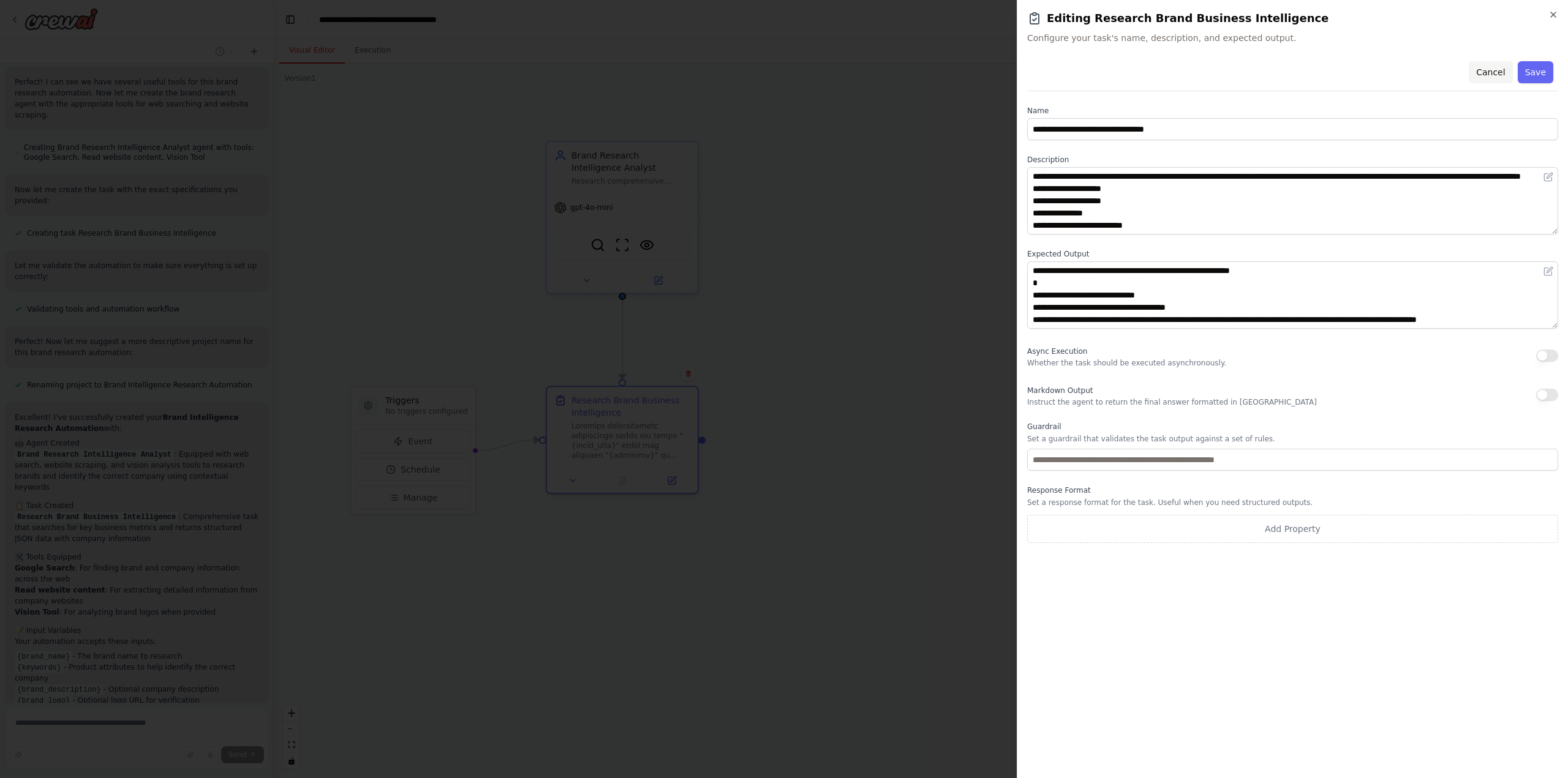
click at [1490, 71] on button "Cancel" at bounding box center [1491, 72] width 44 height 22
